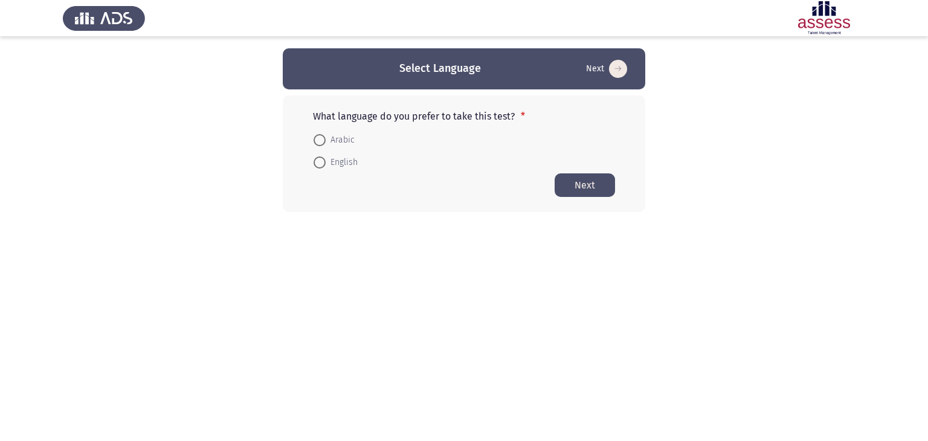
click at [322, 164] on span at bounding box center [320, 163] width 12 height 12
click at [322, 164] on input "English" at bounding box center [320, 163] width 12 height 12
radio input "true"
click at [600, 182] on button "Next" at bounding box center [585, 185] width 60 height 24
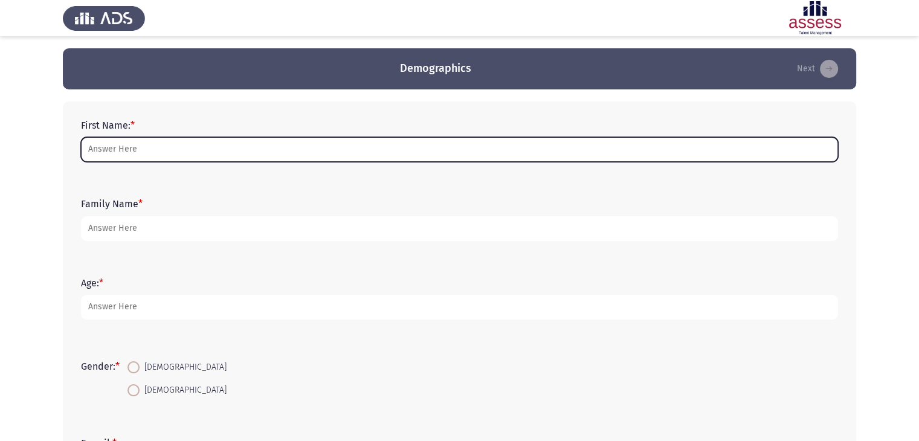
click at [421, 146] on input "First Name: *" at bounding box center [459, 149] width 757 height 25
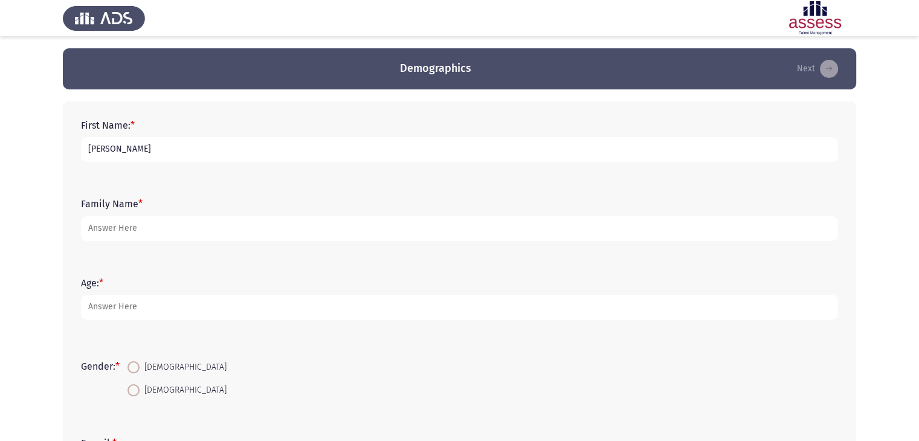
type input "[PERSON_NAME]"
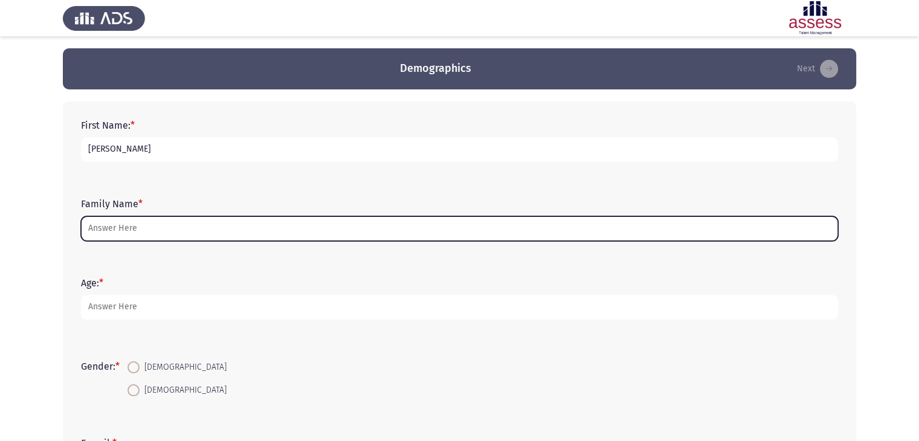
click at [301, 235] on input "Family Name *" at bounding box center [459, 228] width 757 height 25
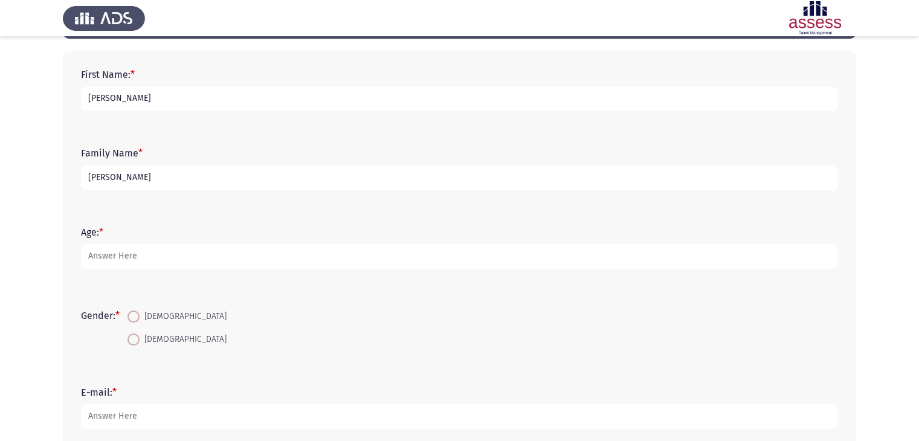
scroll to position [92, 0]
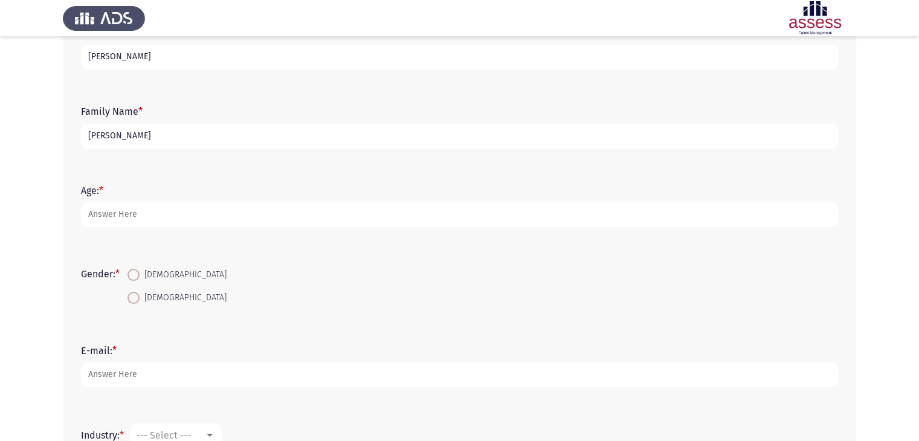
type input "[PERSON_NAME]"
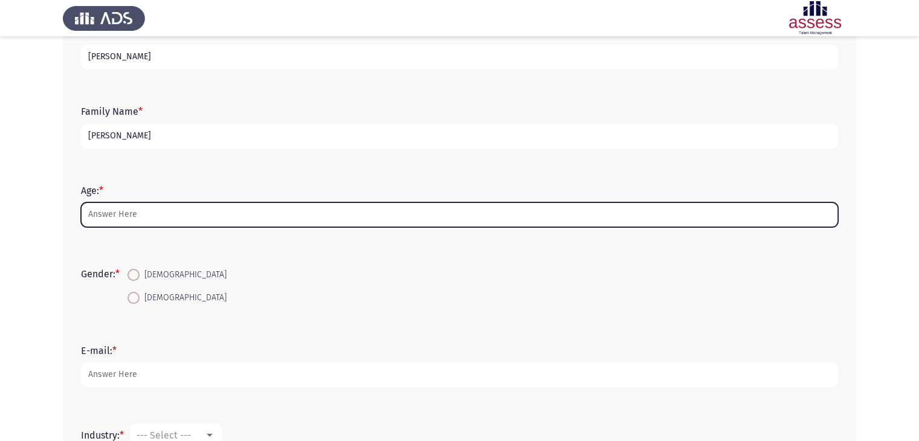
click at [273, 213] on input "Age: *" at bounding box center [459, 214] width 757 height 25
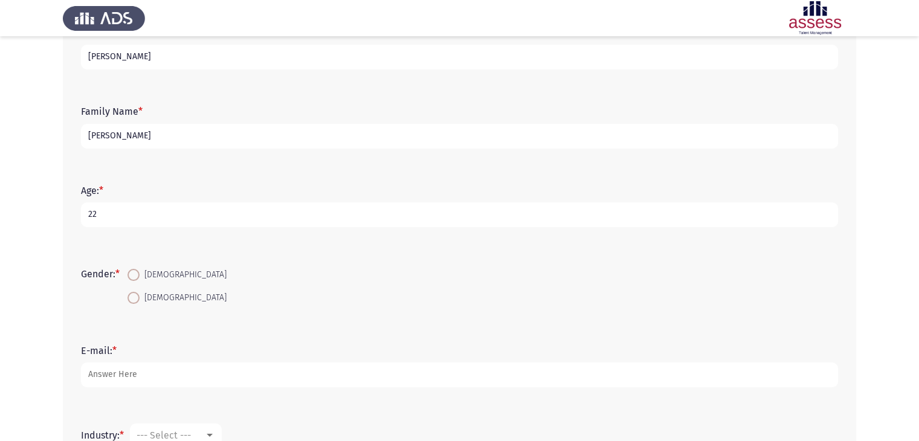
type input "22"
click at [145, 274] on span "[DEMOGRAPHIC_DATA]" at bounding box center [183, 275] width 87 height 15
click at [140, 274] on input "[DEMOGRAPHIC_DATA]" at bounding box center [134, 275] width 12 height 12
radio input "true"
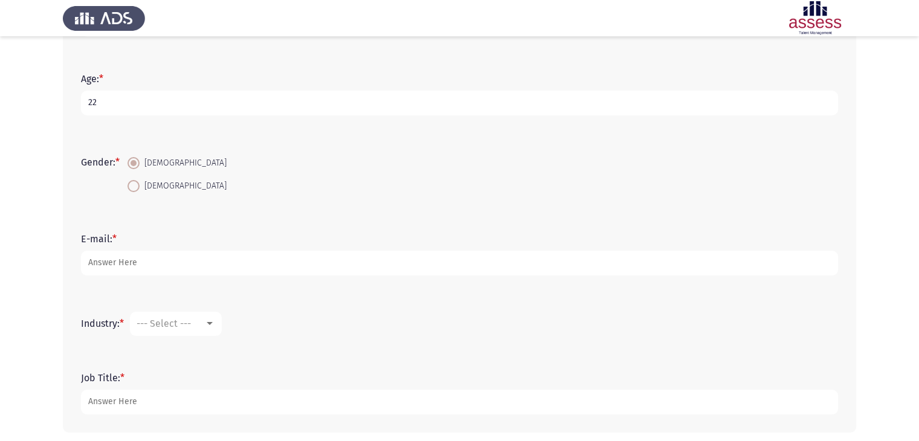
scroll to position [208, 0]
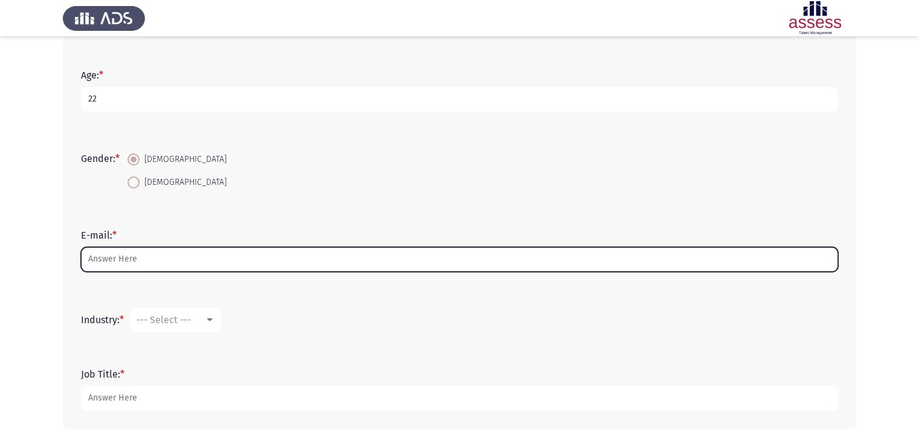
click at [216, 252] on input "E-mail: *" at bounding box center [459, 259] width 757 height 25
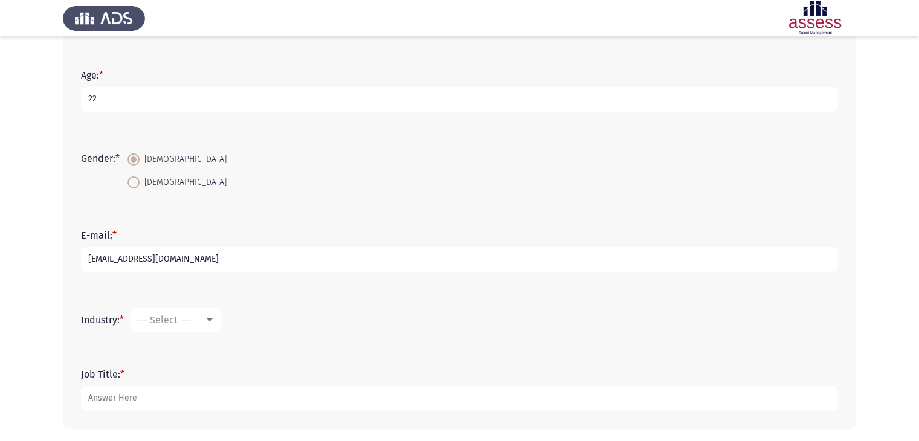
type input "[EMAIL_ADDRESS][DOMAIN_NAME]"
click at [244, 291] on div "Industry: * --- Select ---" at bounding box center [459, 320] width 769 height 60
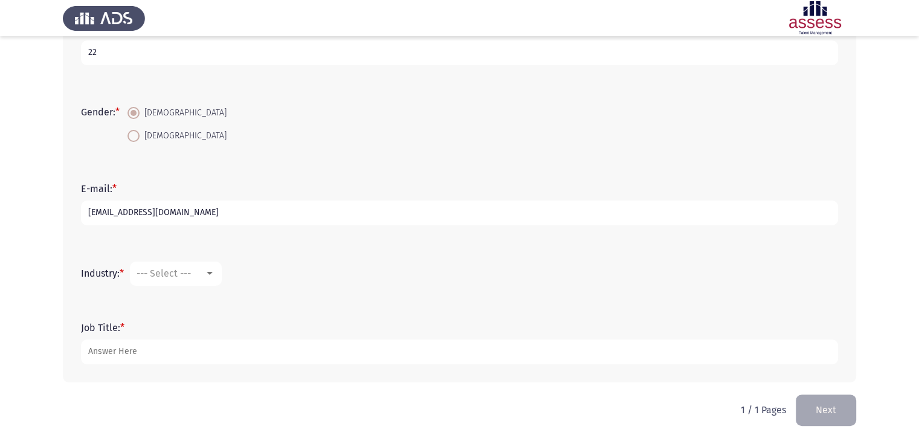
scroll to position [256, 0]
click at [220, 277] on mat-select "--- Select ---" at bounding box center [176, 272] width 92 height 24
click at [212, 273] on div at bounding box center [209, 272] width 11 height 10
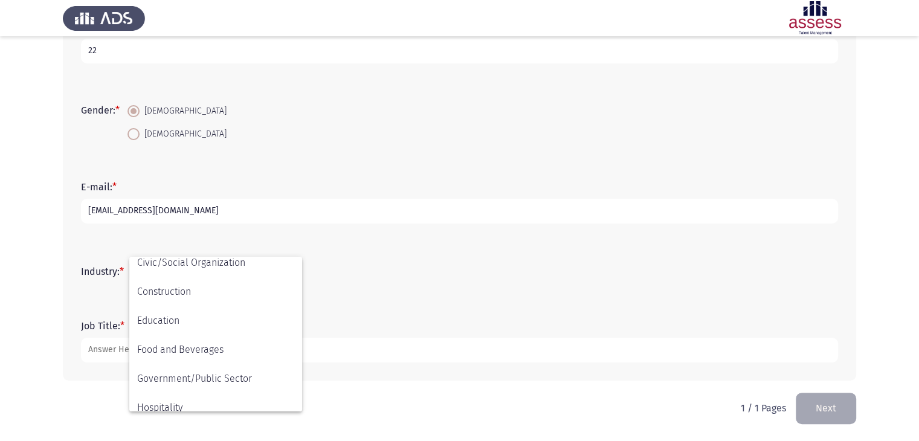
scroll to position [145, 0]
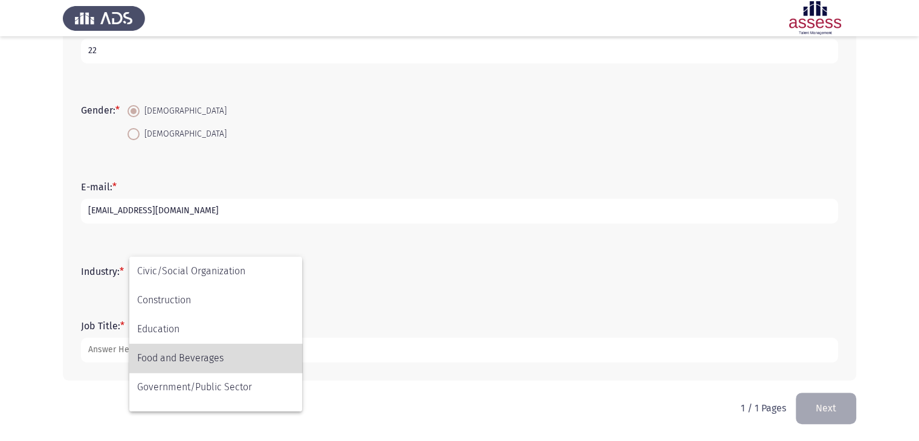
click at [205, 353] on span "Food and Beverages" at bounding box center [215, 358] width 157 height 29
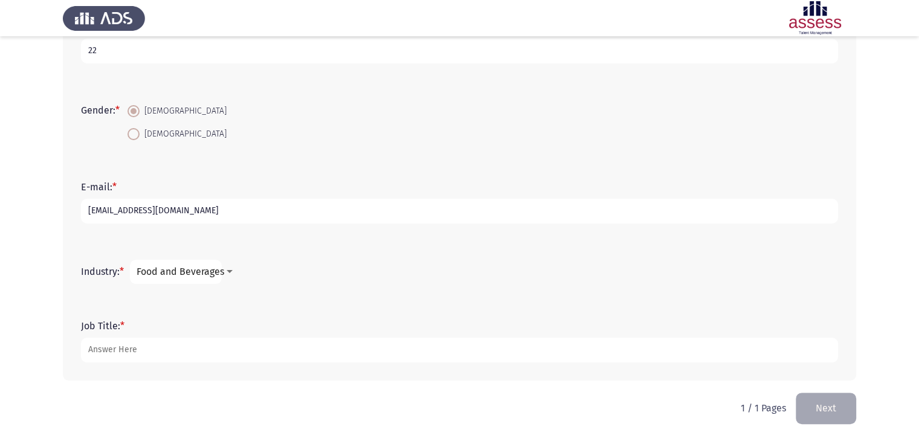
click at [273, 301] on div "Industry: * Food and Beverages" at bounding box center [459, 272] width 769 height 60
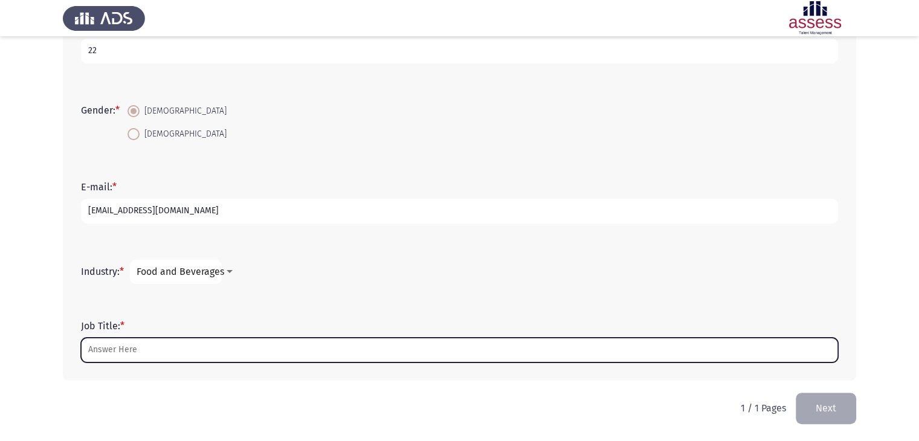
click at [227, 341] on input "Job Title: *" at bounding box center [459, 350] width 757 height 25
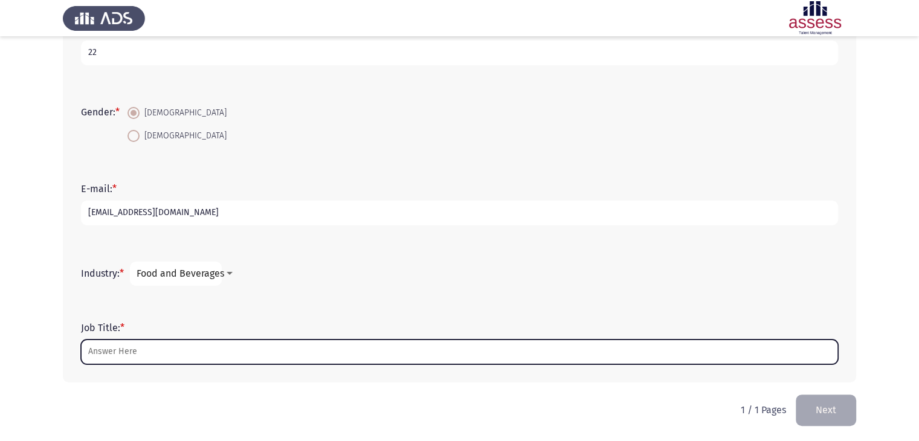
scroll to position [256, 0]
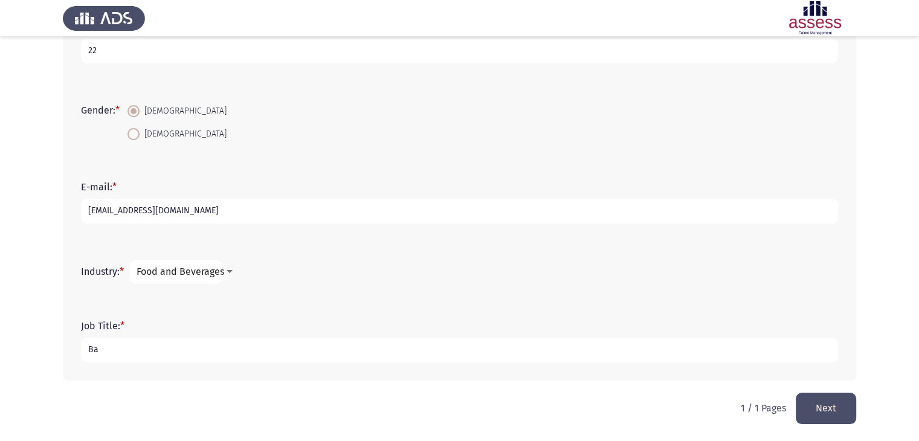
type input "B"
click at [179, 349] on input "GUC Engineering Gradauate" at bounding box center [459, 350] width 757 height 25
click at [207, 377] on div "Job Title: * GUC Engineering Graduate" at bounding box center [459, 341] width 769 height 79
click at [346, 343] on input "GUC Engineering Graduate" at bounding box center [459, 350] width 757 height 25
click at [338, 375] on div "Job Title: * GUC Engineering Graduate" at bounding box center [459, 341] width 769 height 79
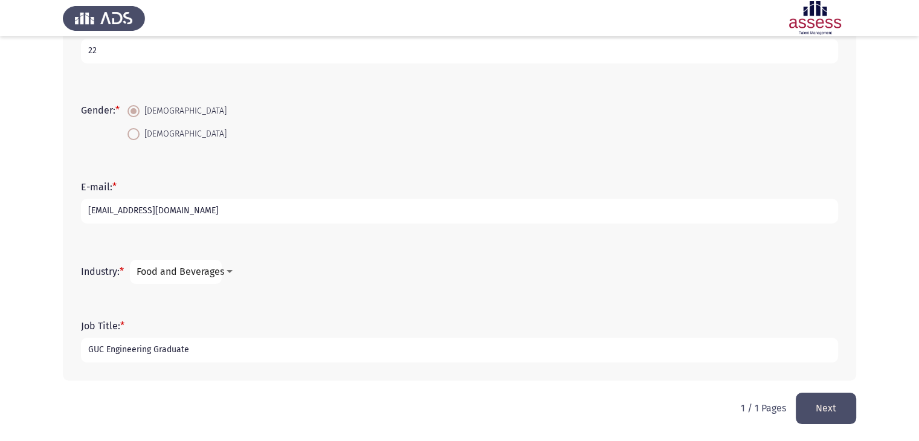
click at [104, 348] on input "GUC Engineering Graduate" at bounding box center [459, 350] width 757 height 25
type input "GUC Mechanical Design and Production Engineering Graduate"
click at [223, 380] on div "Job Title: * GUC Mechanical Design and Production Engineering Graduate" at bounding box center [459, 341] width 769 height 79
click at [832, 400] on button "Next" at bounding box center [826, 408] width 60 height 31
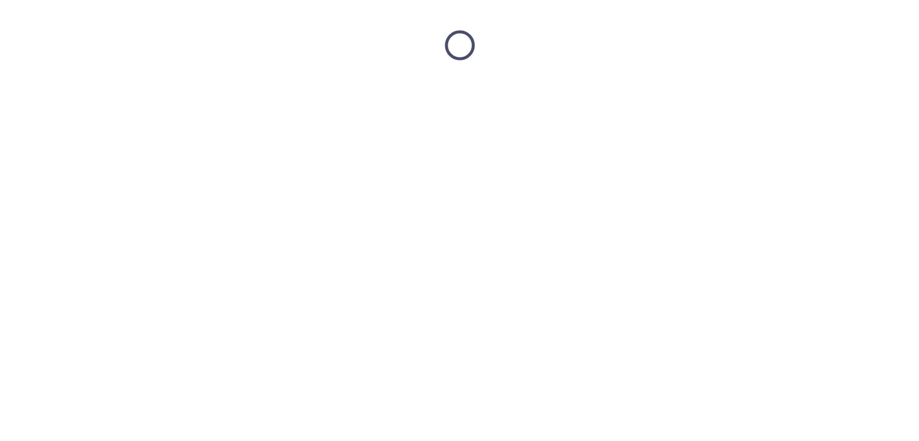
scroll to position [0, 0]
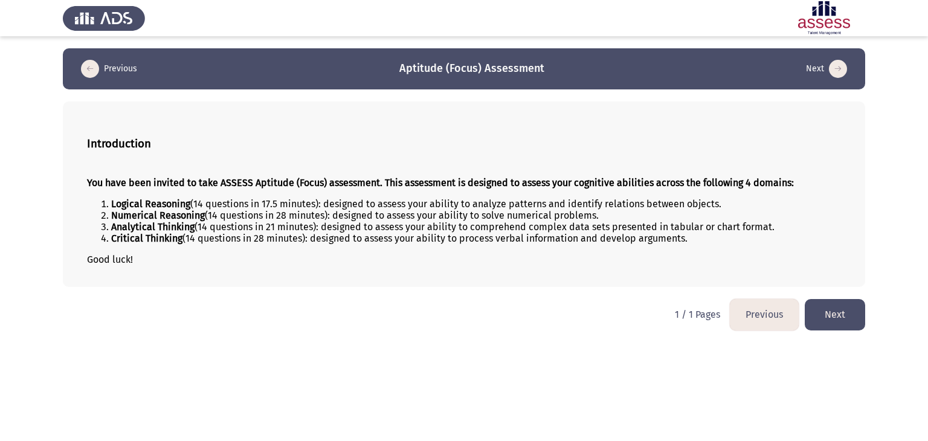
click at [827, 319] on button "Next" at bounding box center [835, 314] width 60 height 31
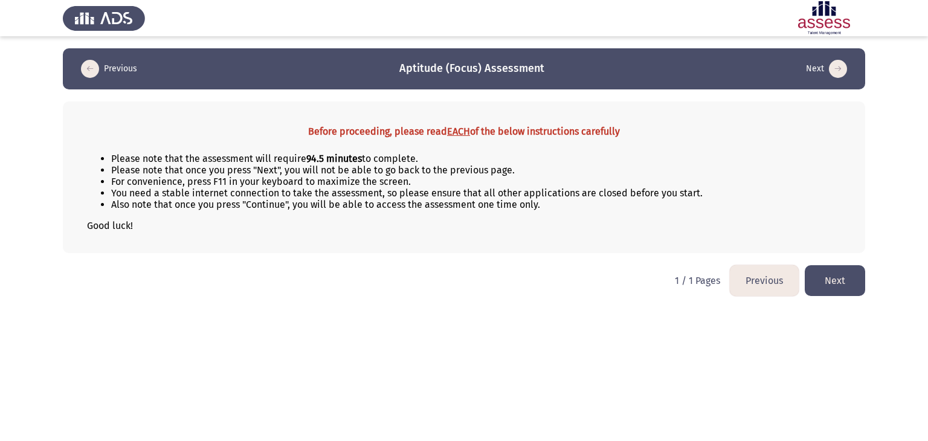
click at [752, 282] on button "Previous" at bounding box center [764, 280] width 69 height 31
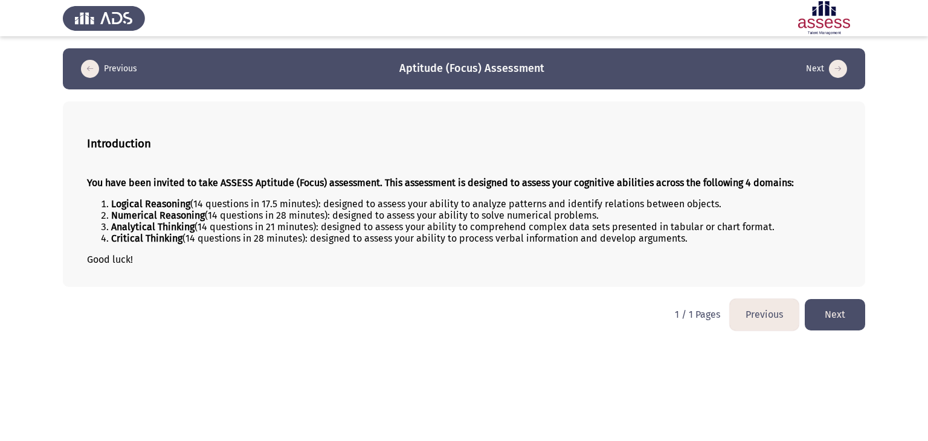
click at [835, 332] on html "Previous Aptitude (Focus) Assessment Next Introduction You have been invited to…" at bounding box center [464, 171] width 928 height 343
click at [838, 317] on button "Next" at bounding box center [835, 314] width 60 height 31
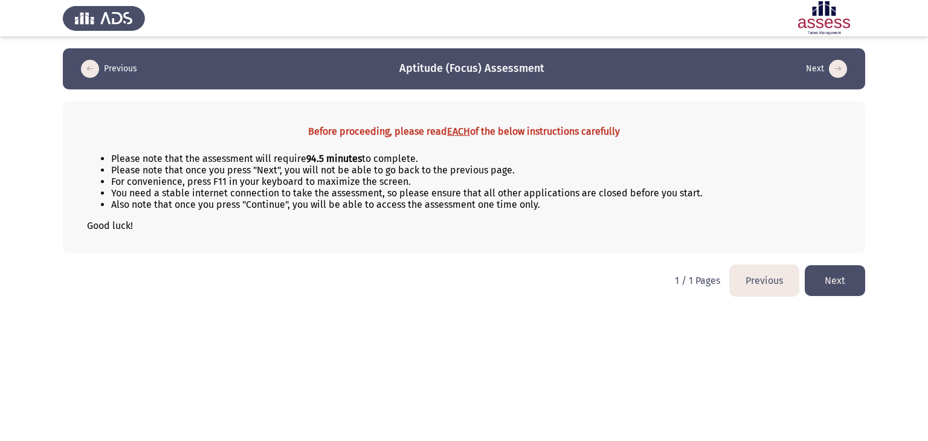
click at [832, 289] on button "Next" at bounding box center [835, 280] width 60 height 31
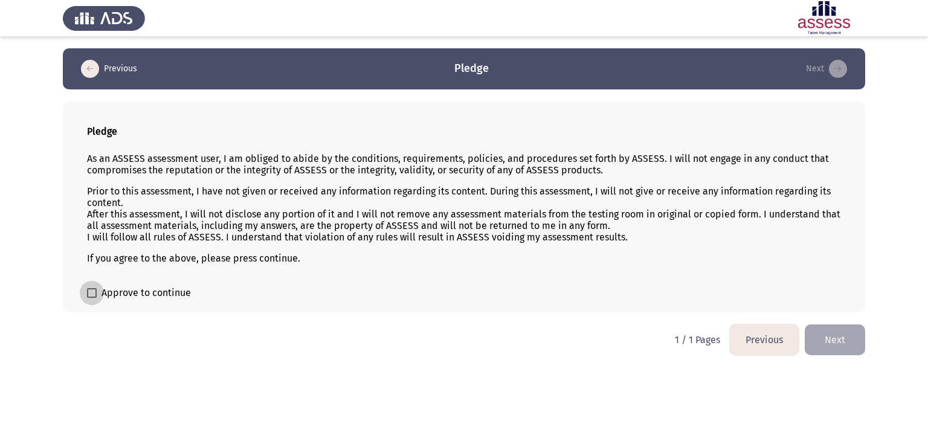
click at [167, 296] on span "Approve to continue" at bounding box center [146, 293] width 89 height 15
click at [92, 298] on input "Approve to continue" at bounding box center [91, 298] width 1 height 1
checkbox input "true"
click at [838, 345] on button "Next" at bounding box center [835, 340] width 60 height 31
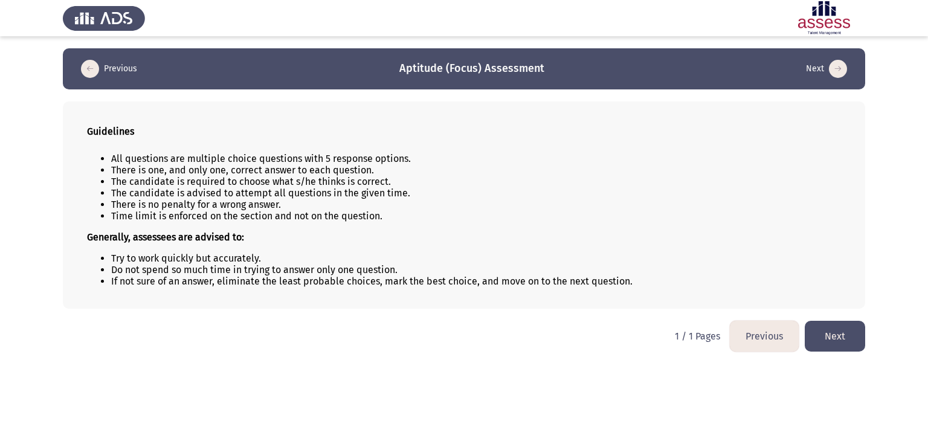
click at [835, 334] on button "Next" at bounding box center [835, 336] width 60 height 31
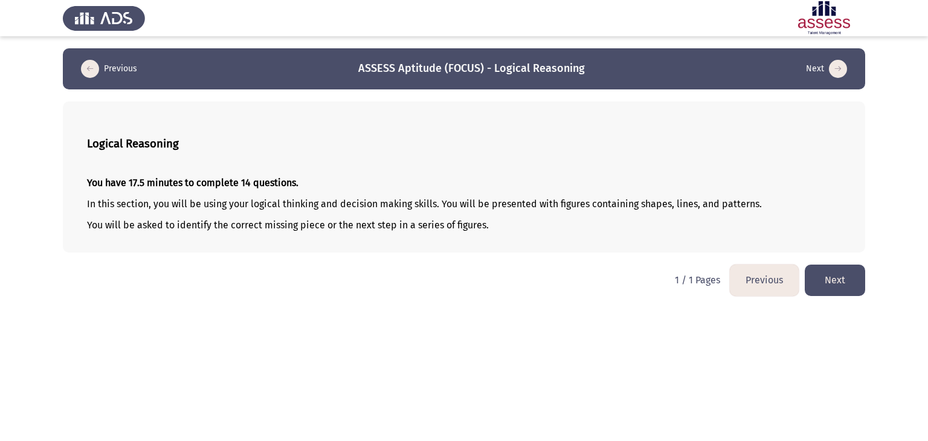
click at [821, 279] on button "Next" at bounding box center [835, 280] width 60 height 31
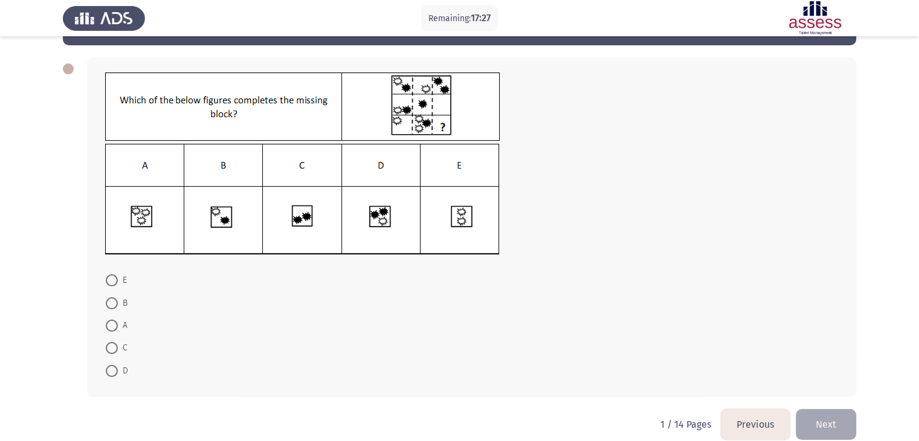
scroll to position [52, 0]
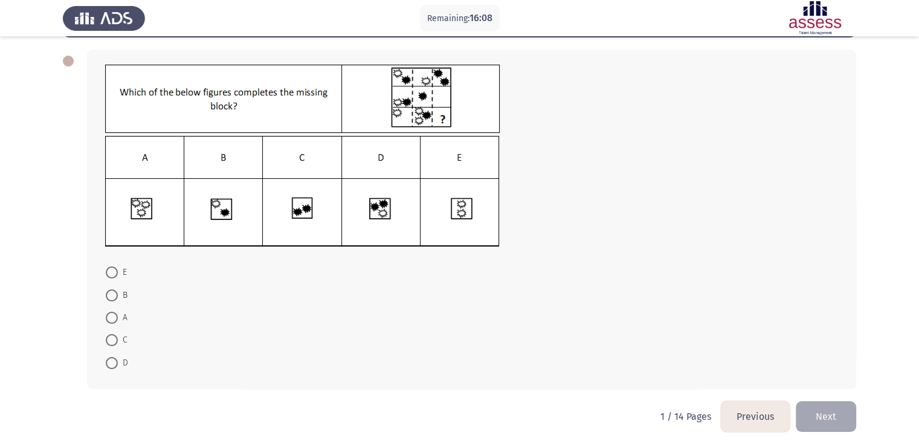
click at [305, 212] on img at bounding box center [302, 191] width 395 height 111
click at [109, 343] on span at bounding box center [112, 340] width 12 height 12
click at [109, 343] on input "C" at bounding box center [112, 340] width 12 height 12
radio input "true"
click at [840, 416] on button "Next" at bounding box center [826, 415] width 60 height 31
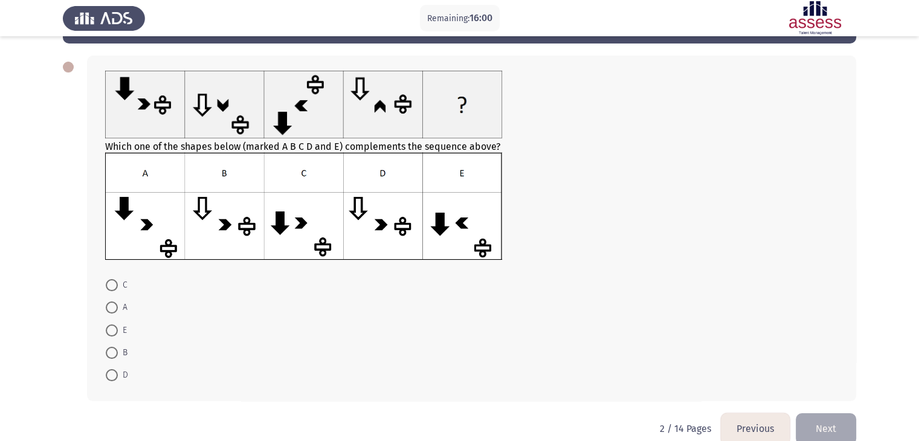
scroll to position [46, 0]
click at [114, 280] on span at bounding box center [112, 285] width 12 height 12
click at [114, 280] on input "C" at bounding box center [112, 285] width 12 height 12
radio input "true"
click at [820, 417] on button "Next" at bounding box center [826, 428] width 60 height 31
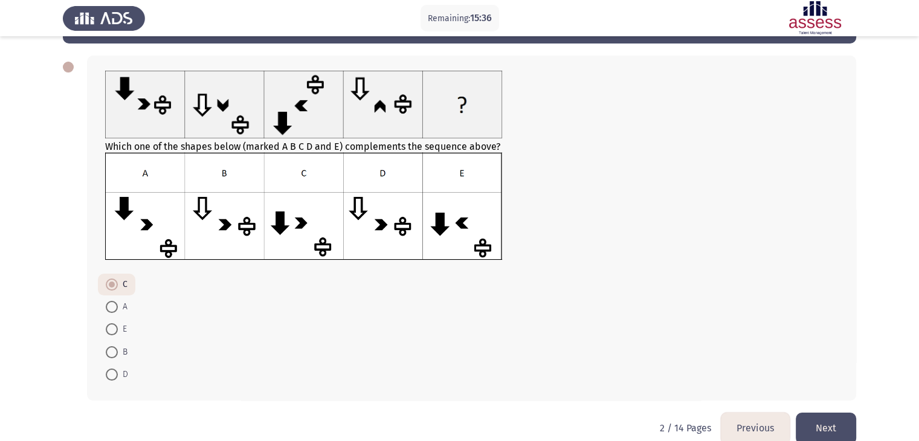
scroll to position [0, 0]
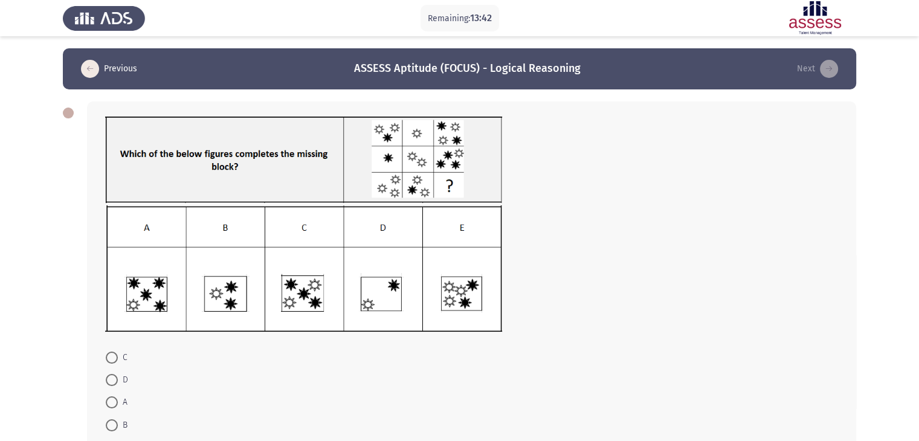
click at [288, 281] on img at bounding box center [303, 268] width 397 height 127
click at [106, 355] on span at bounding box center [112, 358] width 12 height 12
click at [106, 355] on input "C" at bounding box center [112, 358] width 12 height 12
radio input "true"
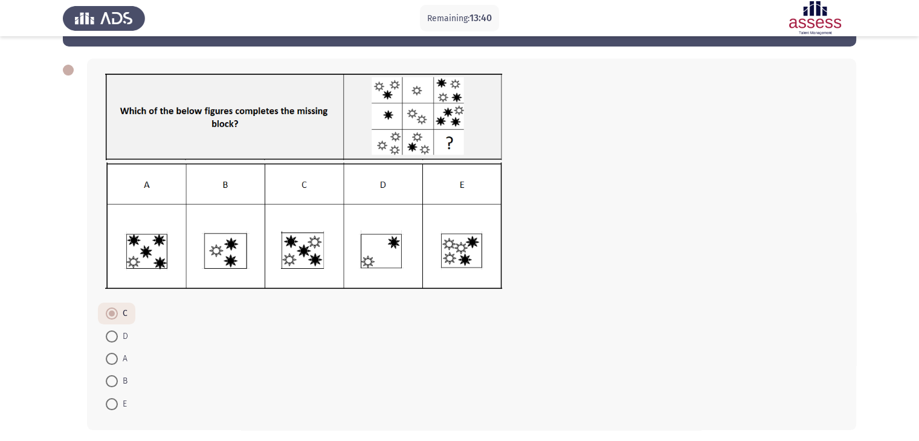
scroll to position [92, 0]
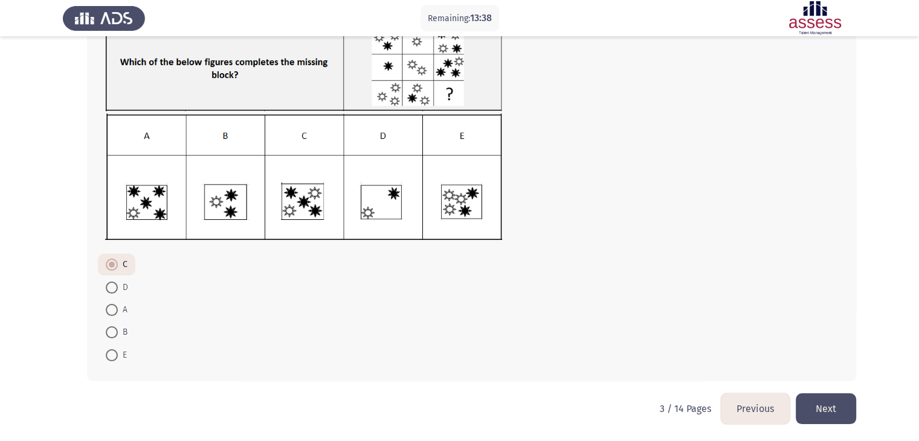
click at [827, 402] on button "Next" at bounding box center [826, 408] width 60 height 31
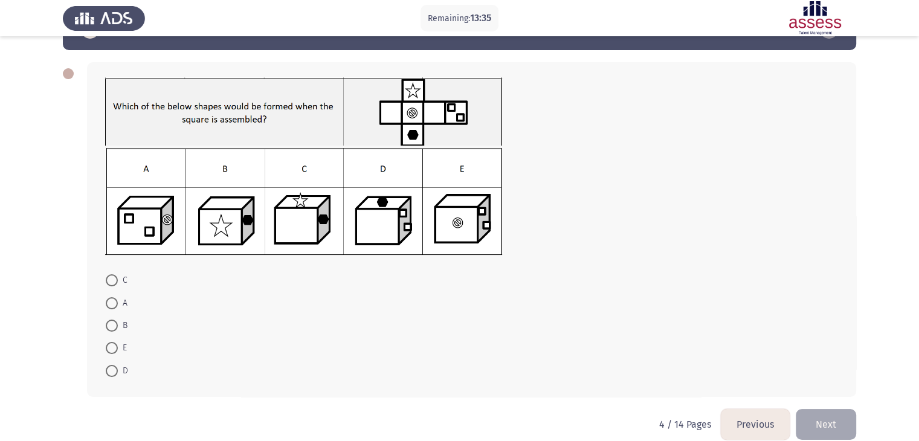
scroll to position [42, 0]
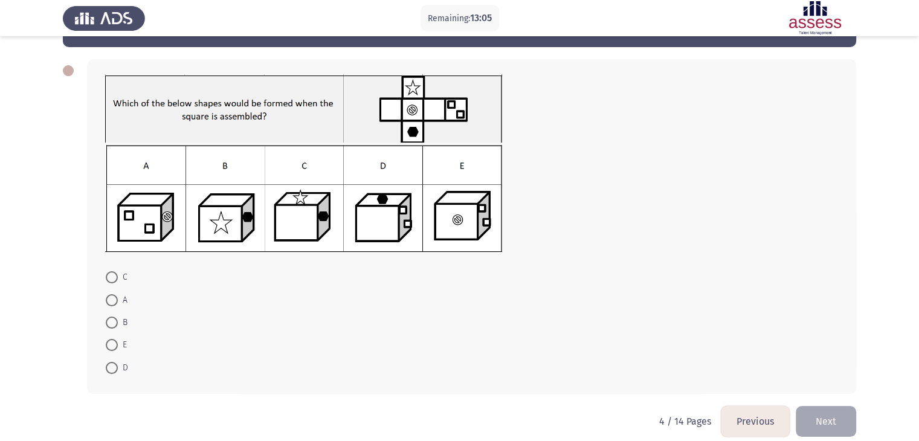
click at [113, 361] on label "D" at bounding box center [117, 368] width 22 height 15
click at [113, 362] on input "D" at bounding box center [112, 368] width 12 height 12
radio input "true"
click at [808, 422] on button "Next" at bounding box center [826, 420] width 60 height 31
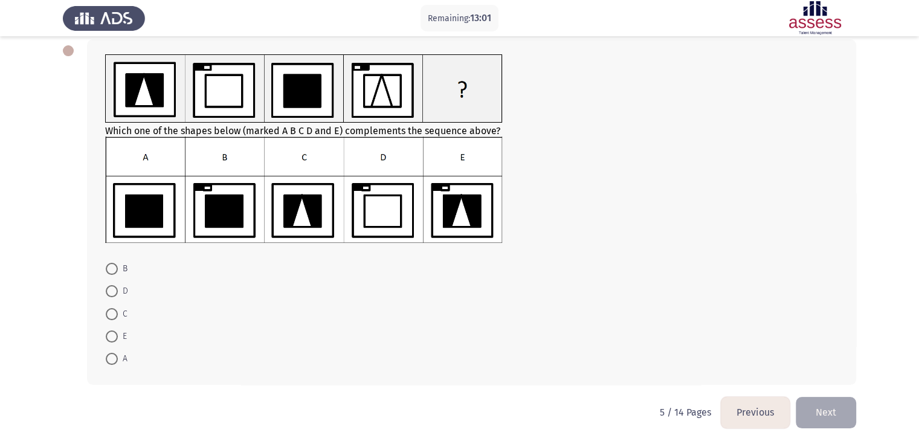
scroll to position [61, 0]
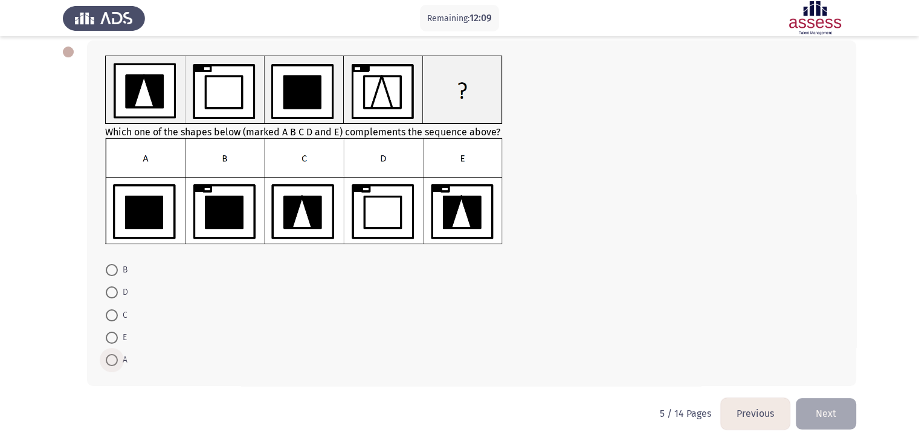
click at [116, 360] on span at bounding box center [112, 360] width 12 height 12
click at [116, 360] on input "A" at bounding box center [112, 360] width 12 height 12
radio input "true"
click at [827, 407] on button "Next" at bounding box center [826, 413] width 60 height 31
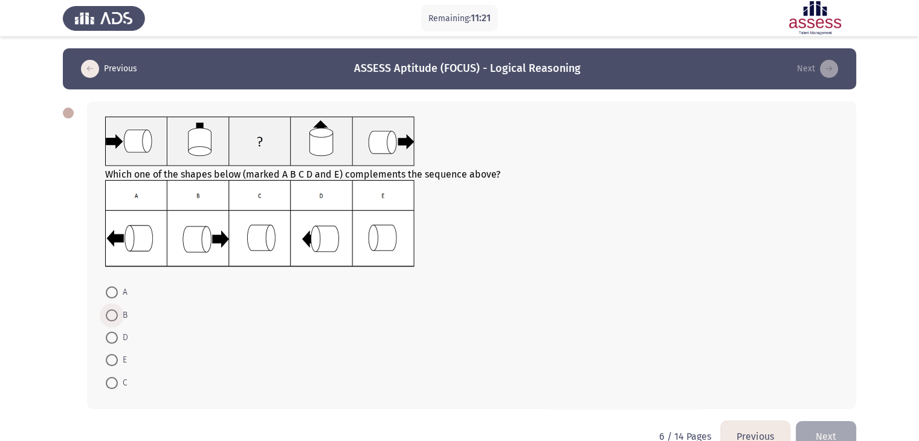
click at [109, 313] on span at bounding box center [112, 315] width 12 height 12
click at [109, 313] on input "B" at bounding box center [112, 315] width 12 height 12
radio input "true"
click at [114, 361] on span at bounding box center [112, 360] width 12 height 12
click at [114, 361] on input "E" at bounding box center [112, 360] width 12 height 12
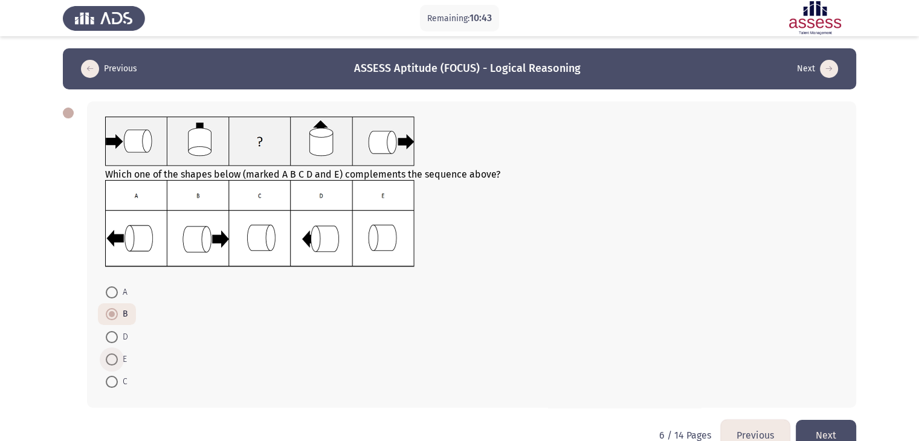
radio input "true"
click at [833, 425] on button "Next" at bounding box center [826, 435] width 60 height 31
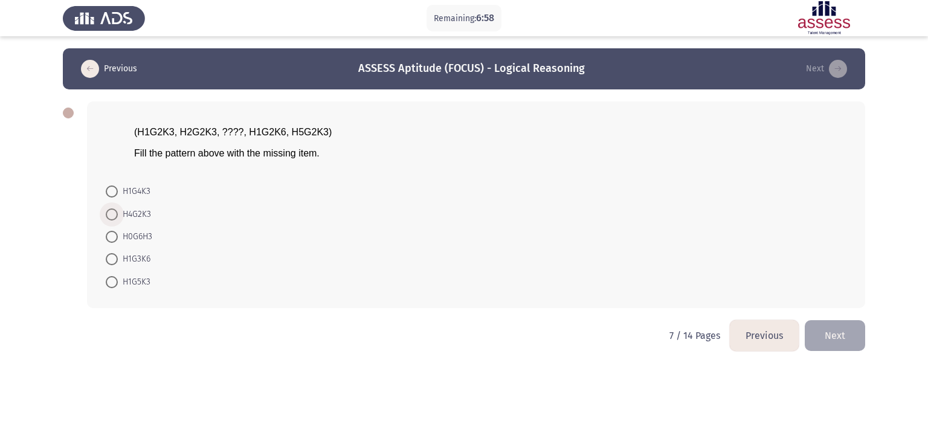
click at [129, 210] on span "H4G2K3" at bounding box center [134, 214] width 33 height 15
click at [118, 210] on input "H4G2K3" at bounding box center [112, 215] width 12 height 12
radio input "true"
click at [846, 341] on button "Next" at bounding box center [835, 334] width 60 height 31
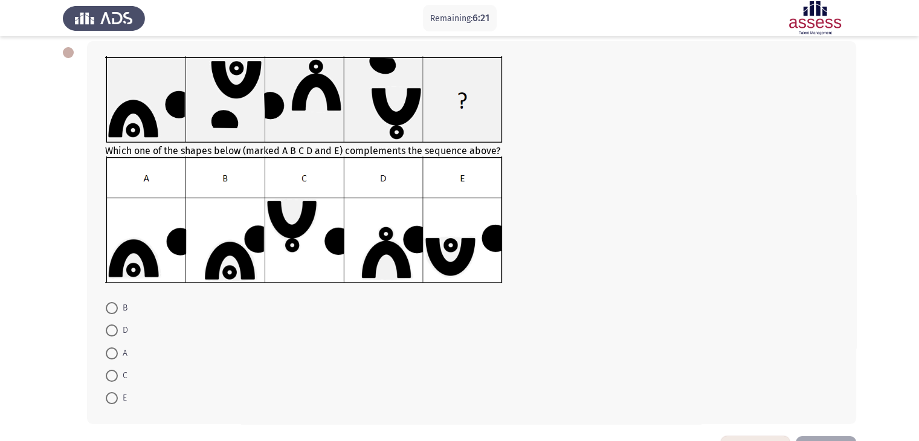
scroll to position [70, 0]
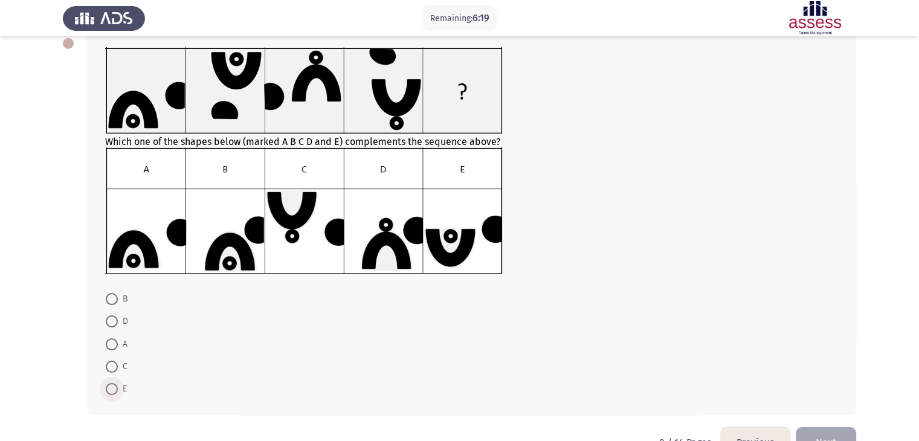
click at [114, 388] on span at bounding box center [112, 389] width 12 height 12
click at [114, 388] on input "E" at bounding box center [112, 389] width 12 height 12
radio input "true"
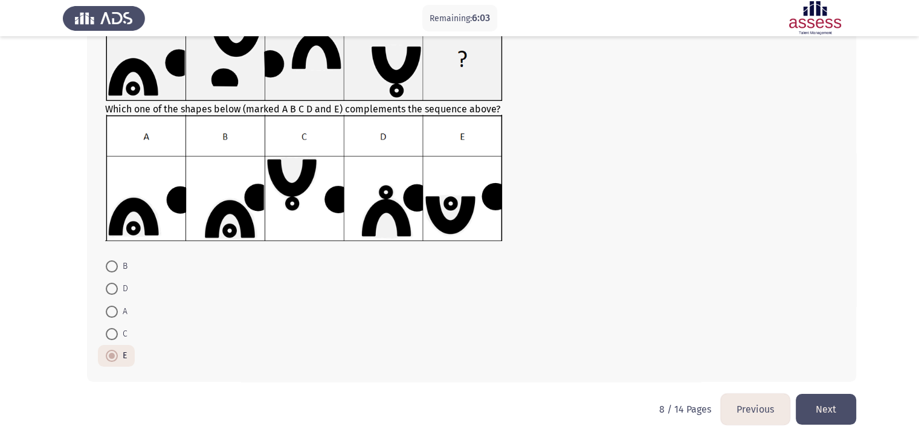
scroll to position [103, 0]
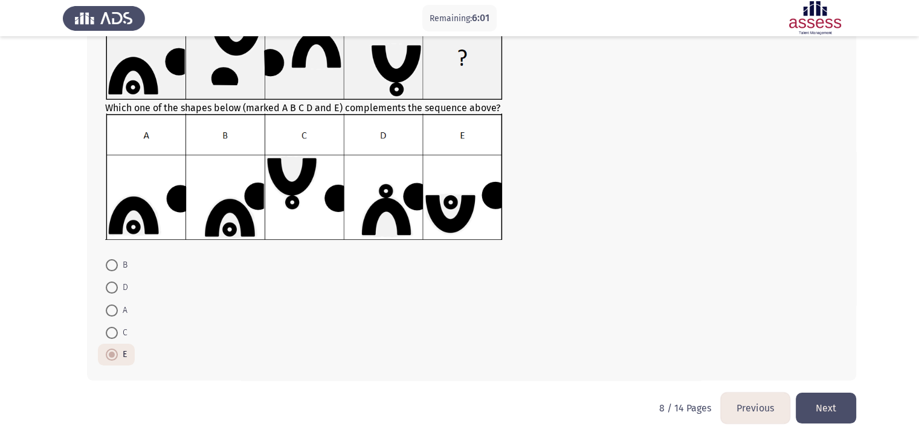
click at [818, 400] on button "Next" at bounding box center [826, 408] width 60 height 31
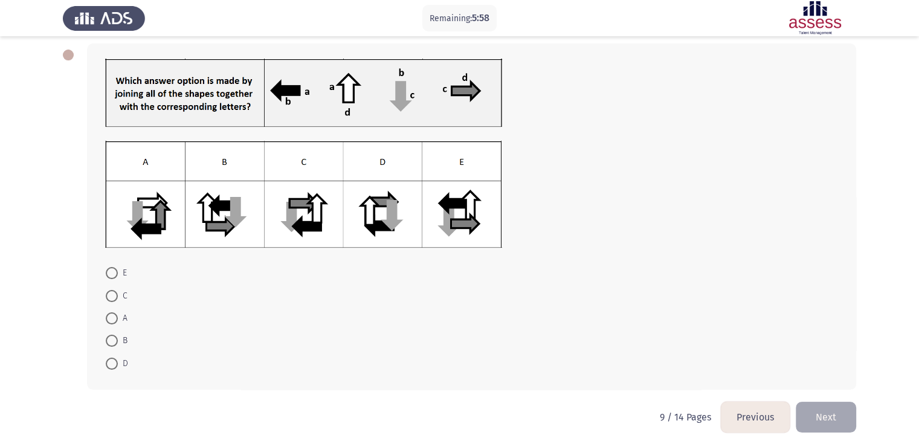
scroll to position [66, 0]
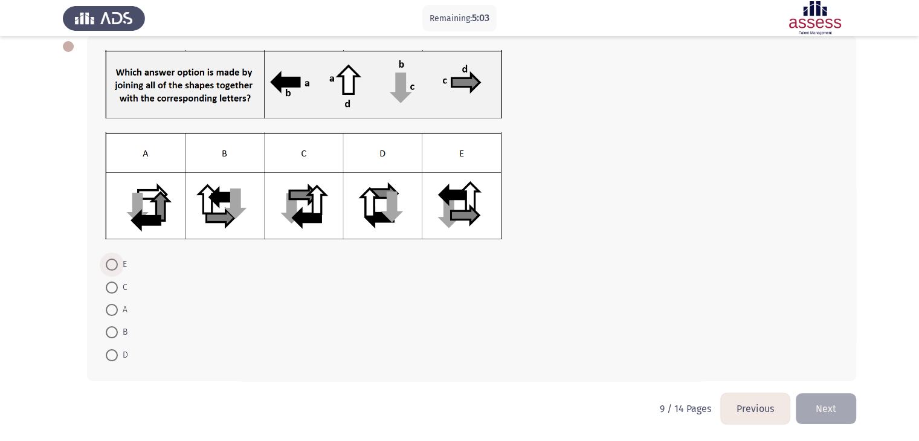
click at [111, 269] on span at bounding box center [112, 265] width 12 height 12
click at [111, 269] on input "E" at bounding box center [112, 265] width 12 height 12
radio input "true"
click at [840, 412] on button "Next" at bounding box center [826, 408] width 60 height 31
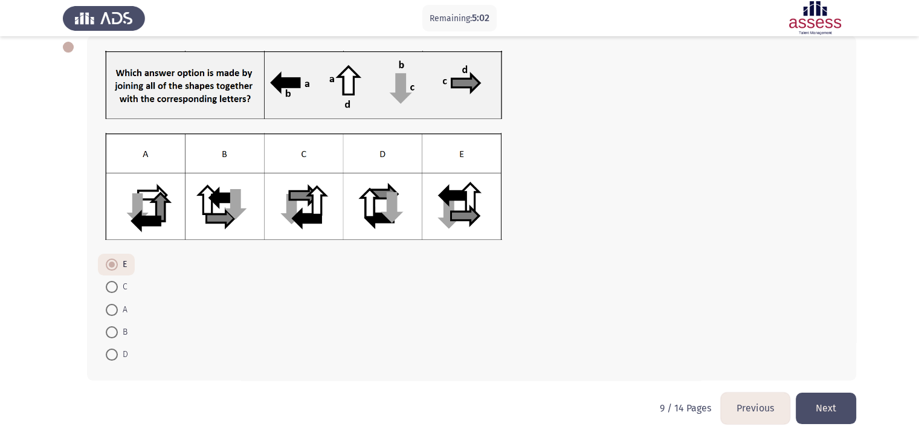
scroll to position [0, 0]
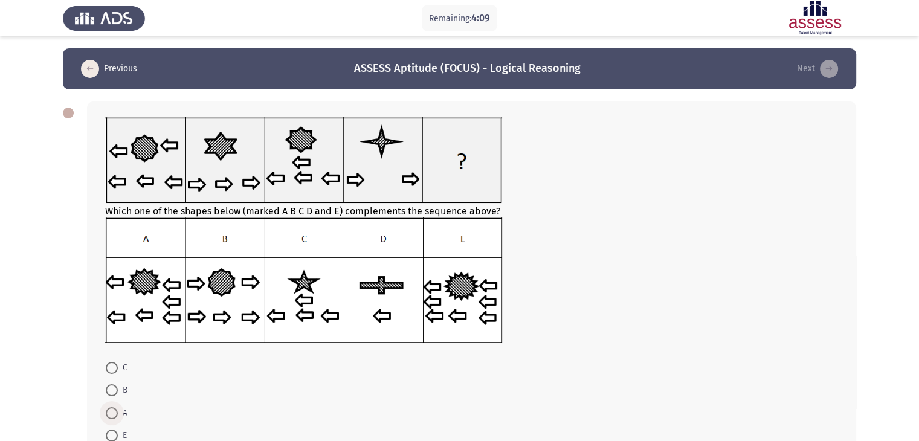
click at [116, 410] on span at bounding box center [112, 413] width 12 height 12
click at [116, 410] on input "A" at bounding box center [112, 413] width 12 height 12
radio input "true"
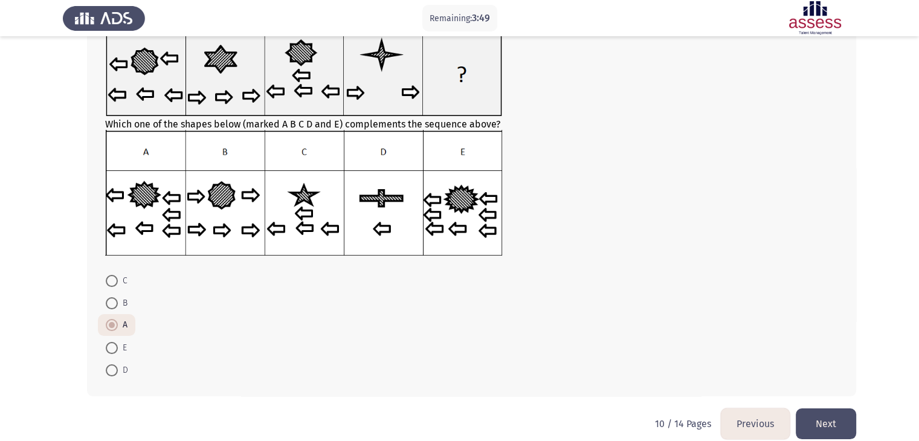
scroll to position [102, 0]
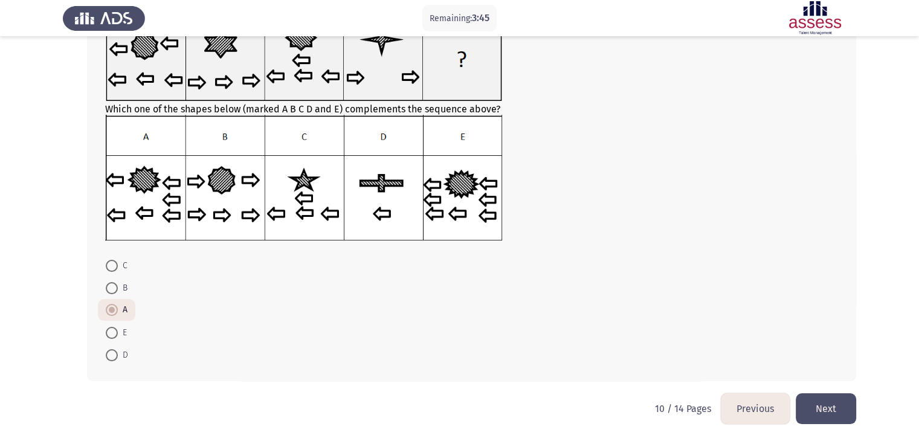
click at [839, 409] on button "Next" at bounding box center [826, 408] width 60 height 31
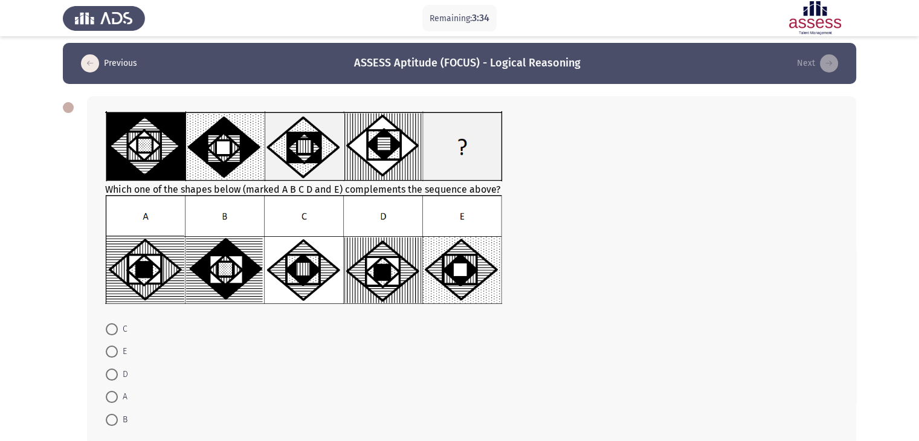
scroll to position [6, 0]
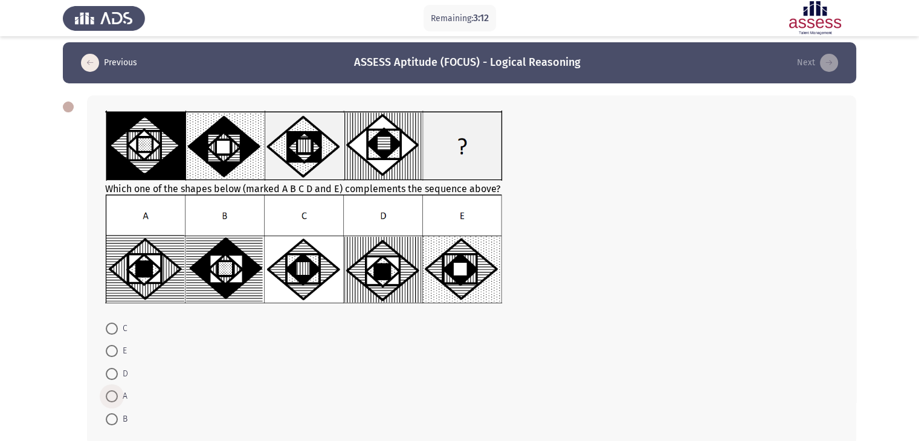
click at [114, 397] on span at bounding box center [112, 396] width 12 height 12
click at [114, 397] on input "A" at bounding box center [112, 396] width 12 height 12
radio input "true"
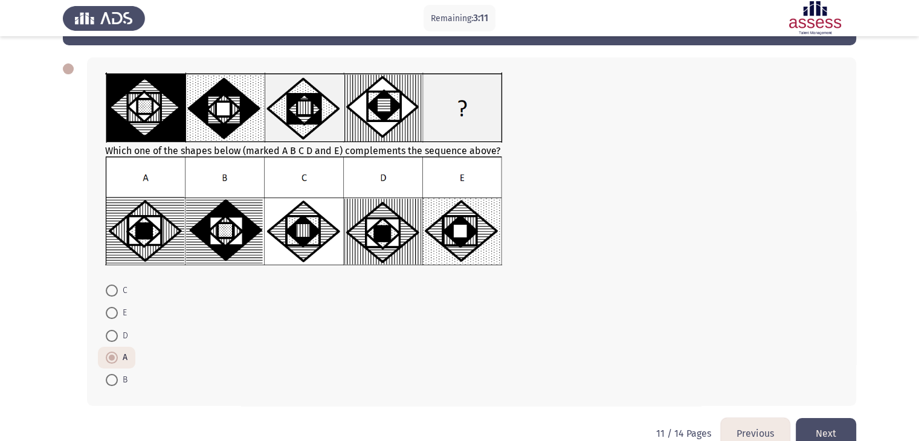
scroll to position [70, 0]
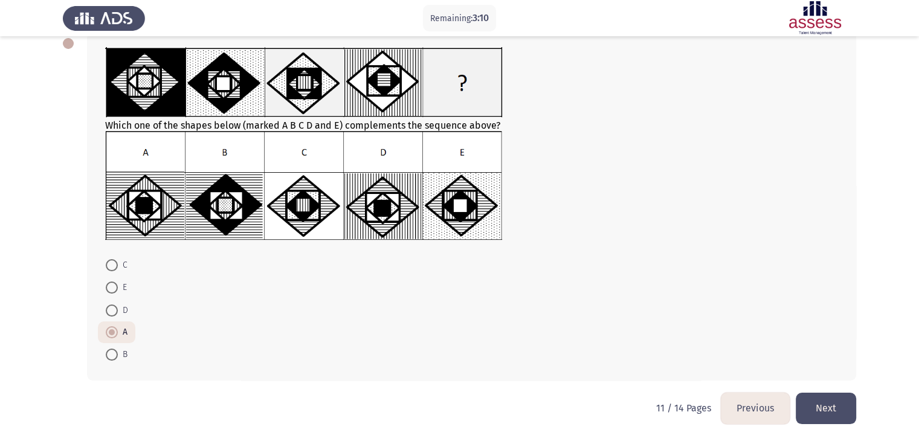
click at [829, 402] on button "Next" at bounding box center [826, 408] width 60 height 31
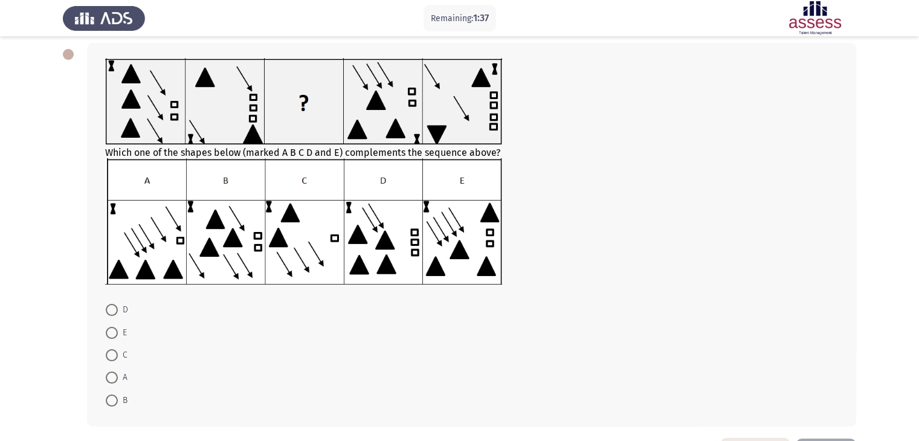
scroll to position [59, 0]
click at [114, 308] on span at bounding box center [112, 309] width 12 height 12
click at [114, 308] on input "D" at bounding box center [112, 309] width 12 height 12
radio input "true"
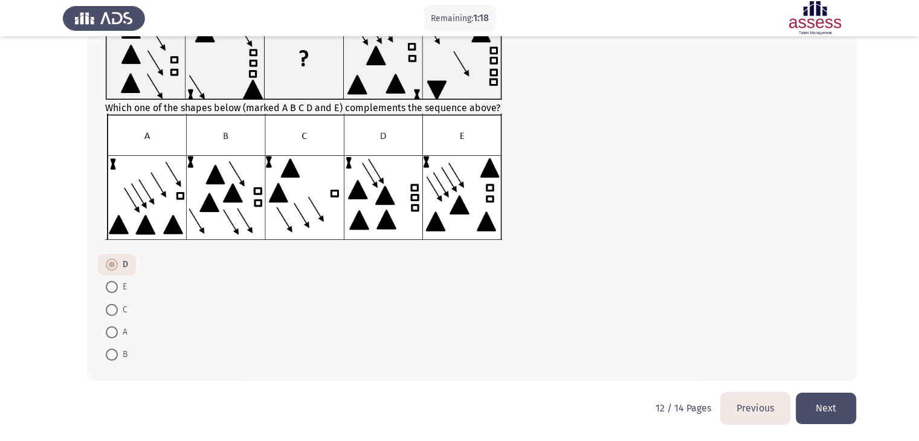
click at [817, 404] on button "Next" at bounding box center [826, 408] width 60 height 31
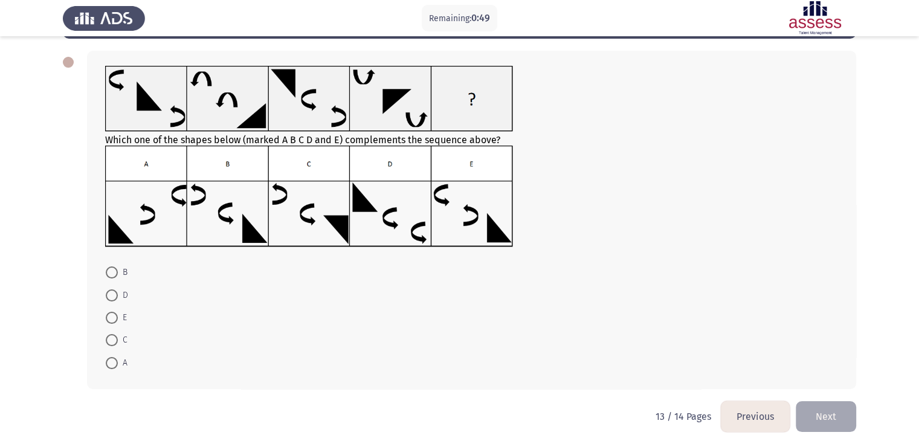
scroll to position [50, 0]
click at [117, 319] on span at bounding box center [112, 318] width 12 height 12
click at [117, 319] on input "E" at bounding box center [112, 318] width 12 height 12
radio input "true"
click at [834, 417] on button "Next" at bounding box center [826, 416] width 60 height 31
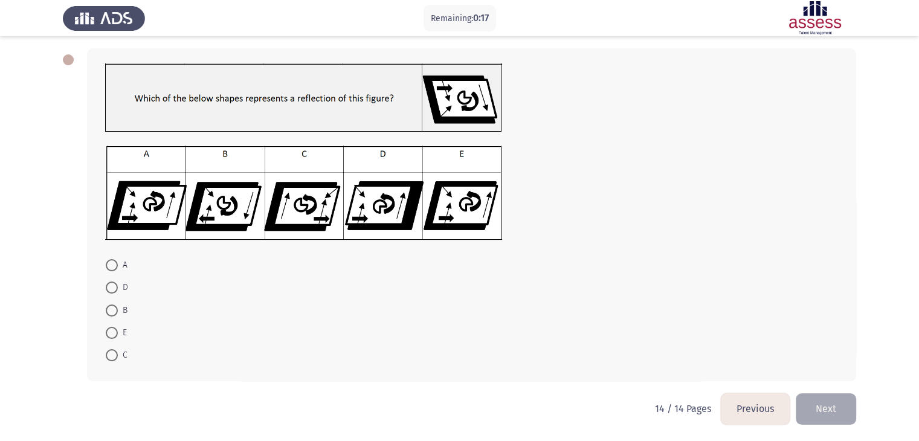
scroll to position [53, 0]
click at [114, 352] on span at bounding box center [112, 355] width 12 height 12
click at [114, 352] on input "C" at bounding box center [112, 355] width 12 height 12
radio input "true"
click at [824, 407] on button "Next" at bounding box center [826, 408] width 60 height 31
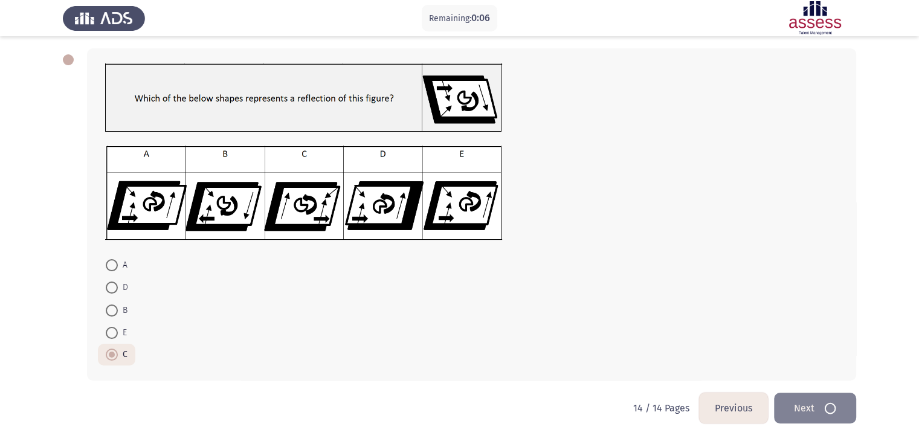
scroll to position [0, 0]
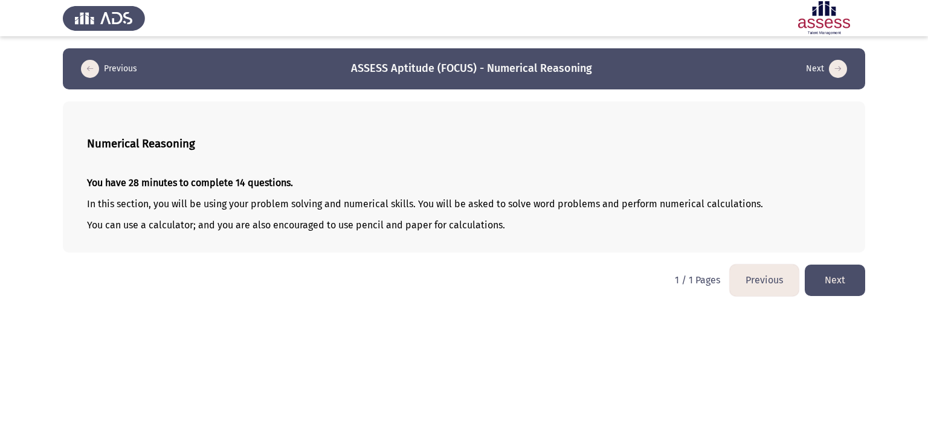
click at [835, 279] on button "Next" at bounding box center [835, 280] width 60 height 31
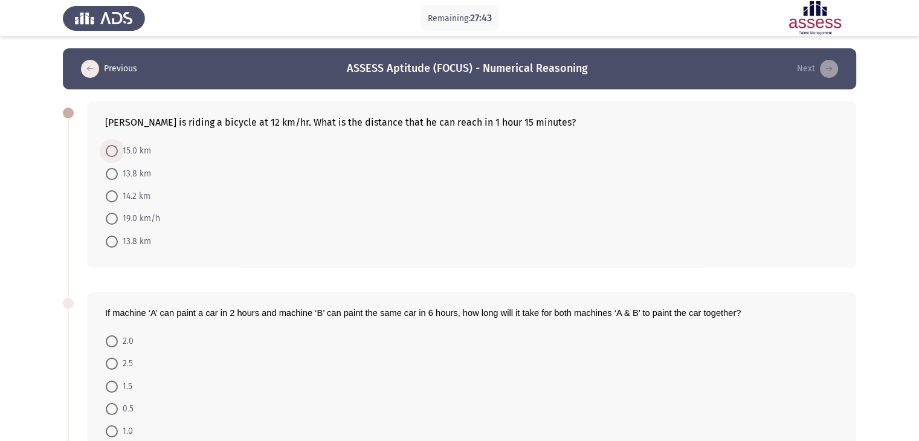
click at [133, 150] on span "15.0 km" at bounding box center [134, 151] width 33 height 15
click at [118, 150] on input "15.0 km" at bounding box center [112, 151] width 12 height 12
radio input "true"
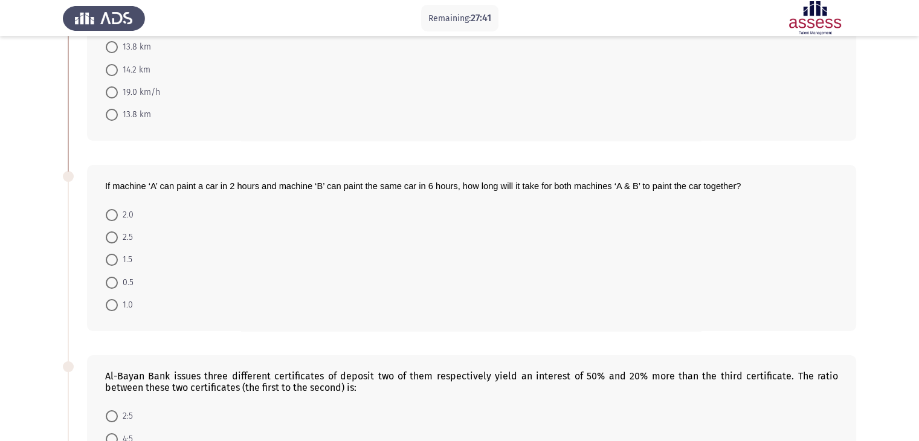
scroll to position [127, 0]
click at [105, 182] on span "If machine ‘A’ can paint a car in 2 hours and machine ‘B’ can paint the same ca…" at bounding box center [423, 185] width 636 height 10
click at [121, 184] on span "If machine ‘A’ can paint a car in 2 hours and machine ‘B’ can paint the same ca…" at bounding box center [423, 185] width 636 height 10
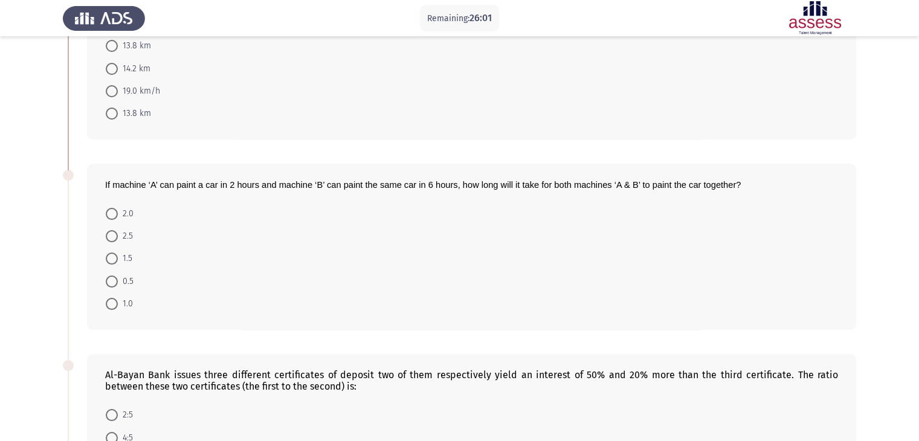
click at [114, 257] on span at bounding box center [112, 259] width 12 height 12
click at [114, 257] on input "1.5" at bounding box center [112, 259] width 12 height 12
radio input "true"
click at [195, 327] on div "If machine ‘A’ can paint a car in 2 hours and machine ‘B’ can paint the same ca…" at bounding box center [471, 246] width 769 height 165
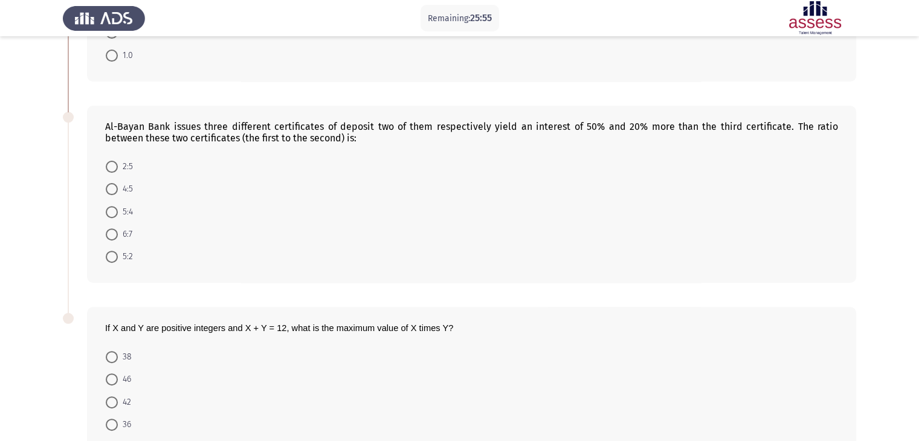
scroll to position [339, 0]
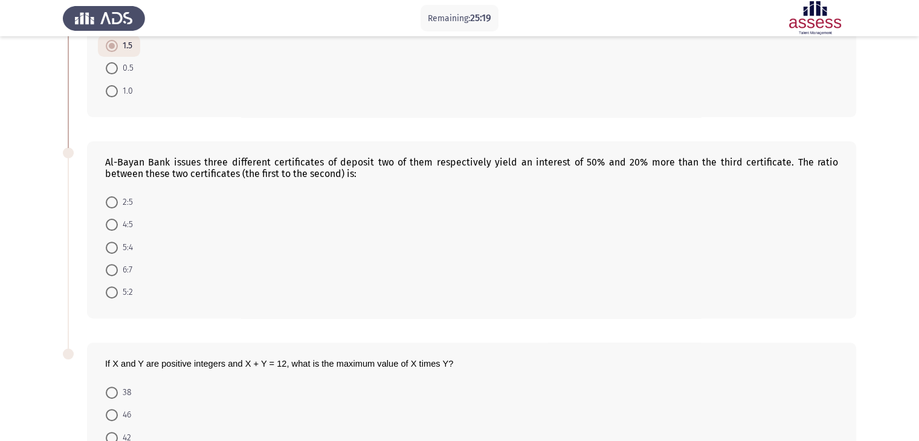
click at [114, 254] on mat-radio-button "5:4" at bounding box center [119, 247] width 43 height 22
click at [113, 252] on span at bounding box center [112, 248] width 12 height 12
click at [113, 252] on input "5:4" at bounding box center [112, 248] width 12 height 12
radio input "true"
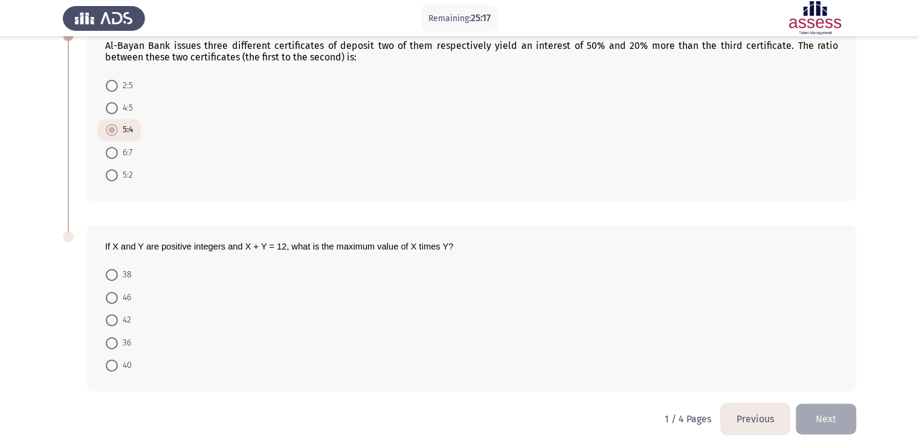
scroll to position [465, 0]
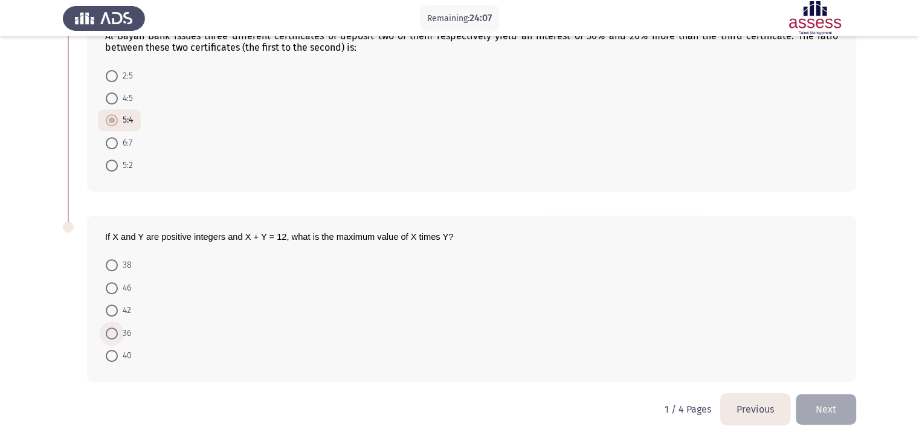
click at [114, 331] on span at bounding box center [112, 334] width 12 height 12
click at [114, 331] on input "36" at bounding box center [112, 334] width 12 height 12
radio input "true"
click at [820, 398] on button "Next" at bounding box center [826, 409] width 60 height 31
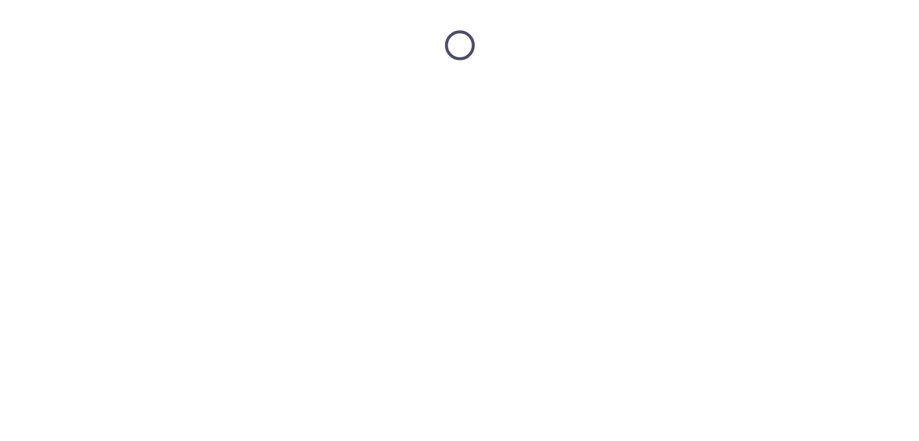
scroll to position [0, 0]
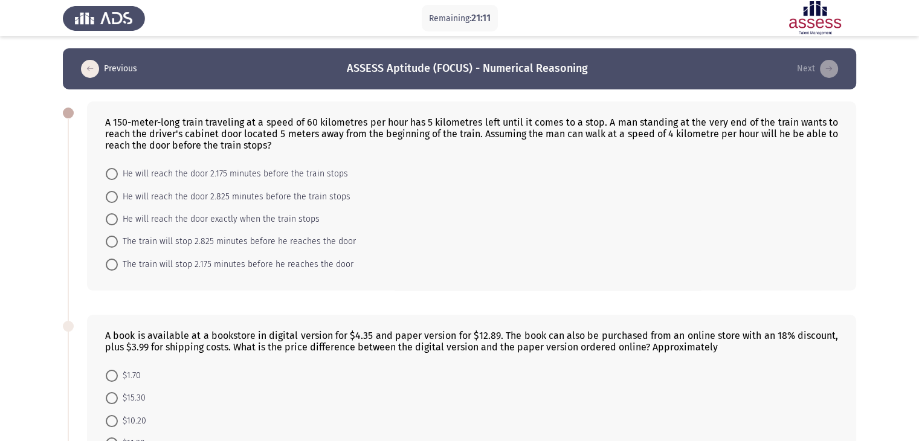
click at [147, 195] on span "He will reach the door 2.825 minutes before the train stops" at bounding box center [234, 197] width 233 height 15
click at [118, 195] on input "He will reach the door 2.825 minutes before the train stops" at bounding box center [112, 197] width 12 height 12
radio input "true"
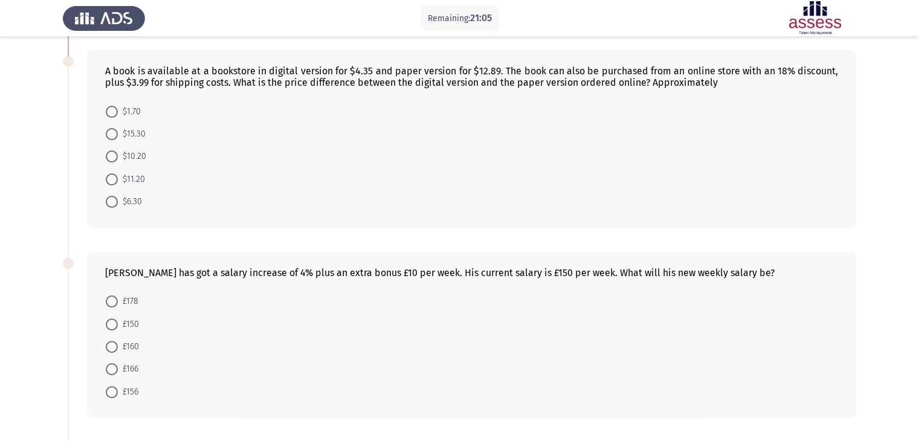
scroll to position [261, 0]
click at [115, 157] on span at bounding box center [112, 159] width 12 height 12
click at [115, 157] on input "$10.20" at bounding box center [112, 159] width 12 height 12
radio input "true"
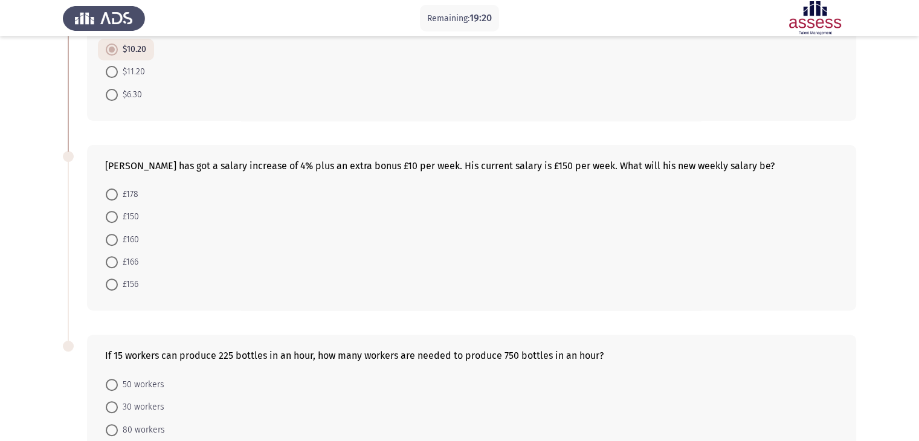
scroll to position [370, 0]
click at [128, 262] on span "£166" at bounding box center [128, 262] width 21 height 15
click at [118, 262] on input "£166" at bounding box center [112, 262] width 12 height 12
radio input "true"
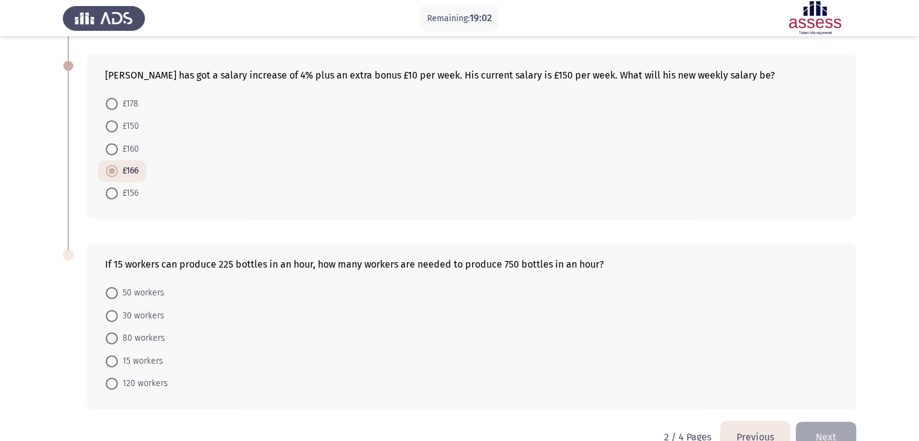
scroll to position [488, 0]
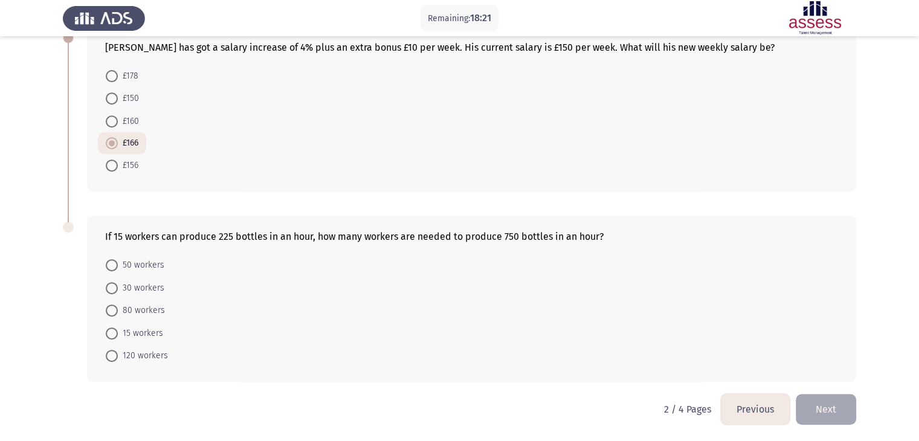
click at [119, 264] on span "50 workers" at bounding box center [141, 265] width 47 height 15
click at [118, 264] on input "50 workers" at bounding box center [112, 265] width 12 height 12
radio input "true"
click at [820, 409] on button "Next" at bounding box center [826, 408] width 60 height 31
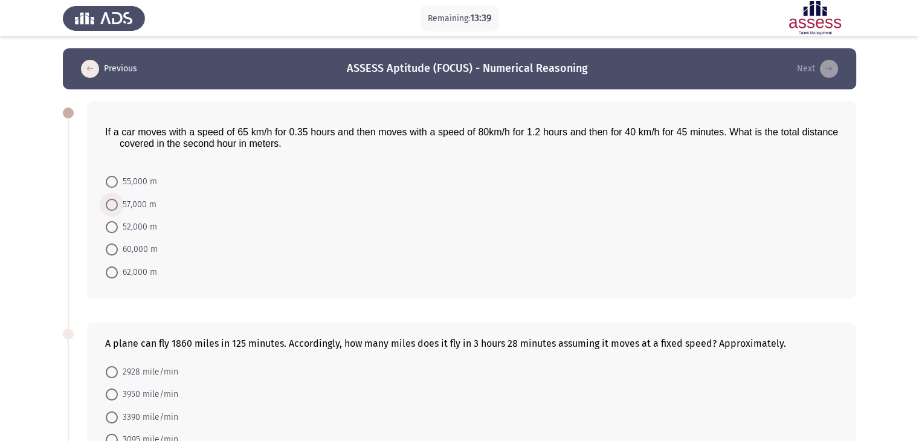
click at [137, 202] on span "57,000 m" at bounding box center [137, 205] width 39 height 15
click at [118, 202] on input "57,000 m" at bounding box center [112, 205] width 12 height 12
radio input "true"
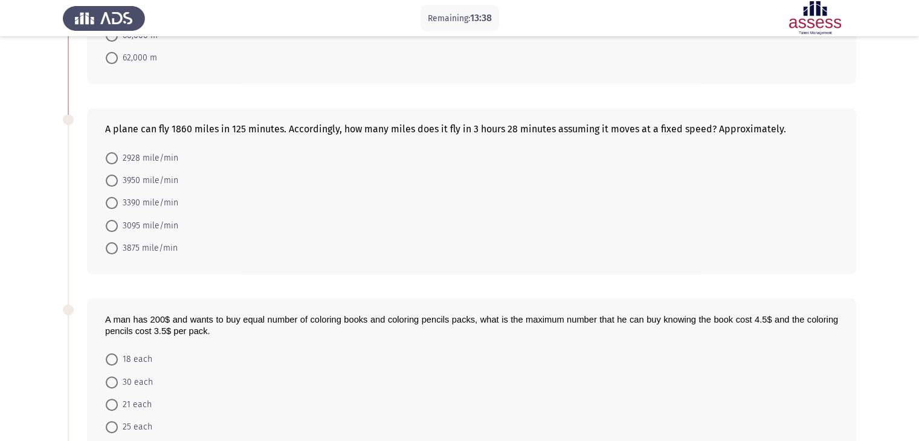
scroll to position [215, 0]
click at [127, 221] on span "3095 mile/min" at bounding box center [148, 225] width 60 height 15
click at [118, 221] on input "3095 mile/min" at bounding box center [112, 225] width 12 height 12
radio input "true"
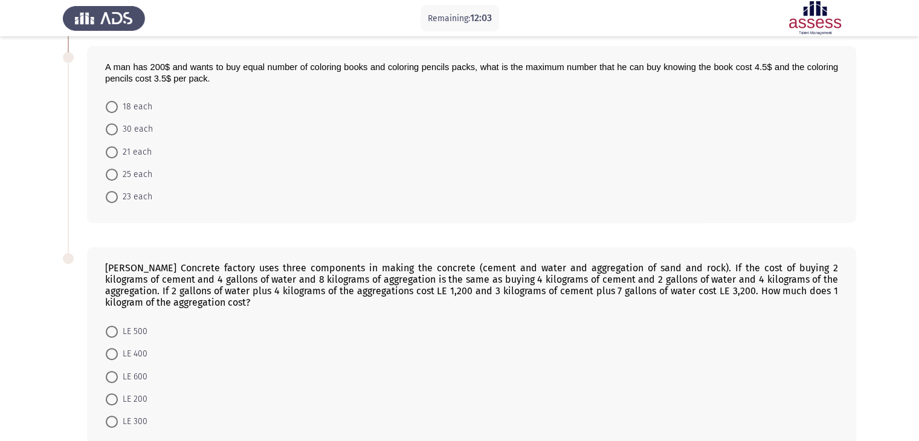
scroll to position [471, 0]
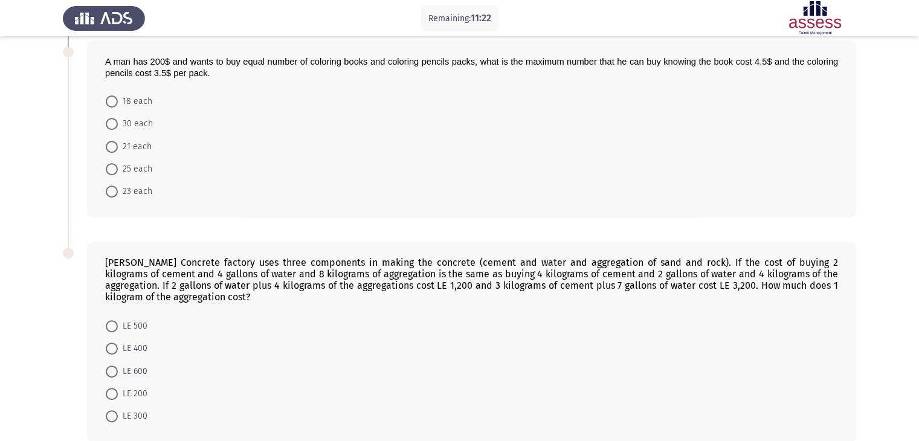
click at [133, 163] on span "25 each" at bounding box center [135, 169] width 34 height 15
click at [118, 163] on input "25 each" at bounding box center [112, 169] width 12 height 12
radio input "true"
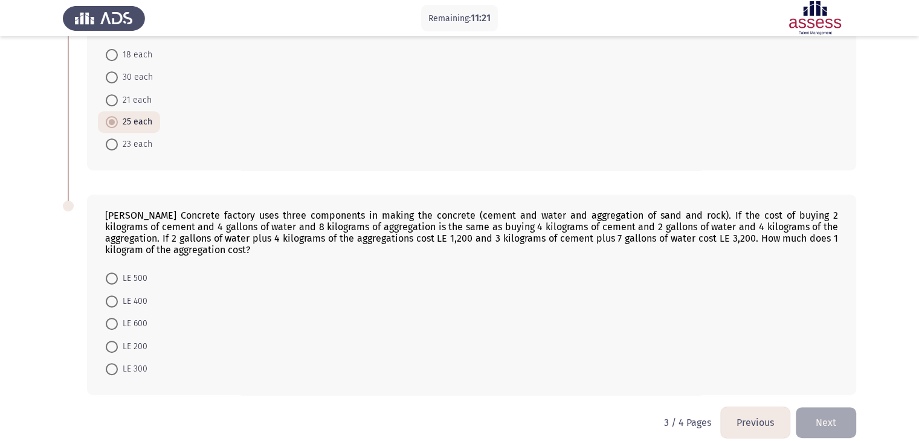
scroll to position [531, 0]
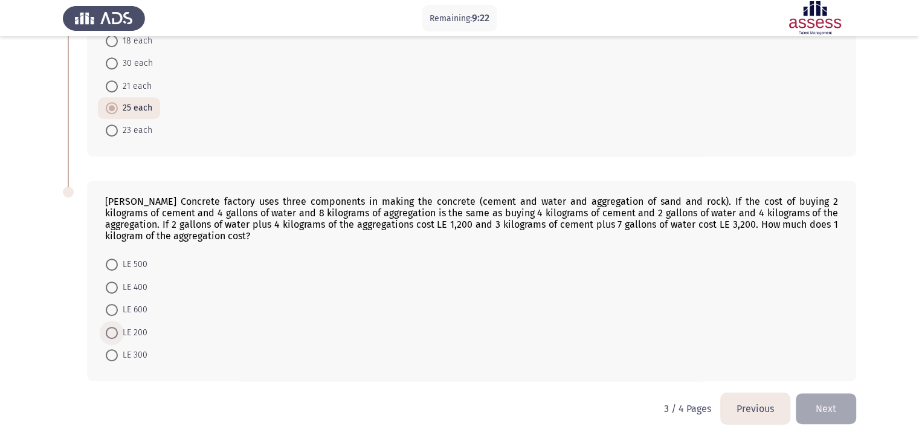
click at [121, 332] on span "LE 200" at bounding box center [133, 333] width 30 height 15
click at [118, 332] on input "LE 200" at bounding box center [112, 333] width 12 height 12
radio input "true"
click at [826, 396] on button "Next" at bounding box center [826, 408] width 60 height 31
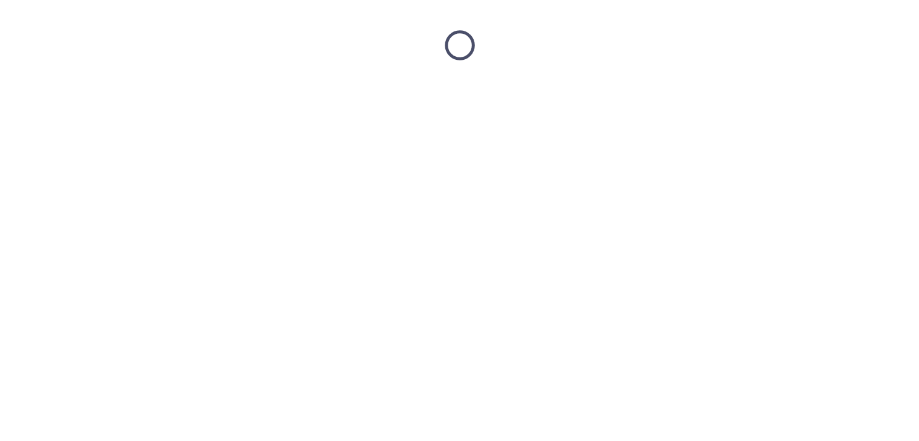
scroll to position [0, 0]
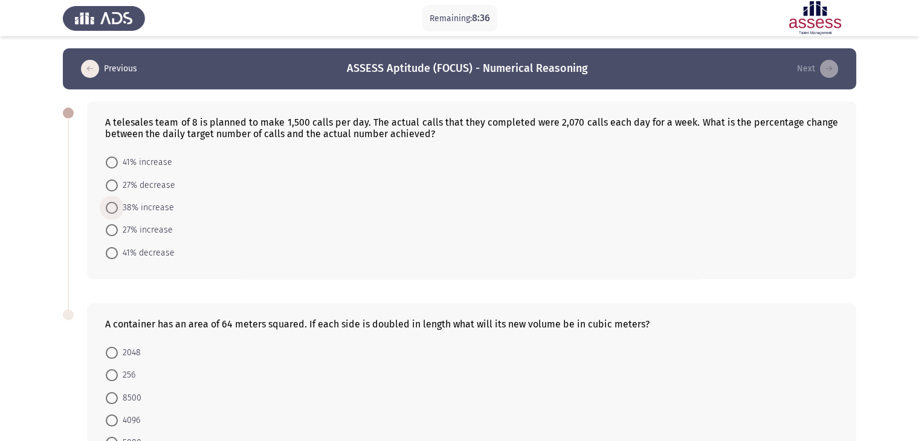
click at [160, 206] on span "38% increase" at bounding box center [146, 208] width 56 height 15
click at [118, 206] on input "38% increase" at bounding box center [112, 208] width 12 height 12
radio input "true"
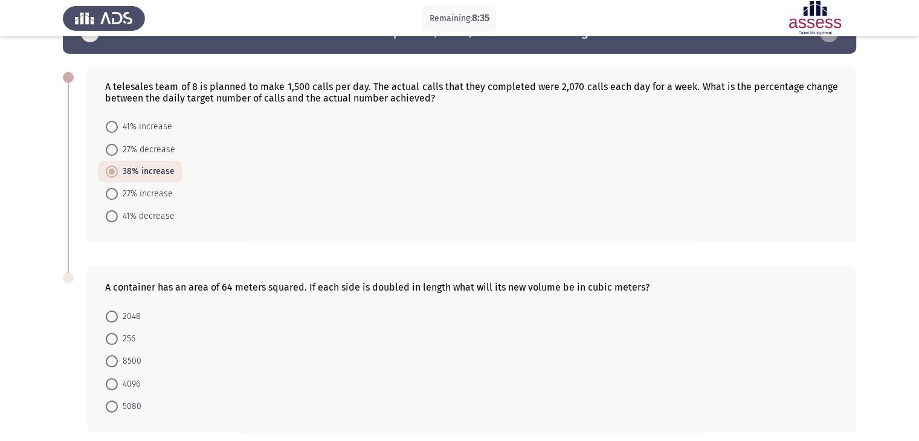
scroll to position [87, 0]
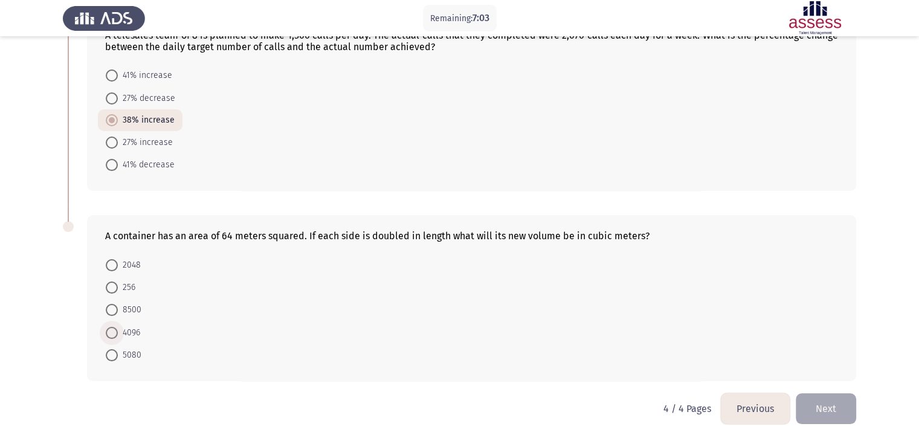
click at [129, 329] on span "4096" at bounding box center [129, 333] width 22 height 15
click at [118, 329] on input "4096" at bounding box center [112, 333] width 12 height 12
radio input "true"
click at [833, 418] on button "Next" at bounding box center [826, 408] width 60 height 31
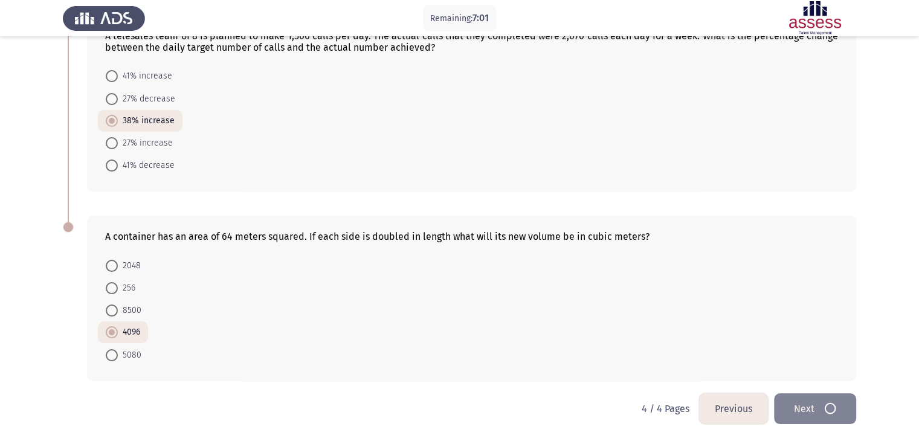
scroll to position [0, 0]
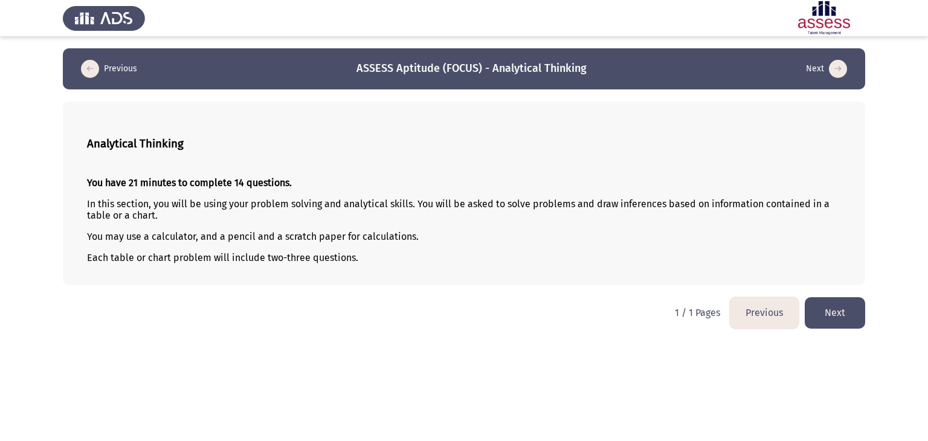
click at [836, 314] on button "Next" at bounding box center [835, 312] width 60 height 31
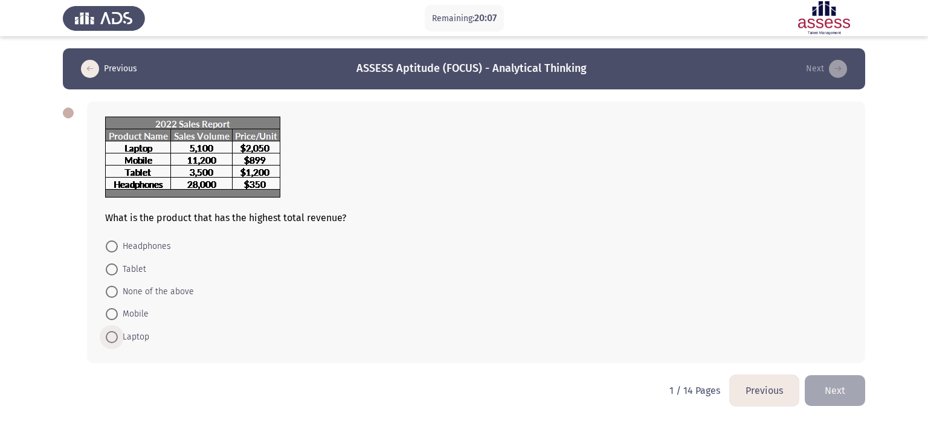
click at [134, 339] on span "Laptop" at bounding box center [133, 337] width 31 height 15
click at [118, 339] on input "Laptop" at bounding box center [112, 337] width 12 height 12
radio input "true"
click at [832, 388] on button "Next" at bounding box center [835, 389] width 60 height 31
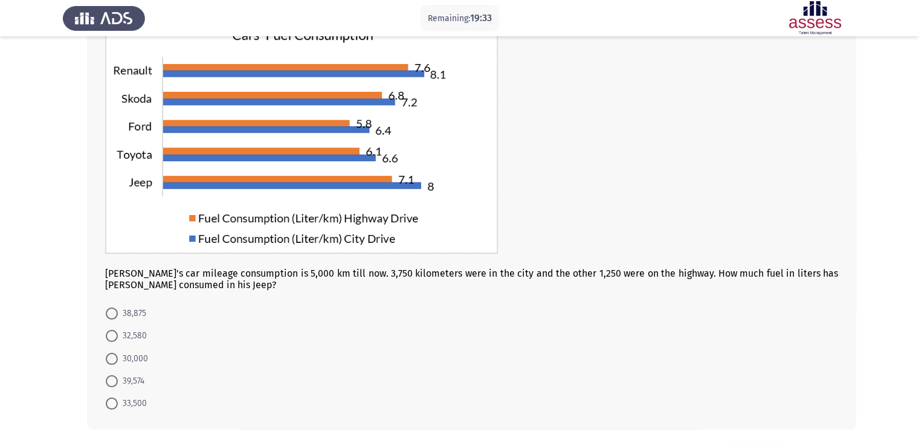
scroll to position [96, 0]
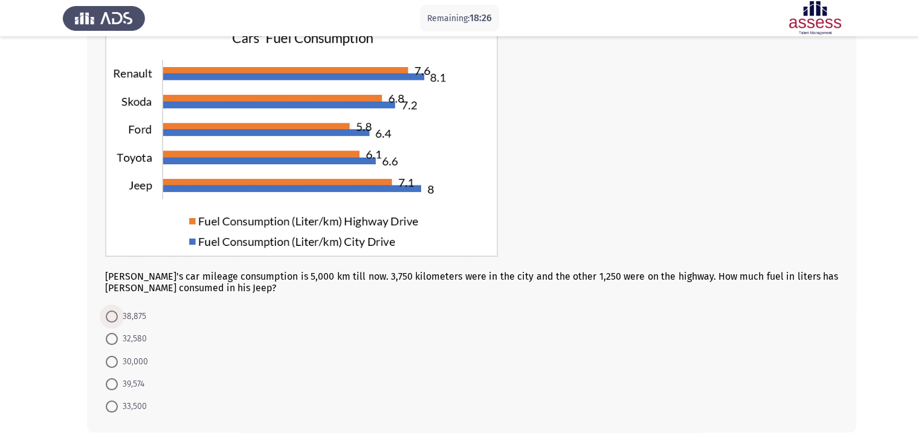
click at [110, 312] on span at bounding box center [112, 317] width 12 height 12
click at [110, 312] on input "38,875" at bounding box center [112, 317] width 12 height 12
radio input "true"
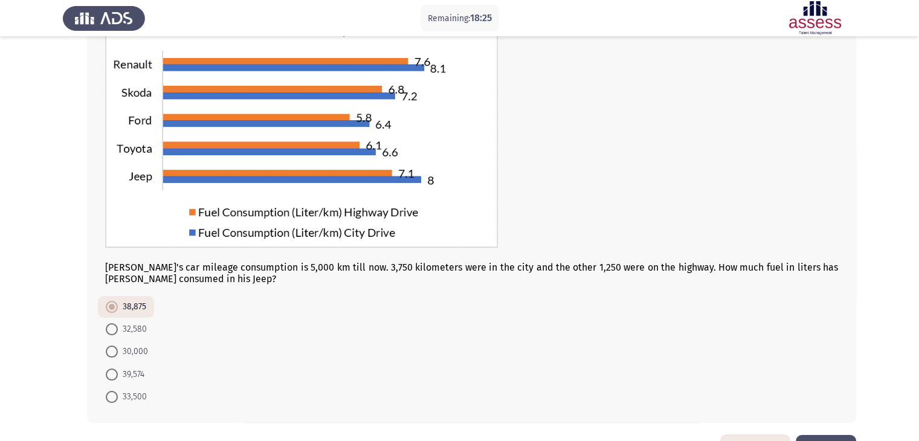
scroll to position [147, 0]
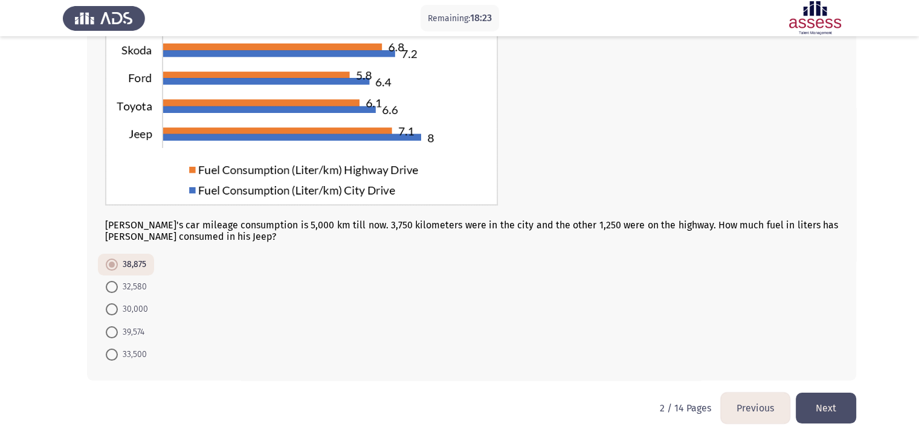
click at [830, 396] on button "Next" at bounding box center [826, 408] width 60 height 31
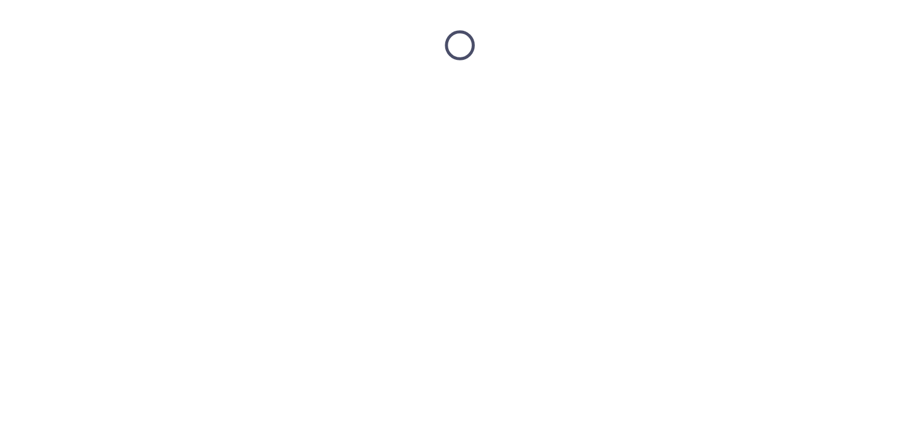
scroll to position [0, 0]
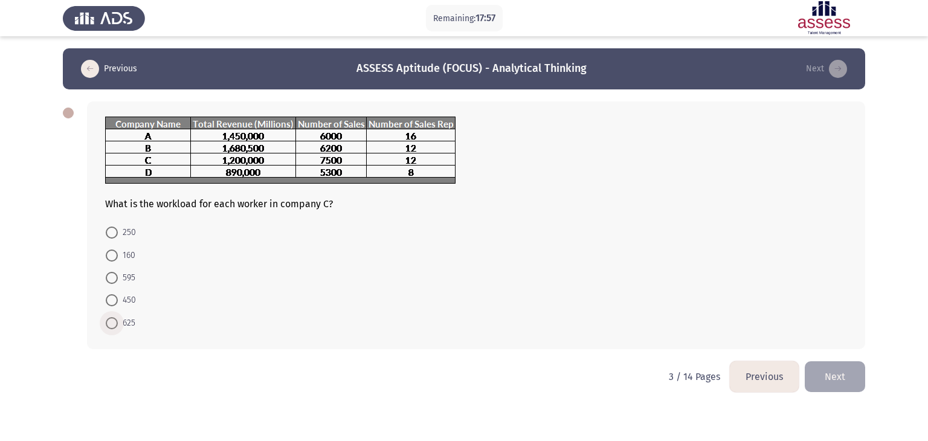
click at [106, 320] on span at bounding box center [112, 323] width 12 height 12
click at [106, 320] on input "625" at bounding box center [112, 323] width 12 height 12
radio input "true"
click at [840, 375] on button "Next" at bounding box center [835, 375] width 60 height 31
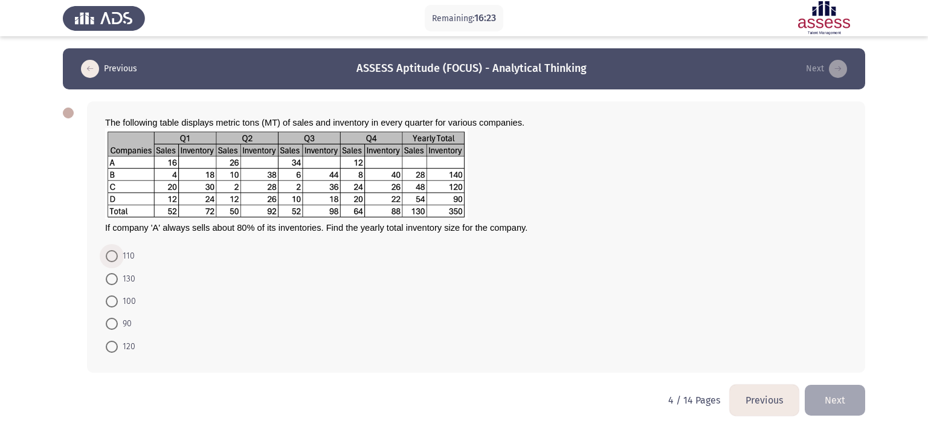
click at [132, 252] on span "110" at bounding box center [126, 256] width 17 height 15
click at [118, 252] on input "110" at bounding box center [112, 256] width 12 height 12
radio input "true"
click at [842, 398] on button "Next" at bounding box center [835, 399] width 60 height 31
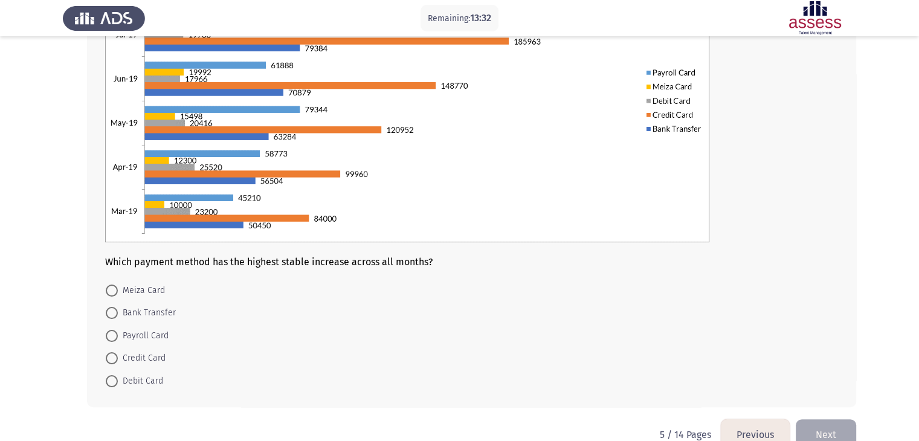
scroll to position [182, 0]
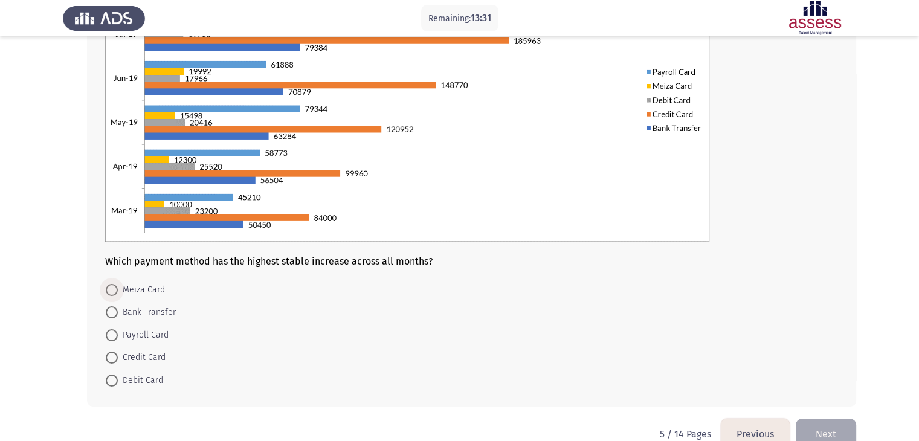
click at [125, 293] on span "Meiza Card" at bounding box center [141, 290] width 47 height 15
click at [118, 293] on input "Meiza Card" at bounding box center [112, 290] width 12 height 12
radio input "true"
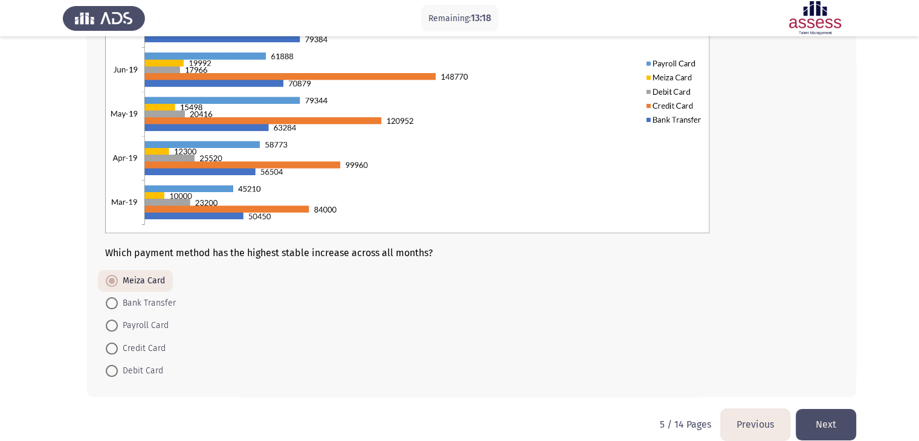
scroll to position [192, 0]
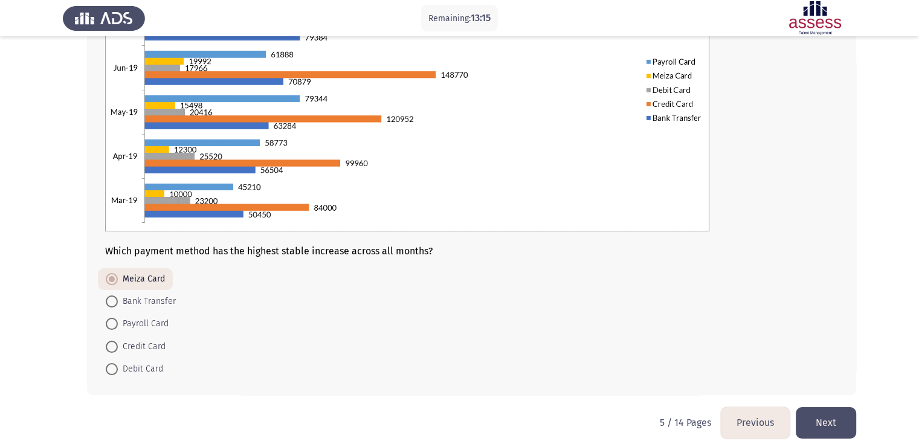
click at [812, 415] on button "Next" at bounding box center [826, 422] width 60 height 31
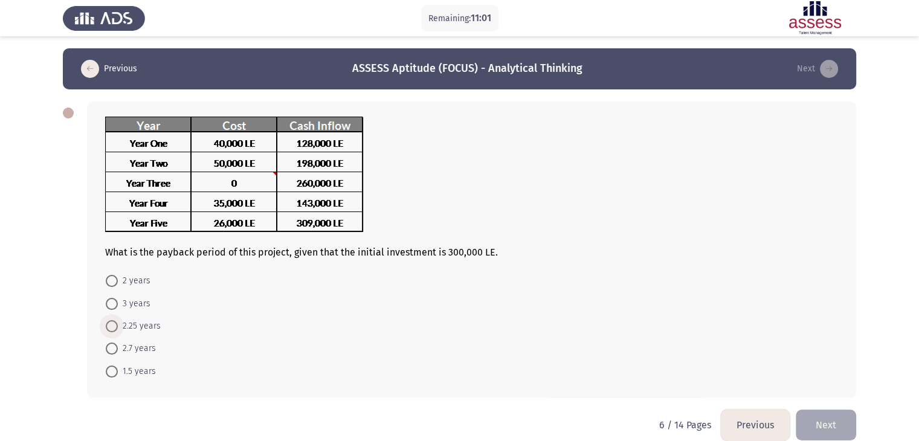
click at [141, 322] on span "2.25 years" at bounding box center [139, 326] width 43 height 15
click at [118, 322] on input "2.25 years" at bounding box center [112, 326] width 12 height 12
radio input "true"
click at [811, 424] on button "Next" at bounding box center [826, 424] width 60 height 31
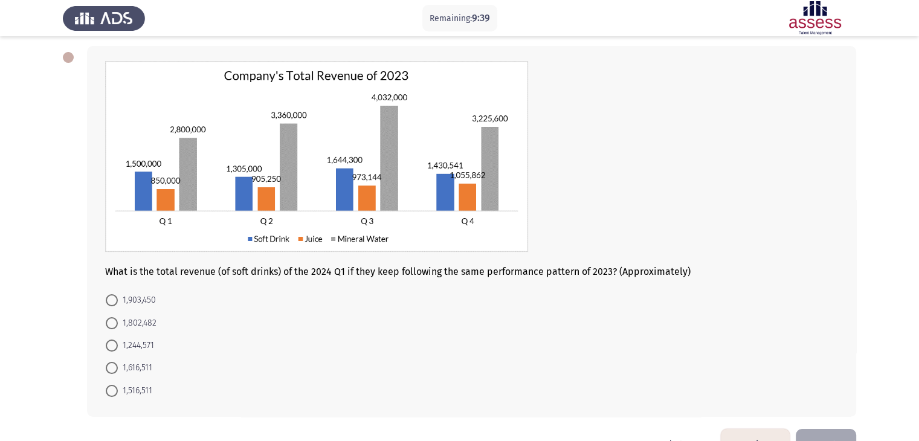
scroll to position [59, 0]
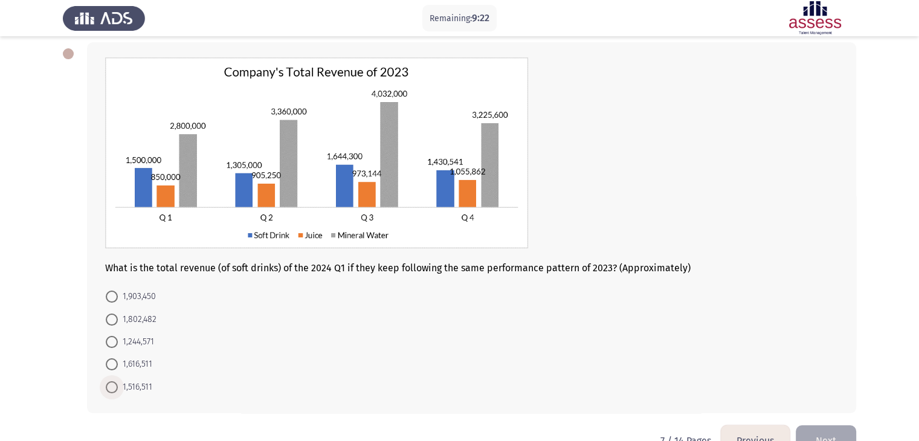
click at [114, 383] on span at bounding box center [112, 387] width 12 height 12
click at [114, 383] on input "1,516,511" at bounding box center [112, 387] width 12 height 12
radio input "true"
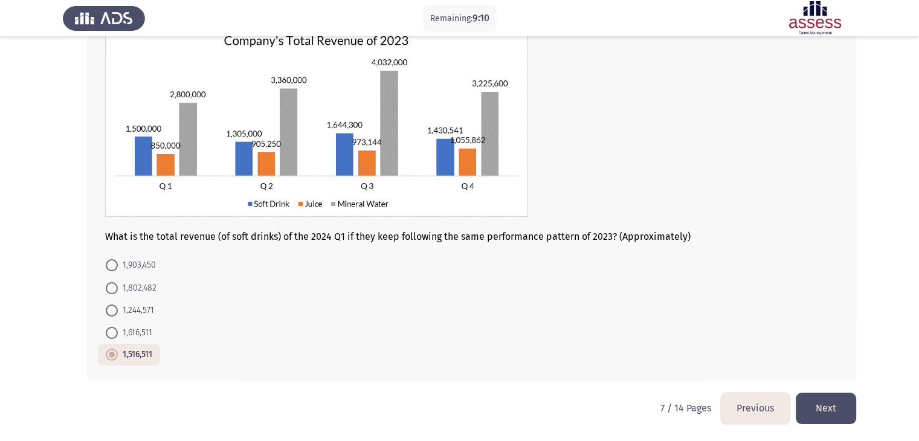
click at [822, 406] on button "Next" at bounding box center [826, 408] width 60 height 31
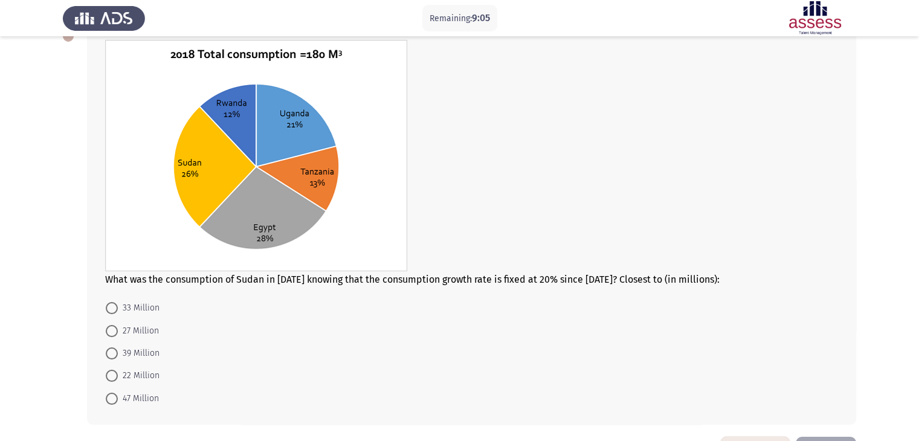
scroll to position [74, 0]
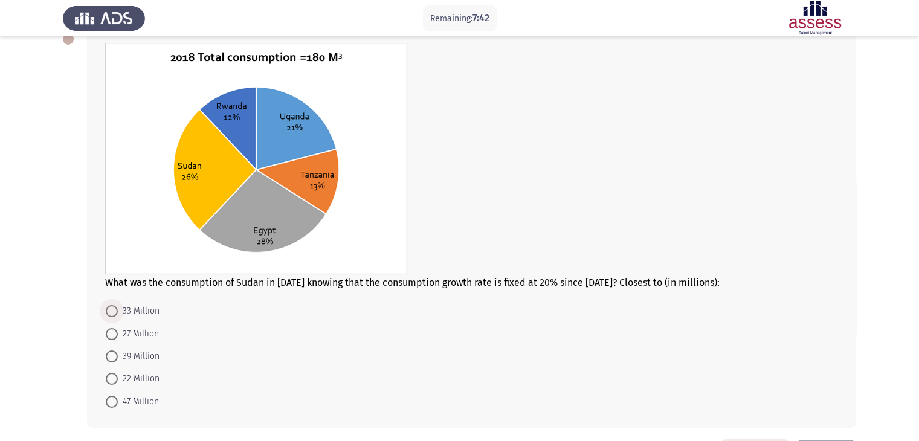
click at [122, 306] on span "33 Million" at bounding box center [139, 311] width 42 height 15
click at [118, 306] on input "33 Million" at bounding box center [112, 311] width 12 height 12
radio input "true"
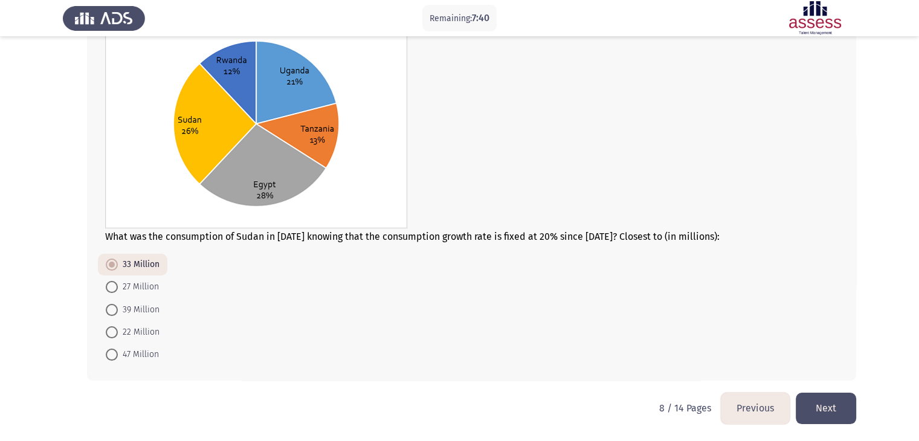
click at [820, 401] on button "Next" at bounding box center [826, 408] width 60 height 31
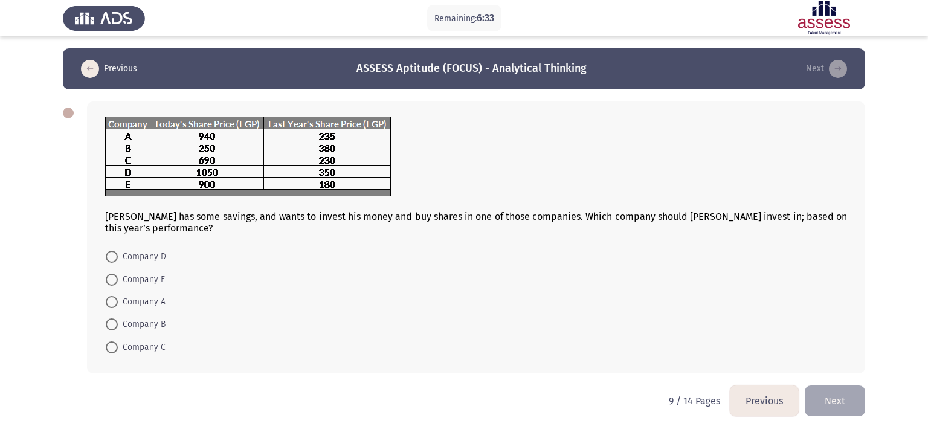
click at [164, 275] on mat-radio-button "Company E" at bounding box center [135, 279] width 75 height 22
click at [154, 279] on span "Company E" at bounding box center [141, 280] width 47 height 15
click at [118, 279] on input "Company E" at bounding box center [112, 280] width 12 height 12
radio input "true"
click at [844, 407] on button "Next" at bounding box center [835, 399] width 60 height 31
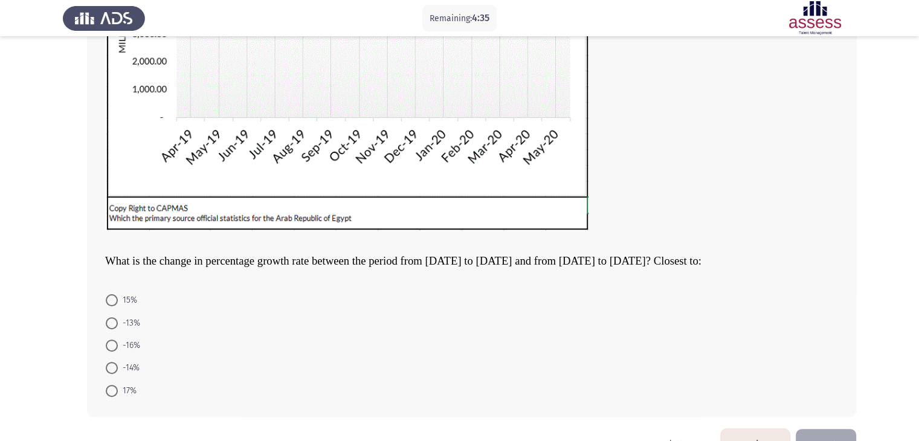
scroll to position [270, 0]
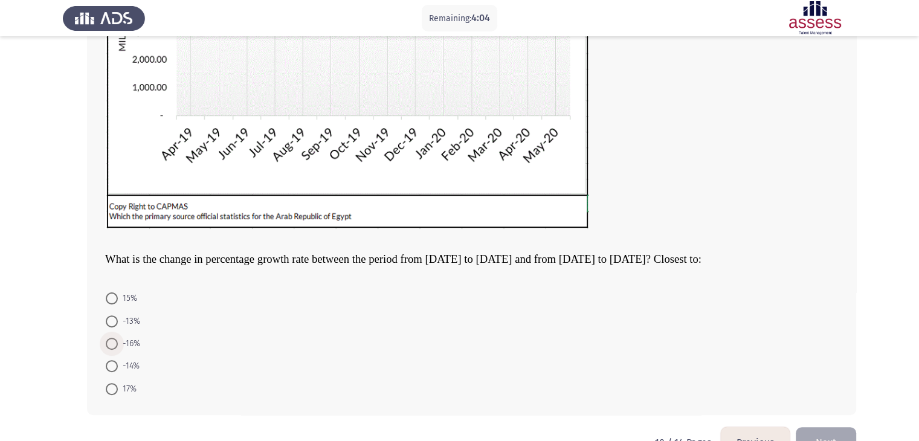
click at [114, 342] on span at bounding box center [112, 344] width 12 height 12
click at [114, 342] on input "-16%" at bounding box center [112, 344] width 12 height 12
radio input "true"
click at [828, 429] on button "Next" at bounding box center [826, 441] width 60 height 31
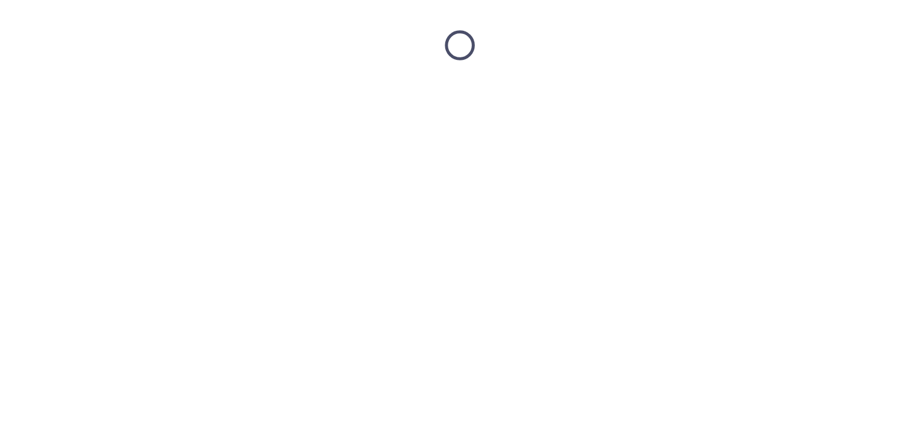
scroll to position [0, 0]
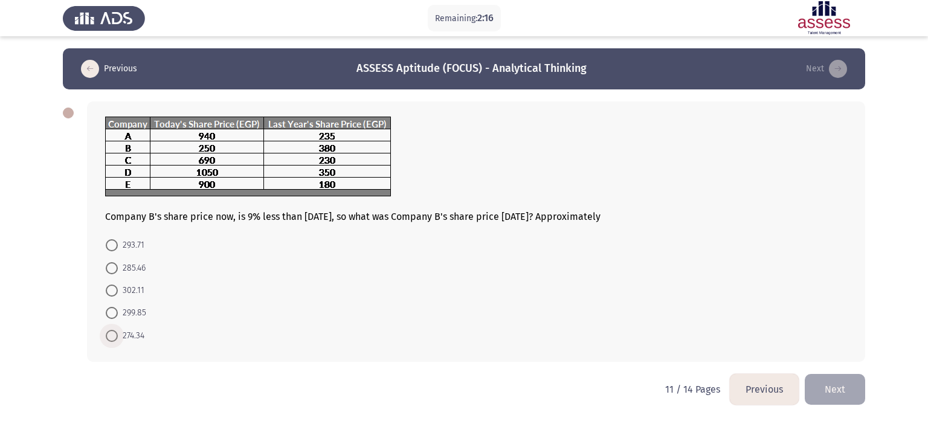
click at [116, 340] on span at bounding box center [112, 336] width 12 height 12
click at [116, 340] on input "274.34" at bounding box center [112, 336] width 12 height 12
radio input "true"
click at [827, 384] on button "Next" at bounding box center [835, 388] width 60 height 31
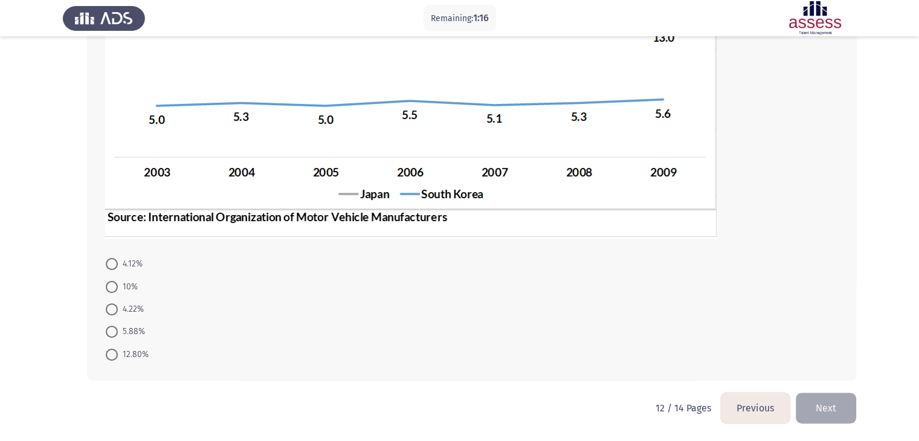
scroll to position [277, 0]
click at [109, 270] on span at bounding box center [112, 265] width 12 height 12
click at [109, 270] on input "4.12%" at bounding box center [112, 265] width 12 height 12
radio input "true"
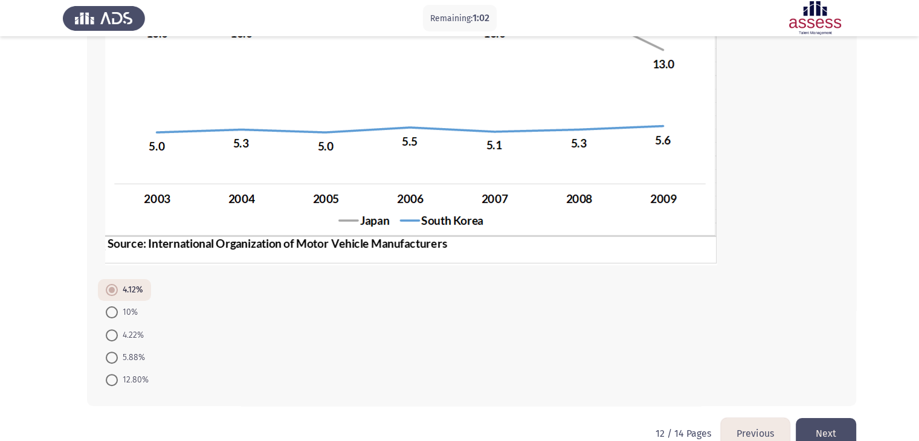
scroll to position [259, 0]
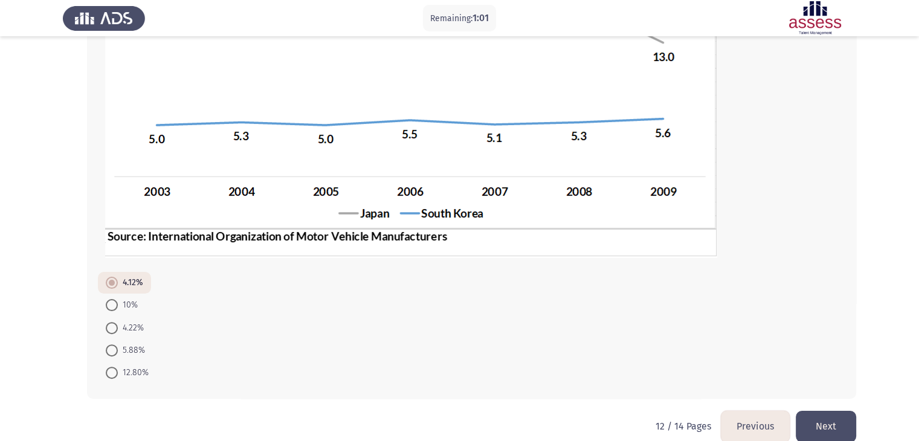
click at [835, 415] on button "Next" at bounding box center [826, 426] width 60 height 31
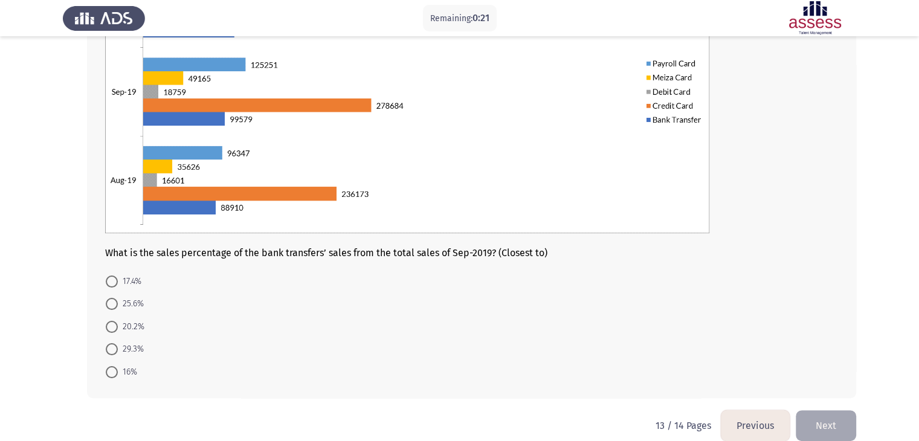
scroll to position [193, 0]
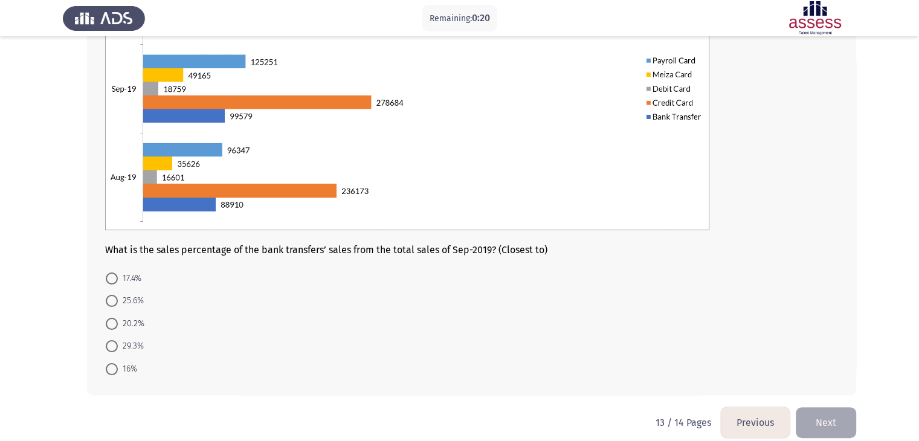
click at [138, 280] on span "17.4%" at bounding box center [130, 278] width 24 height 15
click at [118, 280] on input "17.4%" at bounding box center [112, 279] width 12 height 12
radio input "true"
click at [801, 416] on button "Next" at bounding box center [826, 421] width 60 height 31
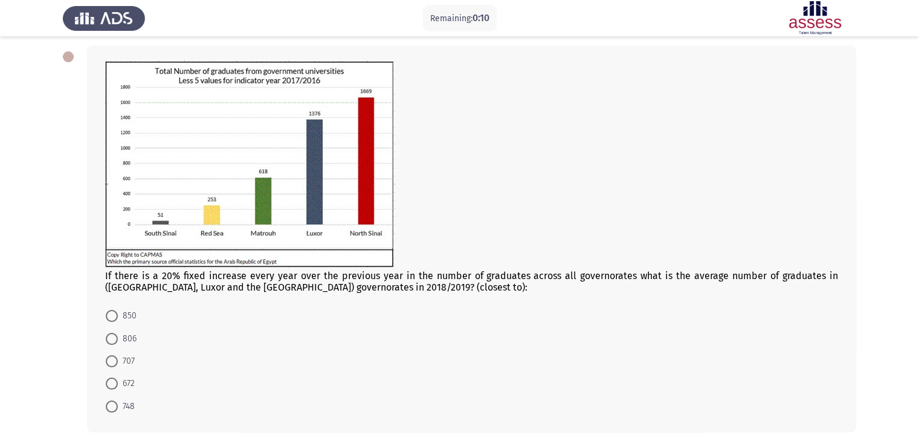
scroll to position [57, 0]
click at [116, 337] on span at bounding box center [112, 338] width 12 height 12
click at [116, 337] on input "806" at bounding box center [112, 338] width 12 height 12
radio input "true"
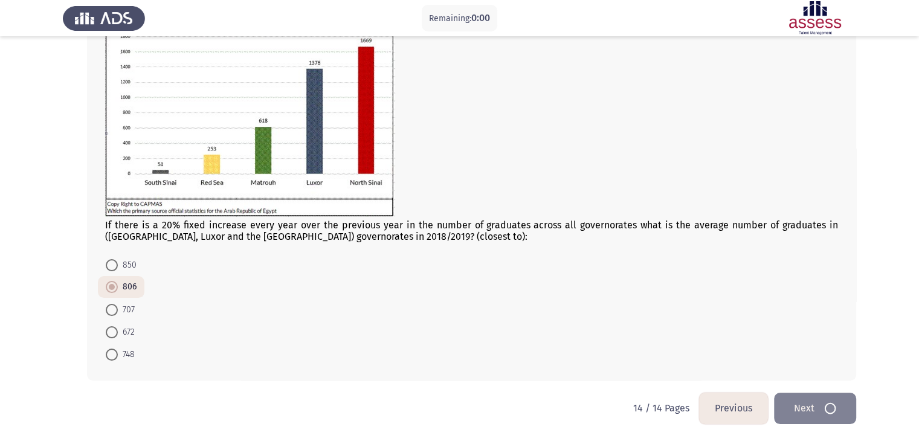
scroll to position [0, 0]
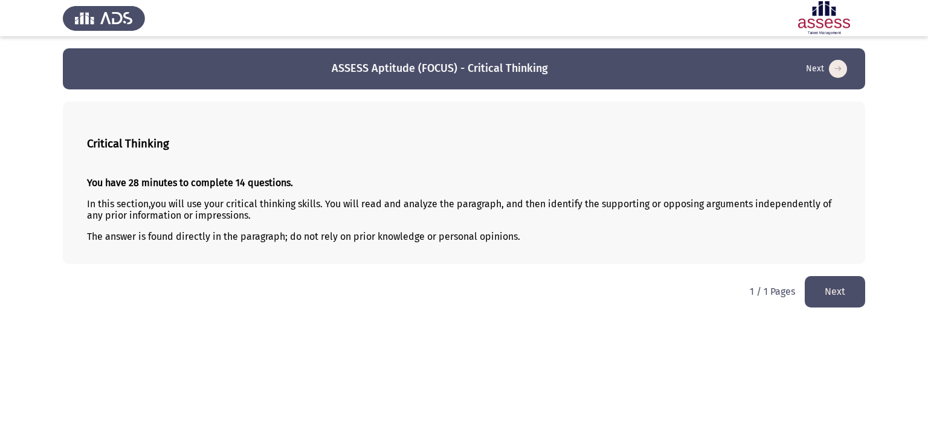
click at [834, 293] on button "Next" at bounding box center [835, 291] width 60 height 31
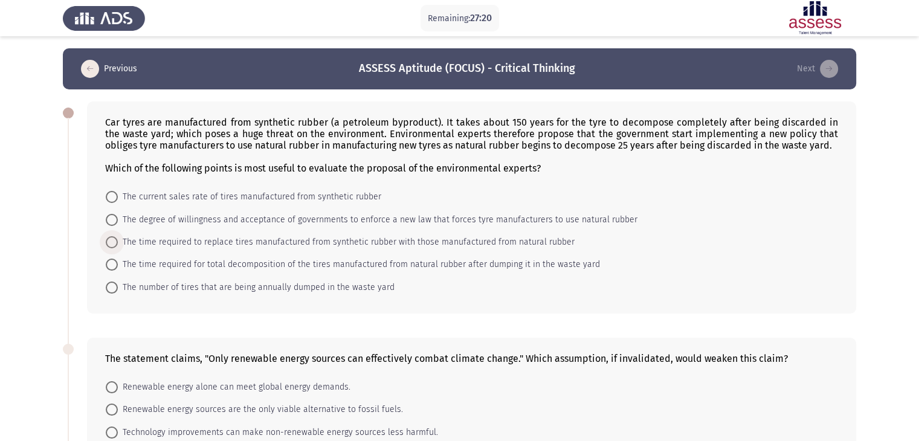
click at [355, 241] on span "The time required to replace tires manufactured from synthetic rubber with thos…" at bounding box center [346, 242] width 457 height 15
click at [118, 241] on input "The time required to replace tires manufactured from synthetic rubber with thos…" at bounding box center [112, 242] width 12 height 12
radio input "true"
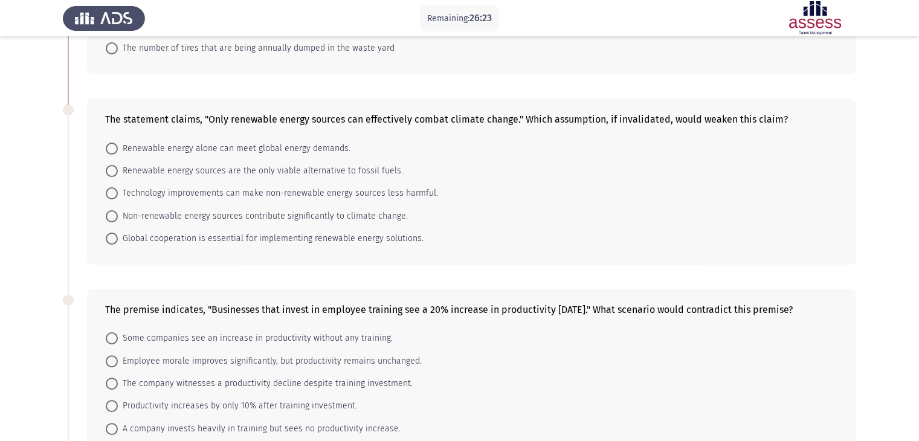
scroll to position [206, 0]
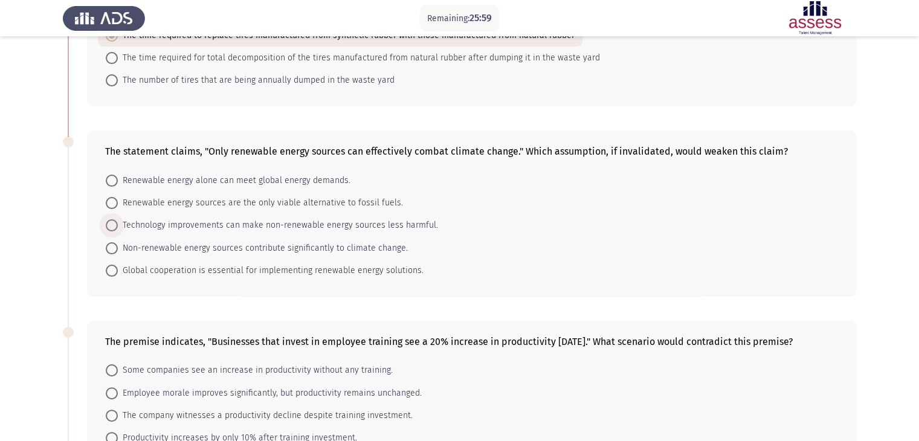
click at [403, 222] on span "Technology improvements can make non-renewable energy sources less harmful." at bounding box center [278, 225] width 320 height 15
click at [118, 222] on input "Technology improvements can make non-renewable energy sources less harmful." at bounding box center [112, 225] width 12 height 12
radio input "true"
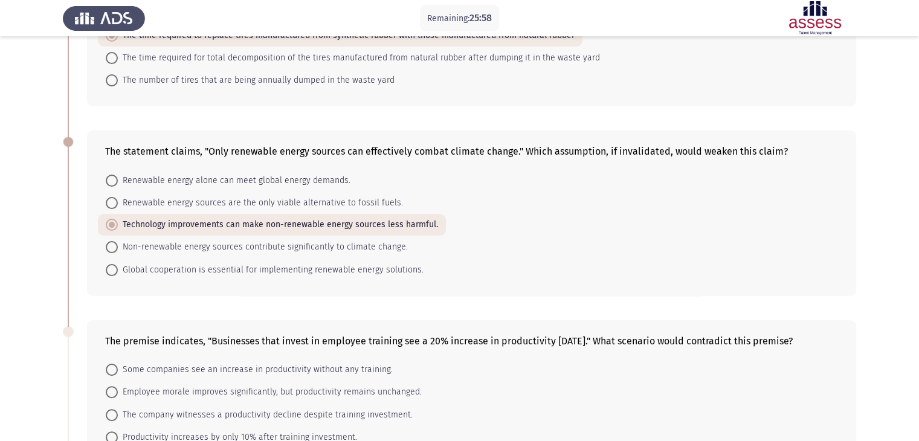
click at [494, 315] on div "The premise indicates, "Businesses that invest in employee training see a 20% i…" at bounding box center [460, 403] width 794 height 190
click at [322, 180] on span "Renewable energy alone can meet global energy demands." at bounding box center [234, 180] width 233 height 15
click at [118, 180] on input "Renewable energy alone can meet global energy demands." at bounding box center [112, 181] width 12 height 12
radio input "true"
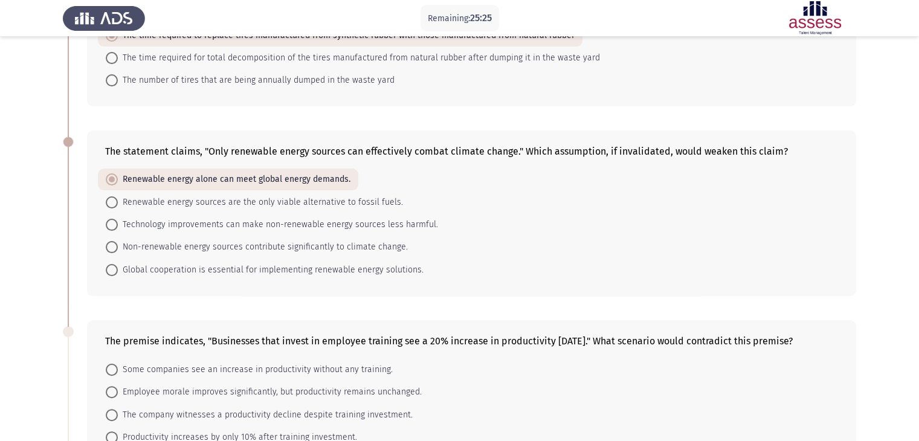
click at [340, 297] on div "The statement claims, "Only renewable energy sources can effectively combat cli…" at bounding box center [460, 212] width 794 height 189
click at [352, 202] on span "Renewable energy sources are the only viable alternative to fossil fuels." at bounding box center [260, 202] width 285 height 15
click at [118, 202] on input "Renewable energy sources are the only viable alternative to fossil fuels." at bounding box center [112, 202] width 12 height 12
radio input "true"
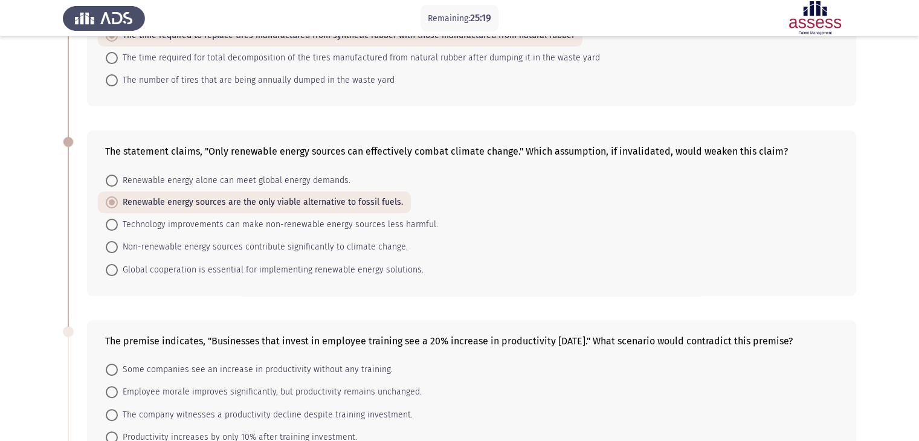
click at [326, 296] on div "The statement claims, "Only renewable energy sources can effectively combat cli…" at bounding box center [460, 212] width 794 height 189
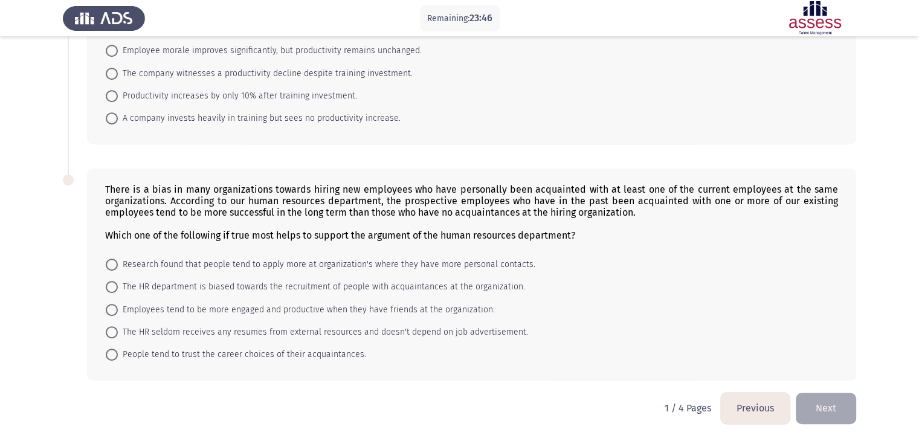
scroll to position [559, 0]
click at [471, 259] on span "Research found that people tend to apply more at organization's where they have…" at bounding box center [327, 264] width 418 height 15
click at [118, 259] on input "Research found that people tend to apply more at organization's where they have…" at bounding box center [112, 265] width 12 height 12
radio input "true"
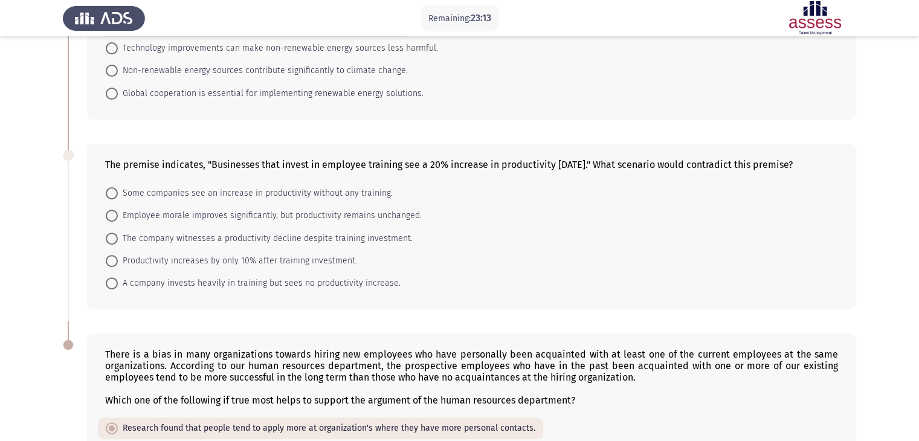
scroll to position [386, 0]
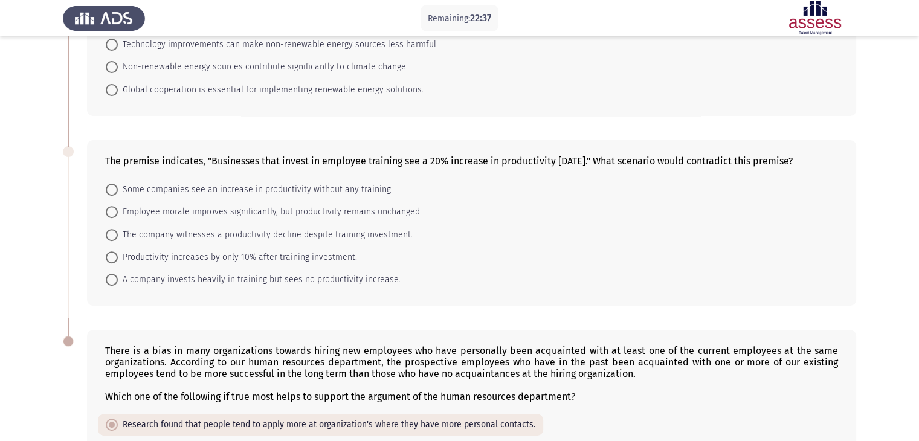
click at [372, 240] on span "The company witnesses a productivity decline despite training investment." at bounding box center [265, 235] width 295 height 15
click at [118, 240] on input "The company witnesses a productivity decline despite training investment." at bounding box center [112, 235] width 12 height 12
radio input "true"
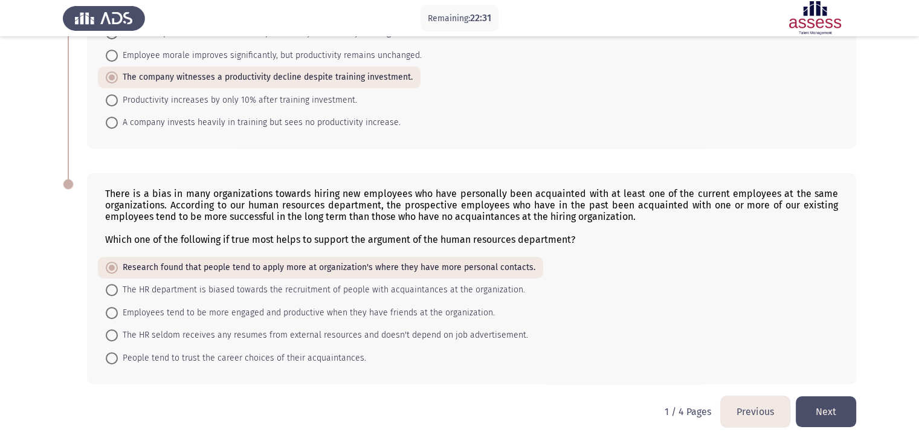
scroll to position [558, 0]
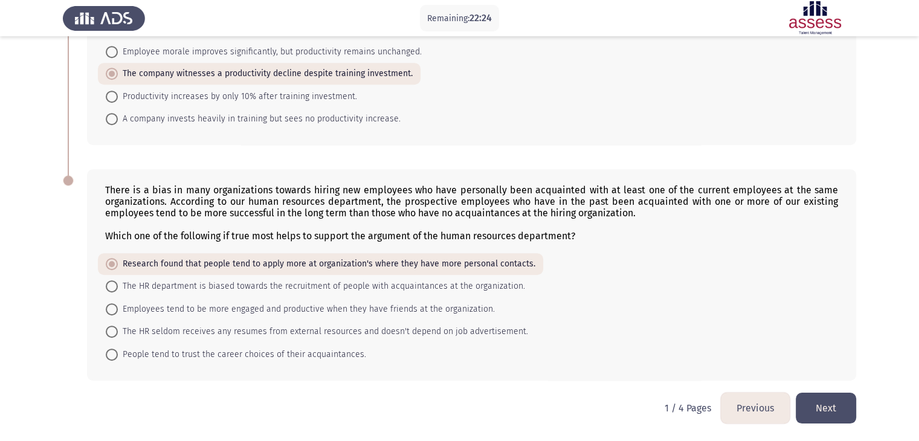
click at [826, 400] on button "Next" at bounding box center [826, 408] width 60 height 31
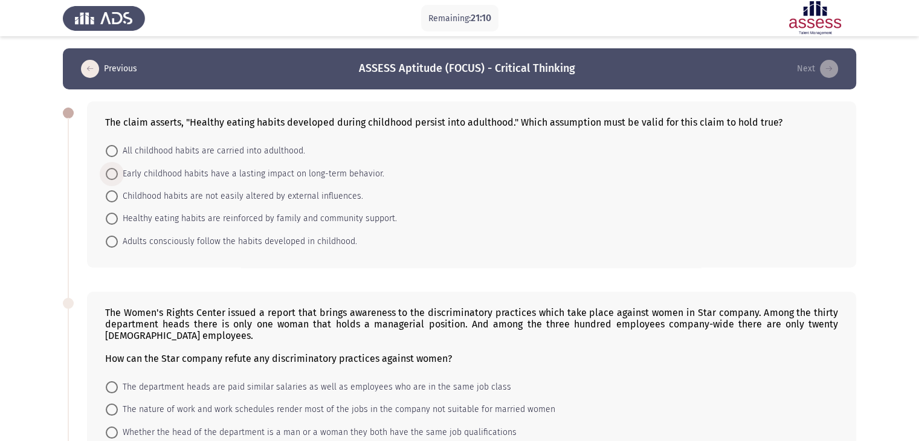
click at [357, 175] on span "Early childhood habits have a lasting impact on long-term behavior." at bounding box center [251, 174] width 267 height 15
click at [118, 175] on input "Early childhood habits have a lasting impact on long-term behavior." at bounding box center [112, 174] width 12 height 12
radio input "true"
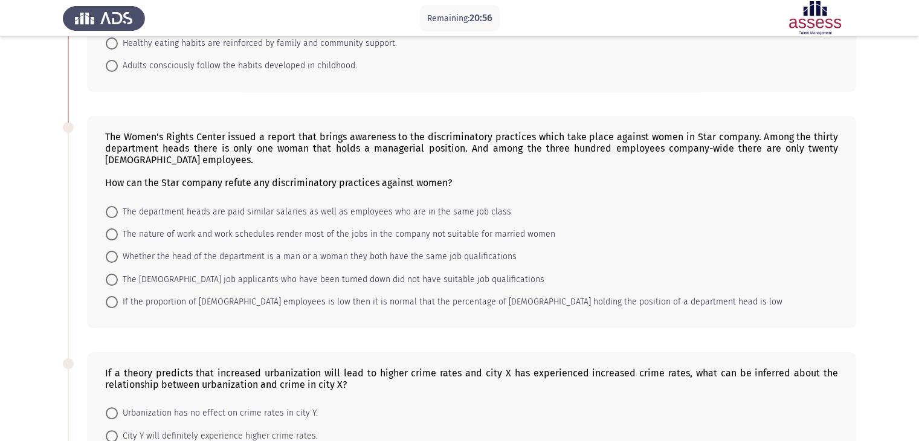
scroll to position [175, 0]
click at [469, 280] on span "The [DEMOGRAPHIC_DATA] job applicants who have been turned down did not have su…" at bounding box center [331, 279] width 427 height 15
click at [118, 280] on input "The [DEMOGRAPHIC_DATA] job applicants who have been turned down did not have su…" at bounding box center [112, 279] width 12 height 12
radio input "true"
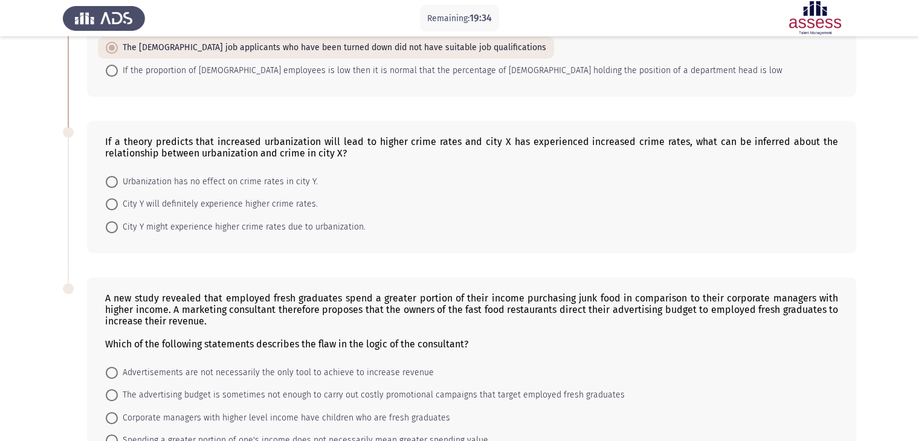
scroll to position [407, 0]
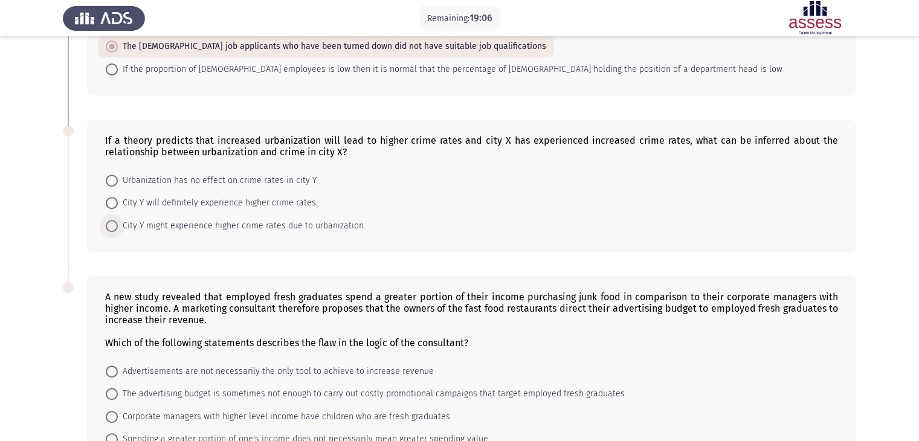
click at [335, 223] on span "City Y might experience higher crime rates due to urbanization." at bounding box center [242, 226] width 248 height 15
click at [118, 223] on input "City Y might experience higher crime rates due to urbanization." at bounding box center [112, 226] width 12 height 12
radio input "true"
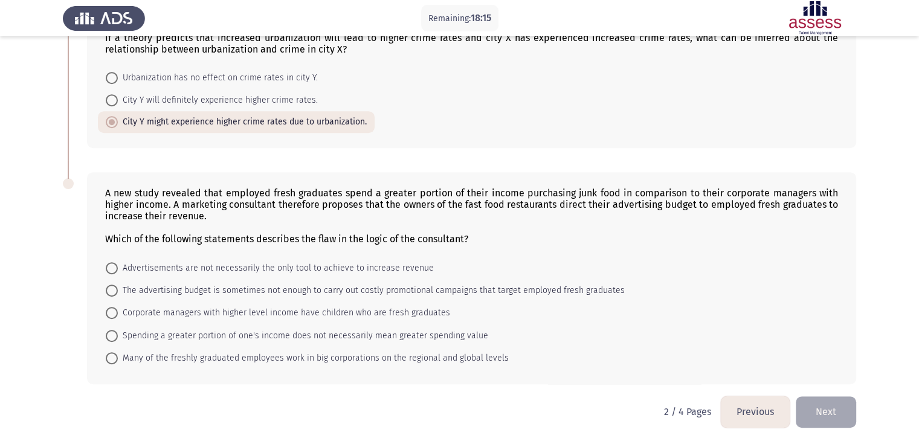
scroll to position [513, 0]
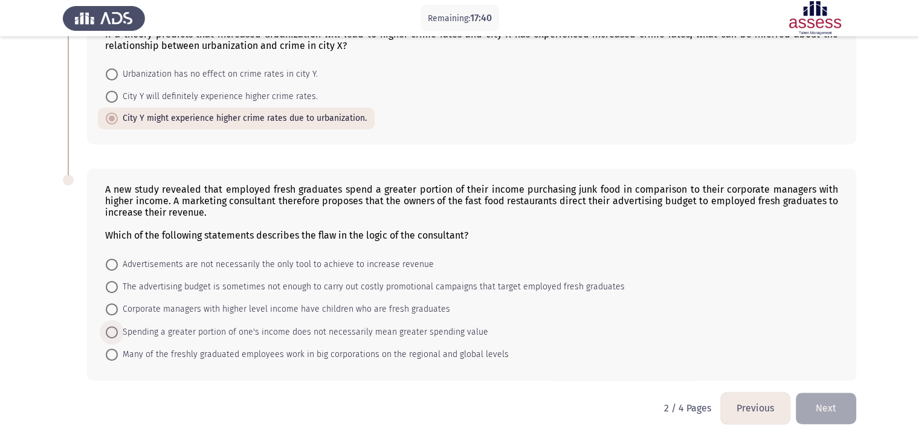
click at [457, 334] on span "Spending a greater portion of one's income does not necessarily mean greater sp…" at bounding box center [303, 332] width 370 height 15
click at [118, 334] on input "Spending a greater portion of one's income does not necessarily mean greater sp…" at bounding box center [112, 332] width 12 height 12
radio input "true"
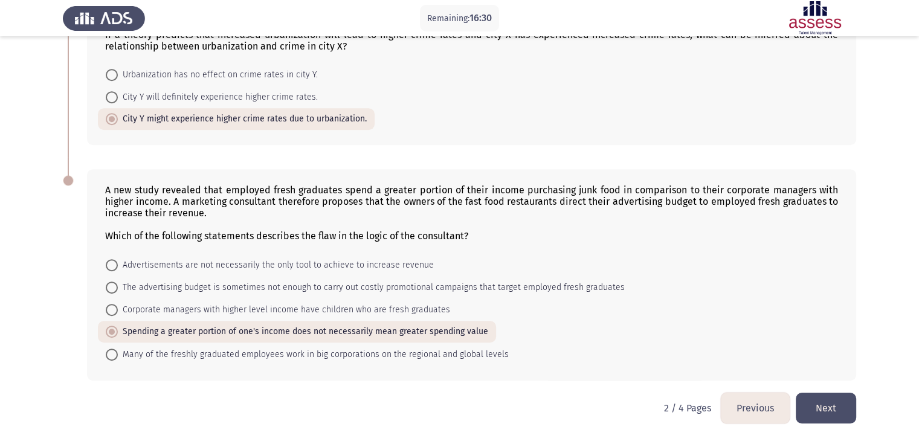
scroll to position [513, 0]
click at [829, 414] on button "Next" at bounding box center [826, 408] width 60 height 31
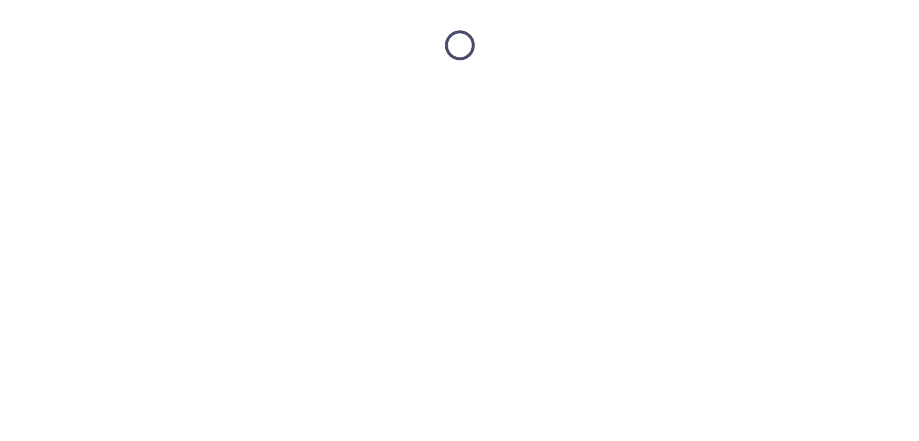
scroll to position [0, 0]
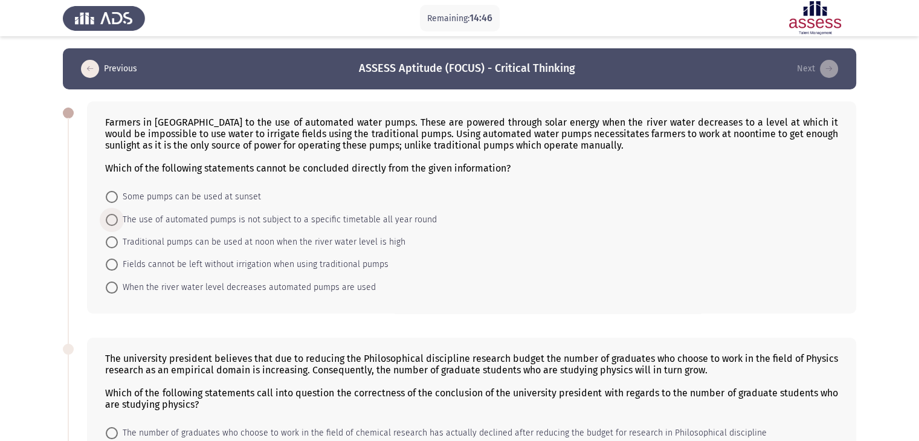
click at [320, 216] on span "The use of automated pumps is not subject to a specific timetable all year round" at bounding box center [277, 220] width 319 height 15
click at [118, 216] on input "The use of automated pumps is not subject to a specific timetable all year round" at bounding box center [112, 220] width 12 height 12
radio input "true"
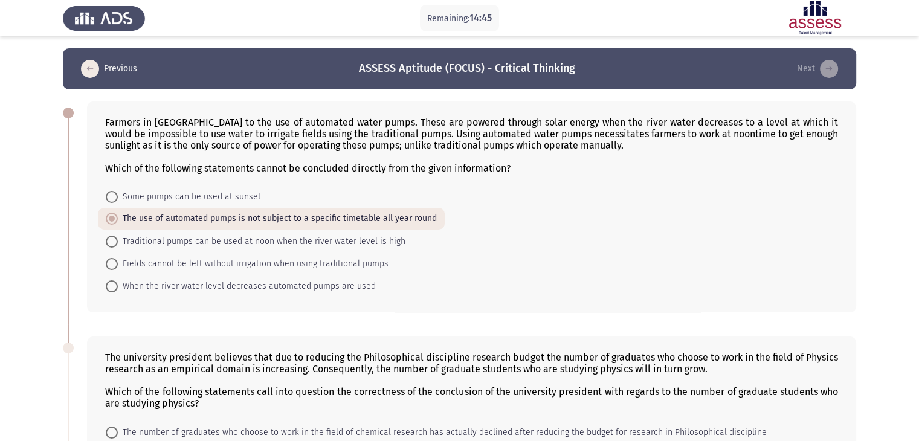
click at [471, 328] on div "The university president believes that due to reducing the Philosophical discip…" at bounding box center [460, 443] width 794 height 236
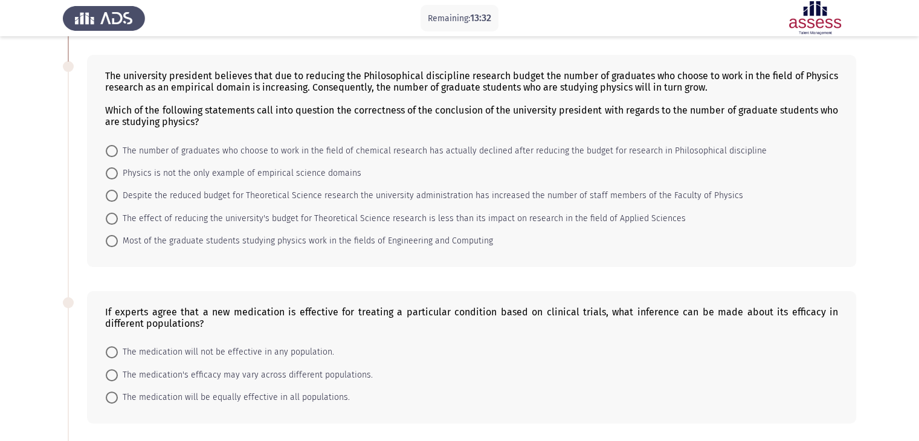
scroll to position [288, 0]
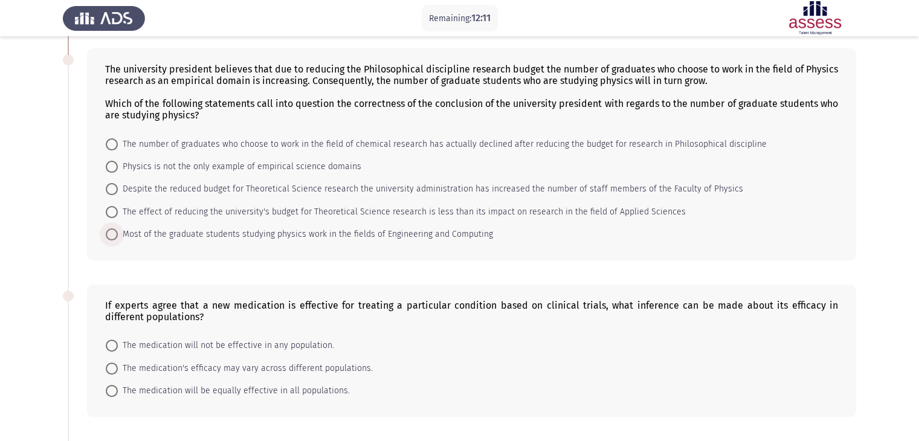
click at [358, 236] on span "Most of the graduate students studying physics work in the fields of Engineerin…" at bounding box center [305, 234] width 375 height 15
click at [118, 236] on input "Most of the graduate students studying physics work in the fields of Engineerin…" at bounding box center [112, 234] width 12 height 12
radio input "true"
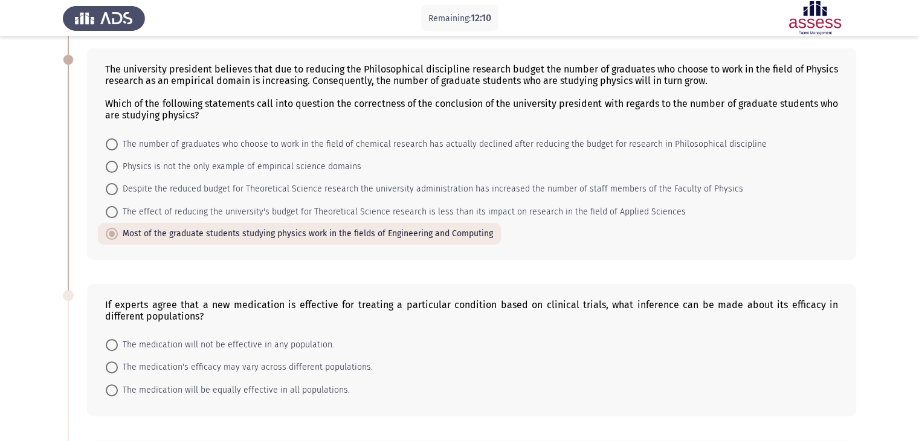
click at [362, 252] on div "The university president believes that due to reducing the Philosophical discip…" at bounding box center [471, 153] width 769 height 211
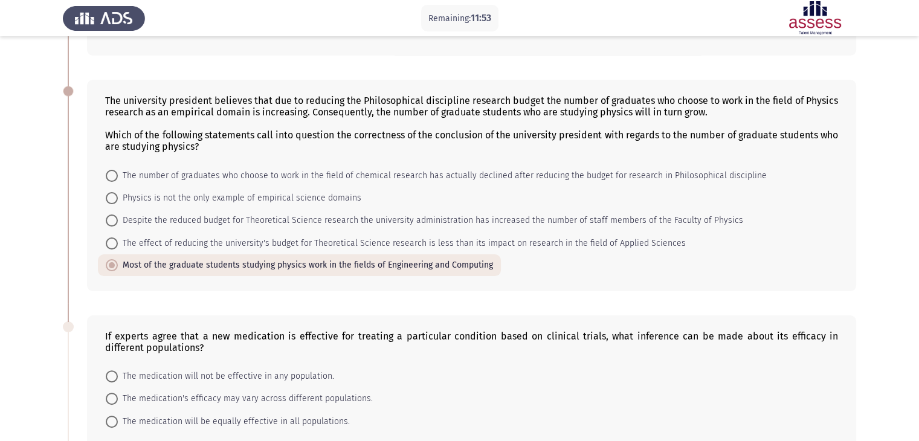
scroll to position [248, 0]
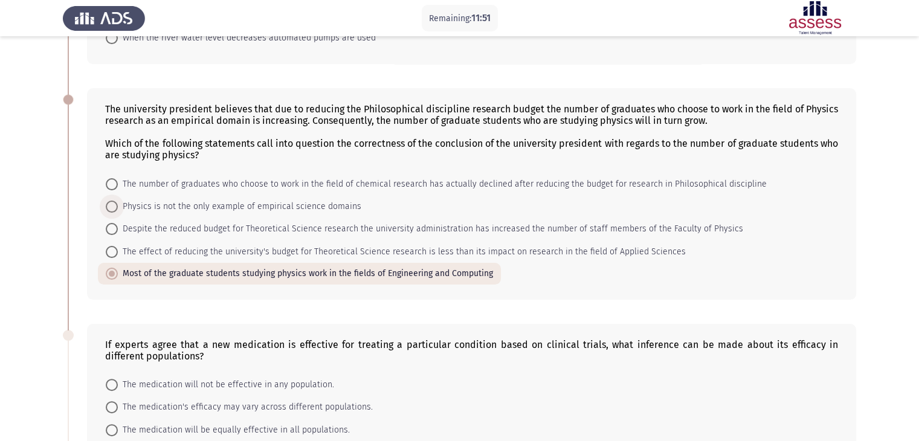
click at [329, 209] on span "Physics is not the only example of empirical science domains" at bounding box center [240, 206] width 244 height 15
click at [118, 209] on input "Physics is not the only example of empirical science domains" at bounding box center [112, 207] width 12 height 12
radio input "true"
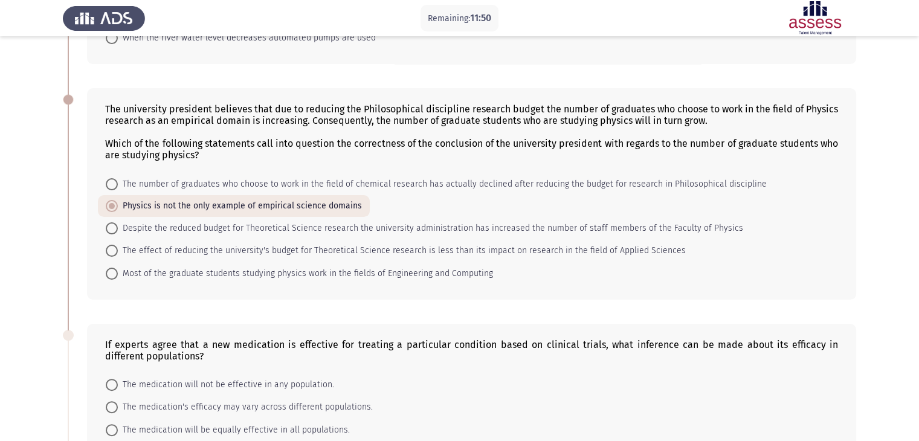
click at [431, 304] on div "The university president believes that due to reducing the Philosophical discip…" at bounding box center [460, 193] width 794 height 235
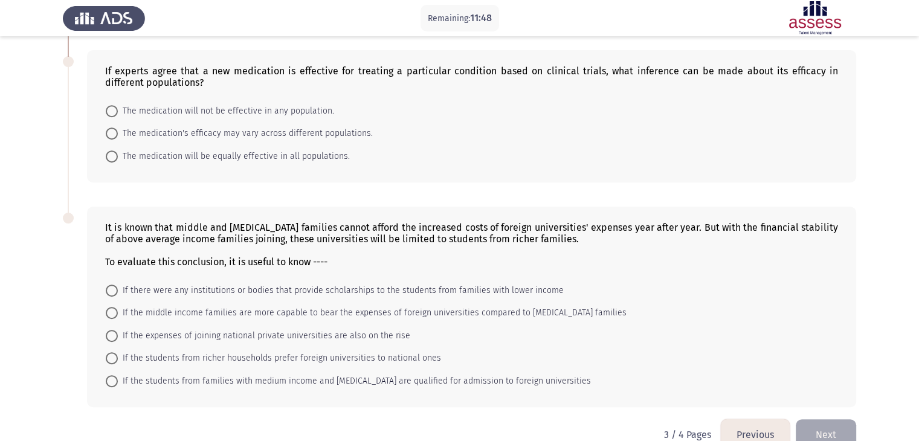
scroll to position [522, 0]
click at [308, 128] on span "The medication's efficacy may vary across different populations." at bounding box center [245, 133] width 255 height 15
click at [118, 128] on input "The medication's efficacy may vary across different populations." at bounding box center [112, 134] width 12 height 12
radio input "true"
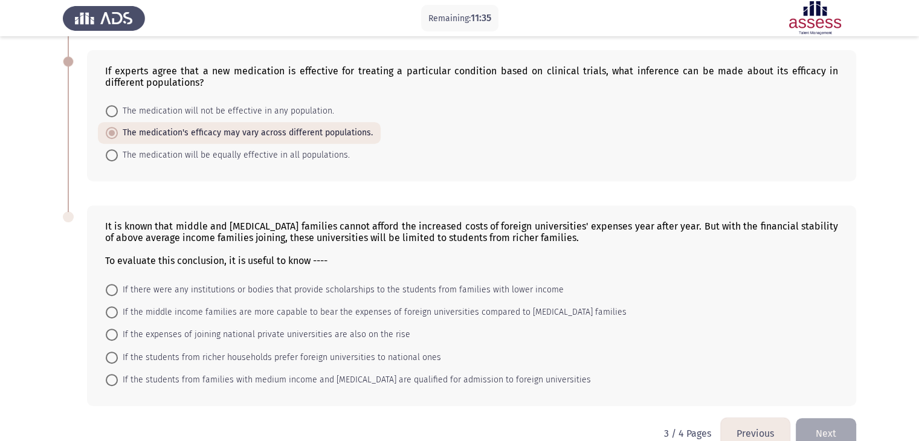
scroll to position [548, 0]
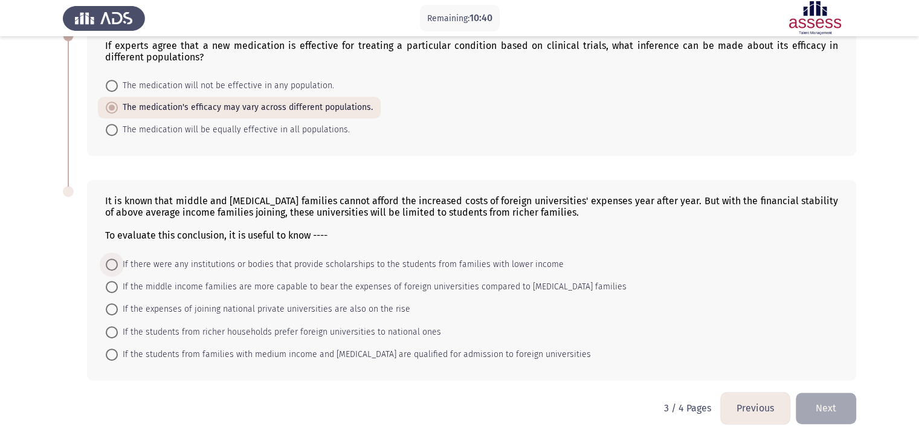
click at [429, 264] on span "If there were any institutions or bodies that provide scholarships to the stude…" at bounding box center [341, 264] width 446 height 15
click at [118, 264] on input "If there were any institutions or bodies that provide scholarships to the stude…" at bounding box center [112, 265] width 12 height 12
radio input "true"
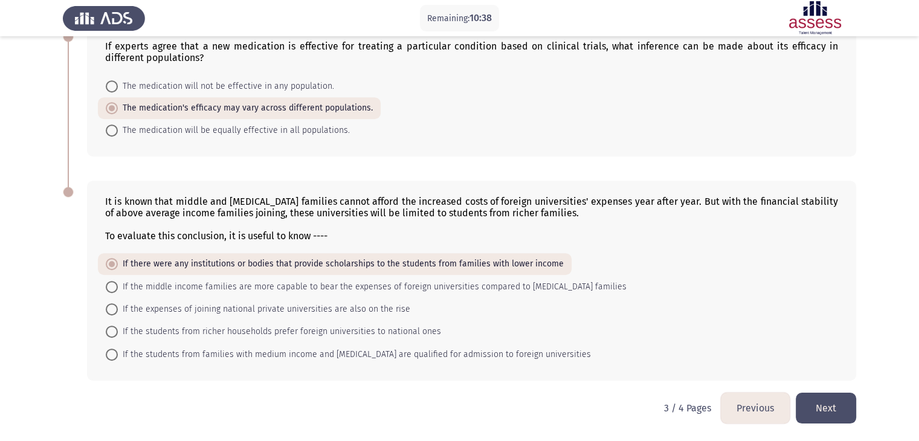
click at [828, 423] on button "Next" at bounding box center [826, 408] width 60 height 31
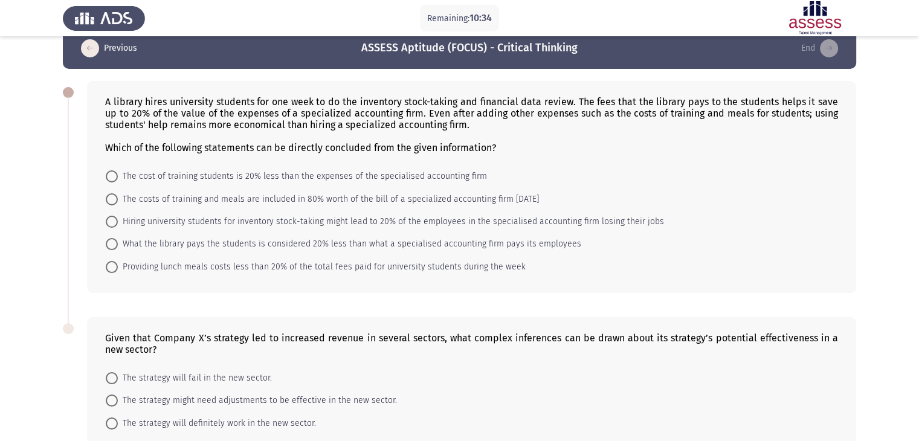
scroll to position [0, 0]
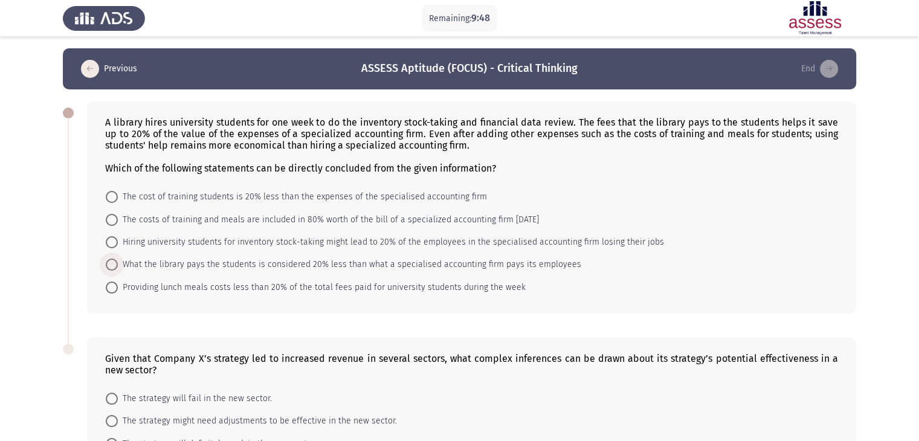
click at [525, 260] on span "What the library pays the students is considered 20% less than what a specialis…" at bounding box center [350, 264] width 464 height 15
click at [118, 260] on input "What the library pays the students is considered 20% less than what a specialis…" at bounding box center [112, 265] width 12 height 12
radio input "true"
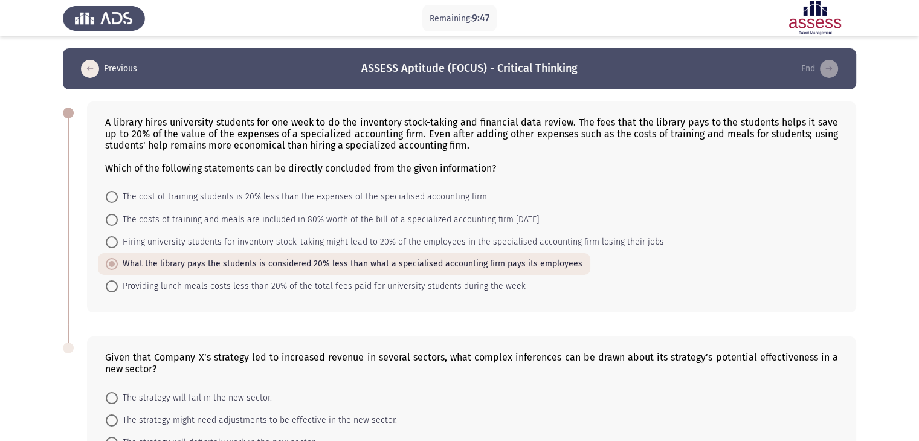
click at [465, 293] on span "Providing lunch meals costs less than 20% of the total fees paid for university…" at bounding box center [322, 286] width 408 height 15
click at [118, 293] on input "Providing lunch meals costs less than 20% of the total fees paid for university…" at bounding box center [112, 286] width 12 height 12
radio input "true"
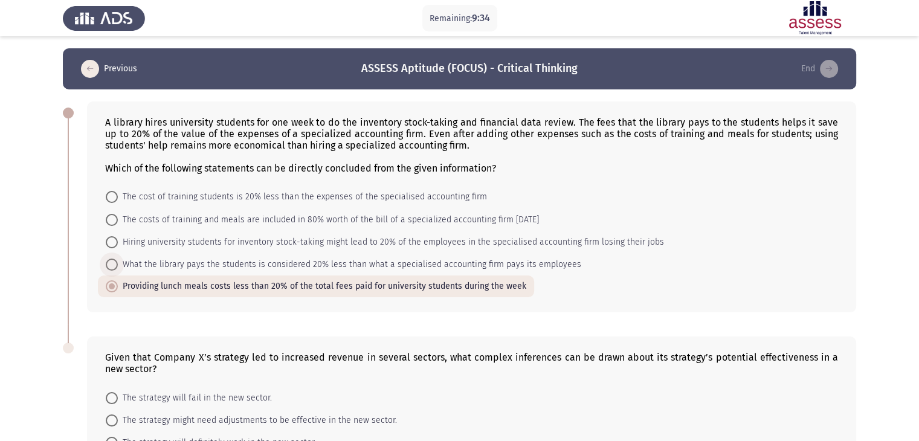
click at [442, 270] on span "What the library pays the students is considered 20% less than what a specialis…" at bounding box center [350, 264] width 464 height 15
click at [118, 270] on input "What the library pays the students is considered 20% less than what a specialis…" at bounding box center [112, 265] width 12 height 12
radio input "true"
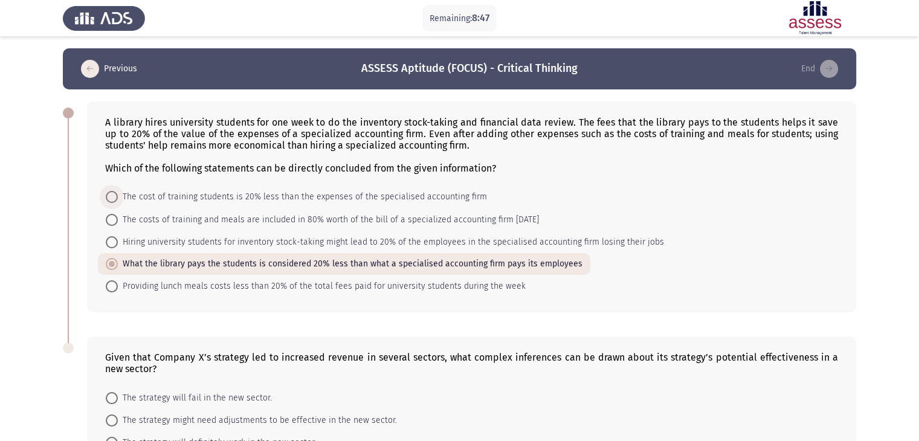
click at [406, 193] on span "The cost of training students is 20% less than the expenses of the specialised …" at bounding box center [302, 197] width 369 height 15
click at [118, 193] on input "The cost of training students is 20% less than the expenses of the specialised …" at bounding box center [112, 197] width 12 height 12
radio input "true"
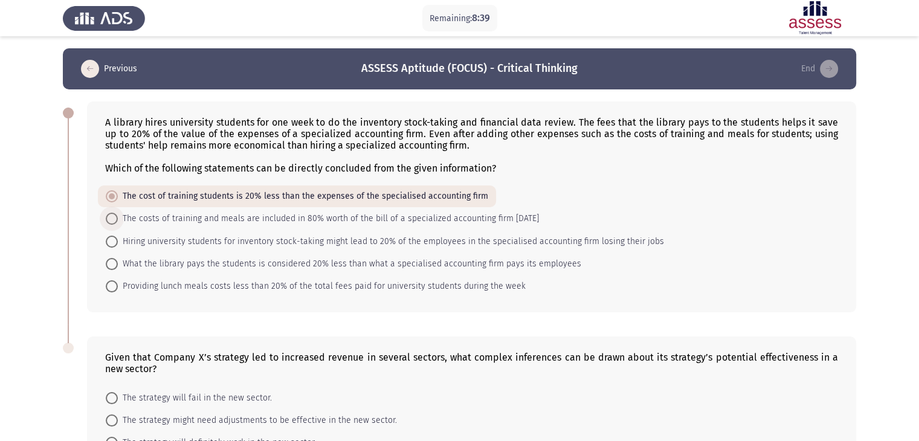
click at [482, 219] on span "The costs of training and meals are included in 80% worth of the bill of a spec…" at bounding box center [328, 219] width 421 height 15
click at [118, 219] on input "The costs of training and meals are included in 80% worth of the bill of a spec…" at bounding box center [112, 219] width 12 height 12
radio input "true"
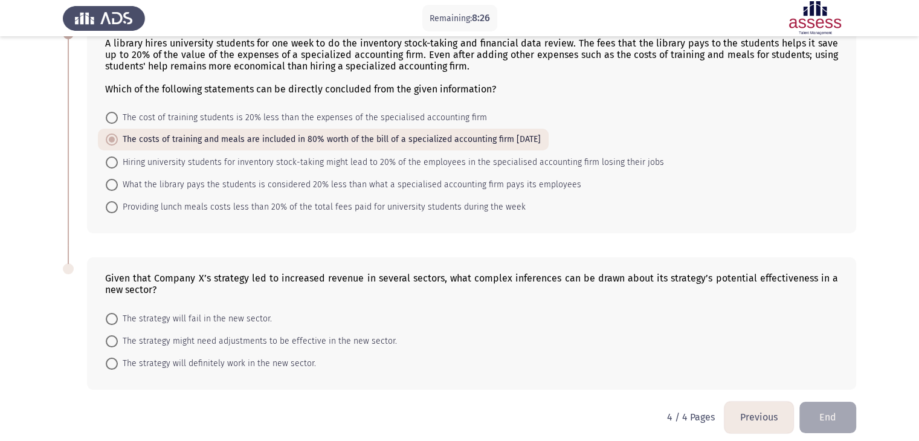
scroll to position [89, 0]
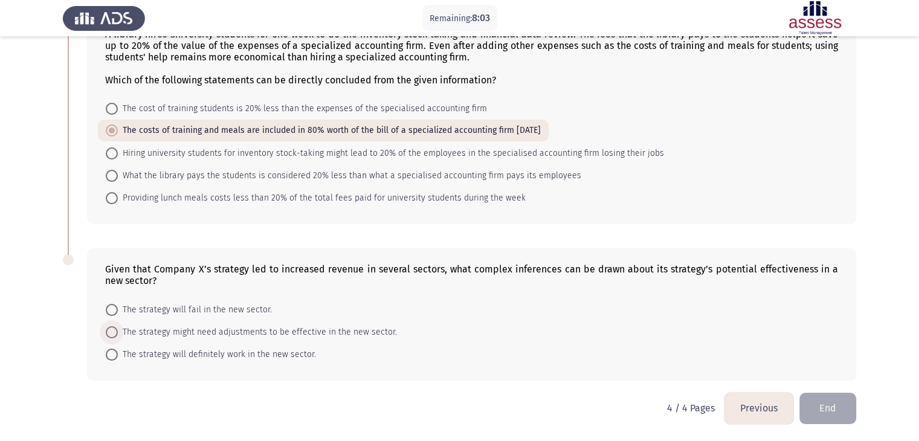
click at [370, 328] on span "The strategy might need adjustments to be effective in the new sector." at bounding box center [257, 332] width 279 height 15
click at [118, 328] on input "The strategy might need adjustments to be effective in the new sector." at bounding box center [112, 332] width 12 height 12
radio input "true"
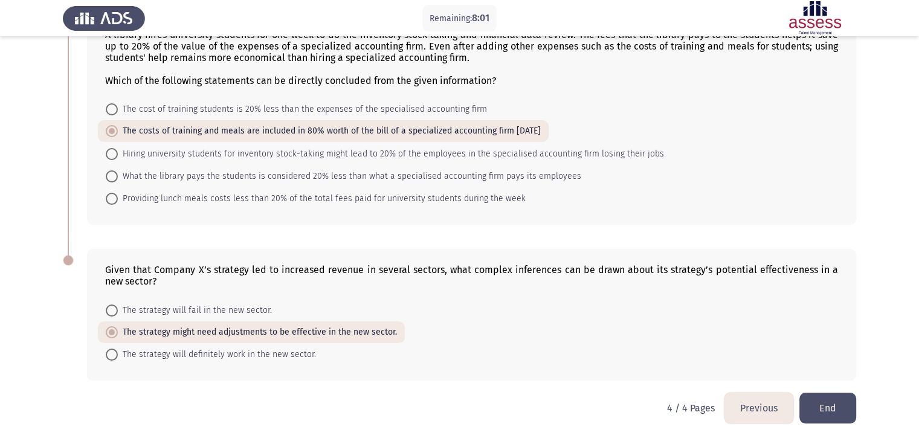
click at [491, 376] on div "Given that Company X’s strategy led to increased revenue in several sectors, wh…" at bounding box center [471, 315] width 769 height 132
click at [303, 358] on span "The strategy will definitely work in the new sector." at bounding box center [217, 355] width 198 height 15
click at [118, 358] on input "The strategy will definitely work in the new sector." at bounding box center [112, 355] width 12 height 12
radio input "true"
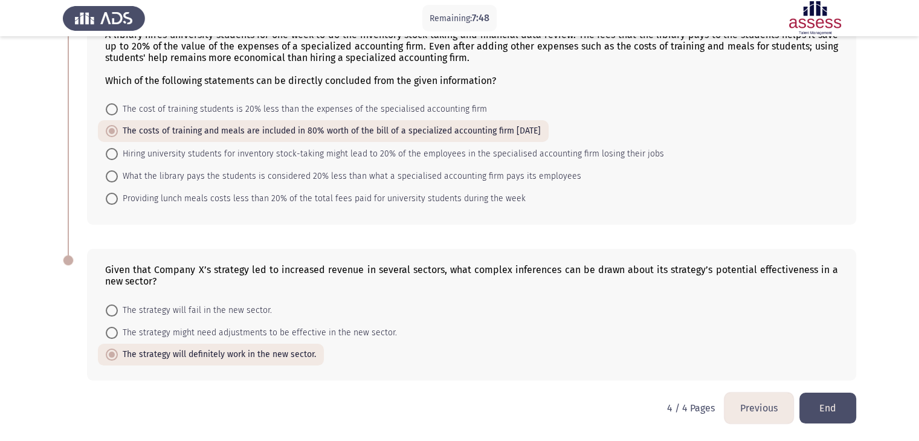
click at [336, 375] on div "Given that Company X’s strategy led to increased revenue in several sectors, wh…" at bounding box center [471, 315] width 769 height 132
click at [355, 336] on span "The strategy might need adjustments to be effective in the new sector." at bounding box center [257, 333] width 279 height 15
click at [118, 336] on input "The strategy might need adjustments to be effective in the new sector." at bounding box center [112, 333] width 12 height 12
radio input "true"
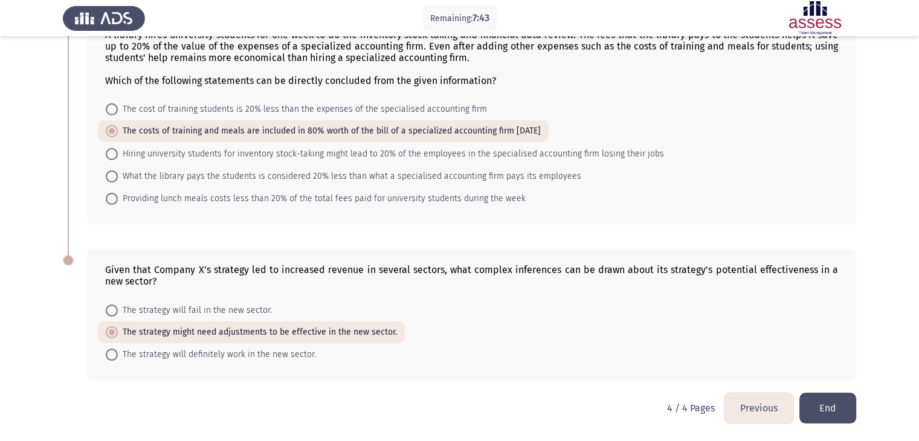
click at [462, 378] on div "Given that Company X’s strategy led to increased revenue in several sectors, wh…" at bounding box center [471, 315] width 769 height 132
click at [809, 395] on button "End" at bounding box center [828, 408] width 57 height 31
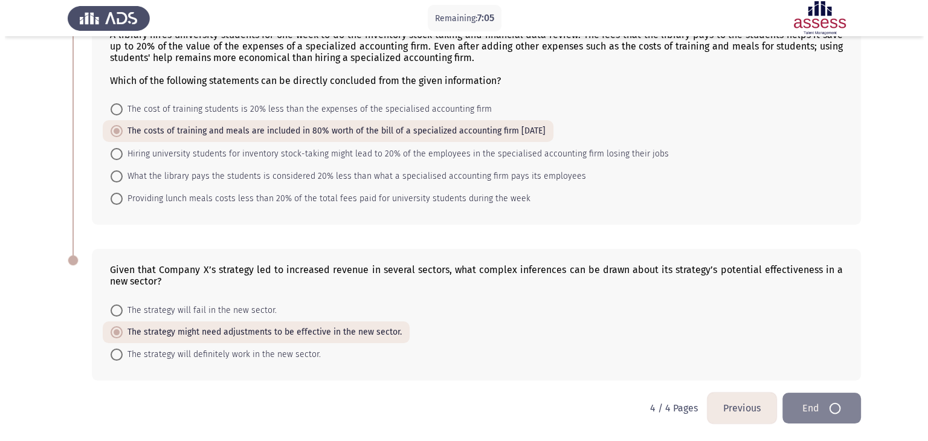
scroll to position [0, 0]
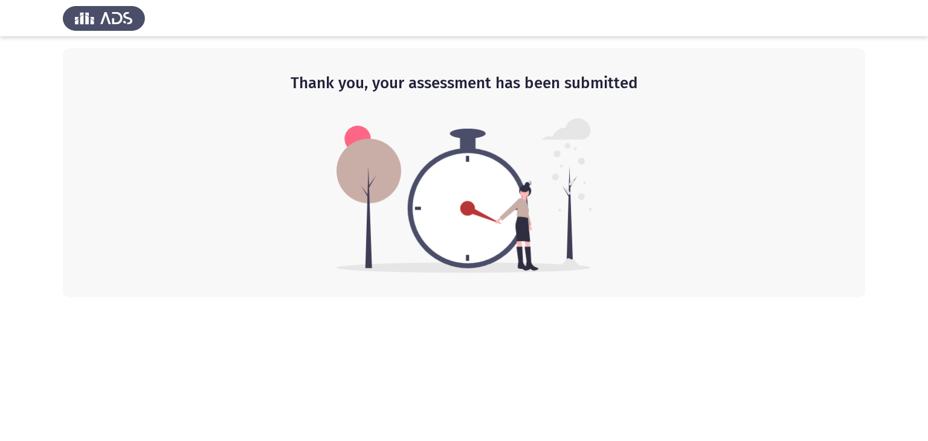
click at [749, 280] on div "Thank you, your assessment has been submitted" at bounding box center [464, 172] width 803 height 249
